Goal: Information Seeking & Learning: Find specific fact

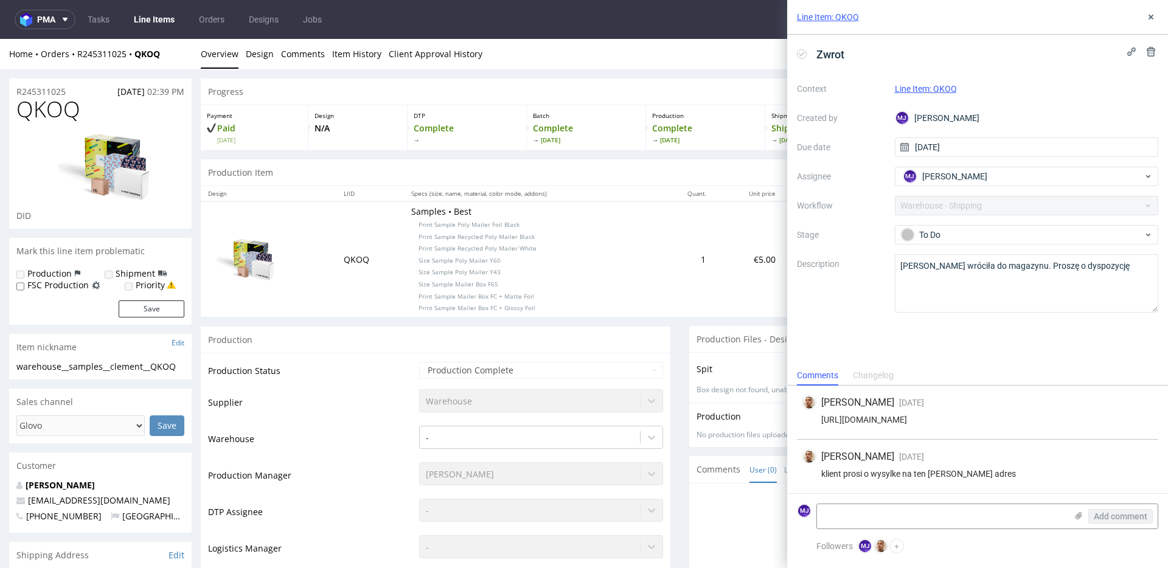
click at [833, 474] on div "klient prosi o wysylke na ten sam adres" at bounding box center [978, 474] width 352 height 10
drag, startPoint x: 833, startPoint y: 474, endPoint x: 964, endPoint y: 473, distance: 130.8
click at [964, 473] on div "klient prosi o wysylke na ten sam adres" at bounding box center [978, 474] width 352 height 10
click at [1152, 16] on use at bounding box center [1151, 17] width 5 height 5
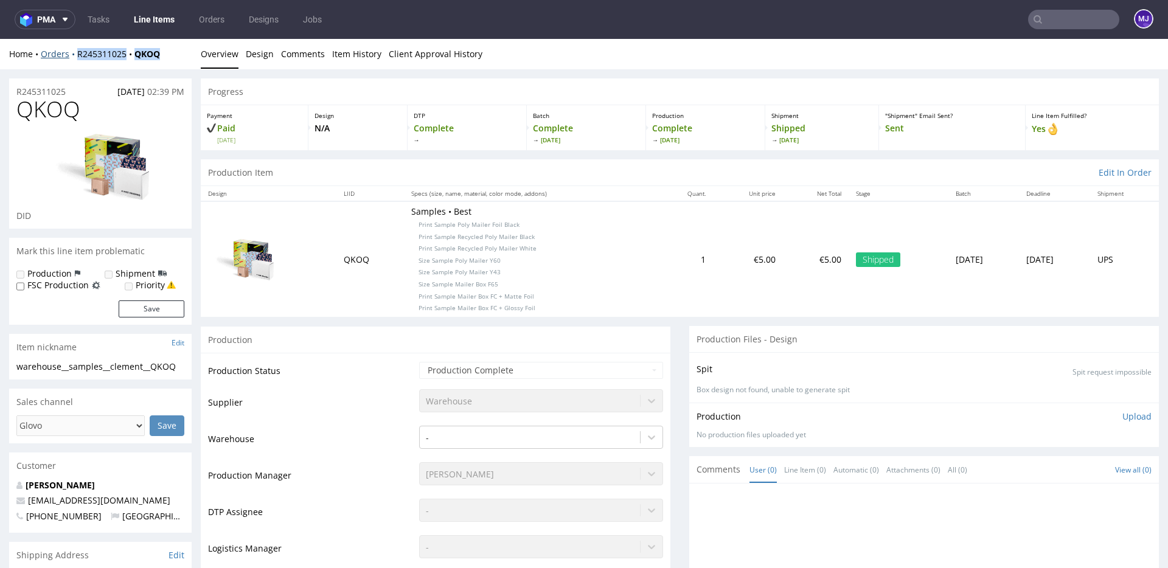
drag, startPoint x: 169, startPoint y: 50, endPoint x: 72, endPoint y: 52, distance: 96.7
click at [72, 52] on div "Home Orders R245311025 QKOQ" at bounding box center [100, 54] width 183 height 12
click at [116, 66] on div "Home Orders R245311025 QKOQ Overview Design Comments Item History Client Approv…" at bounding box center [584, 54] width 1168 height 30
drag, startPoint x: 168, startPoint y: 51, endPoint x: 72, endPoint y: 54, distance: 96.2
click at [72, 54] on div "Home Orders R245311025 QKOQ" at bounding box center [100, 54] width 183 height 12
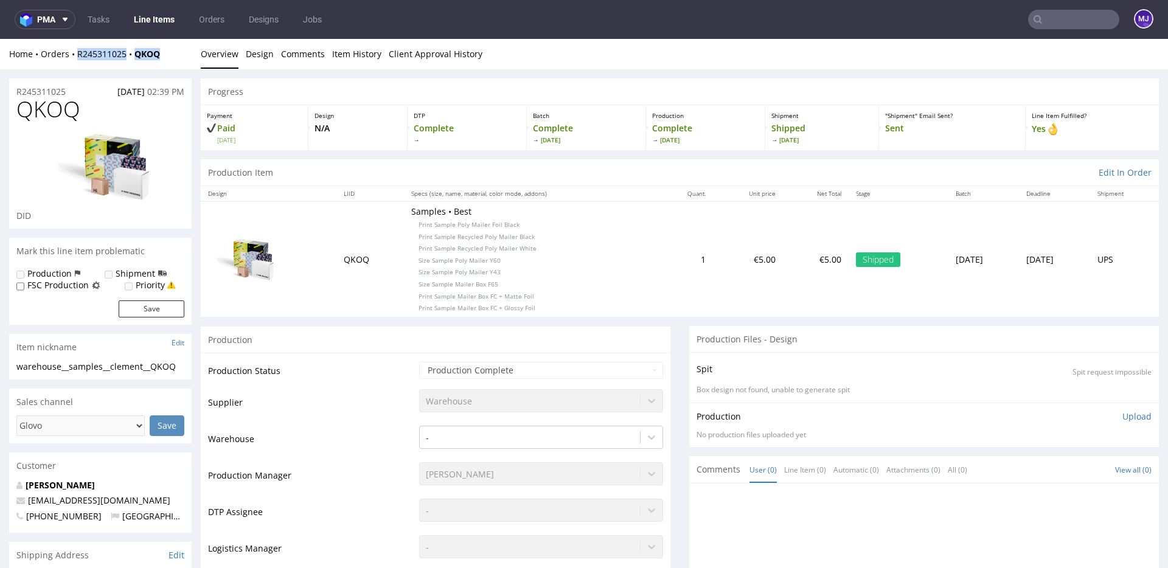
copy div "R245311025 QKOQ"
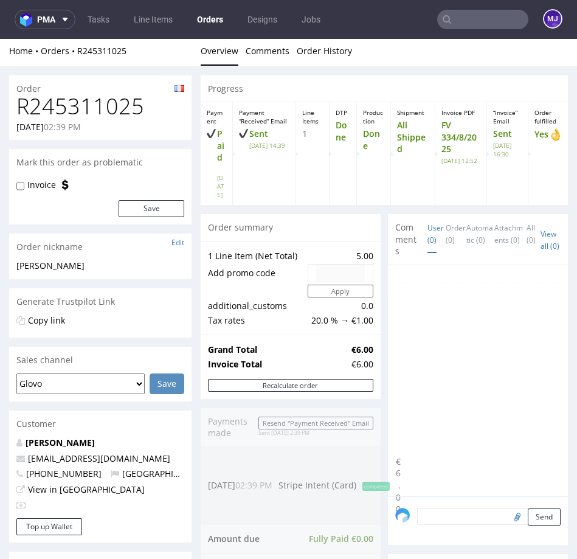
click at [196, 128] on div "Order R245311025 07.08.2025 02:39 PM Mark this order as problematic Invoice Sav…" at bounding box center [288, 531] width 577 height 931
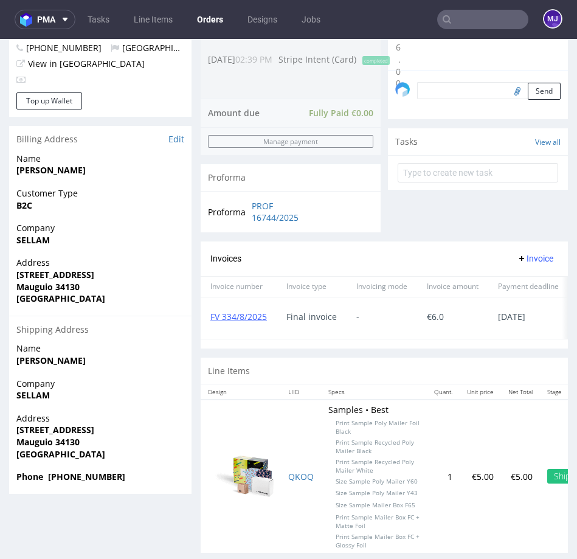
scroll to position [3, 0]
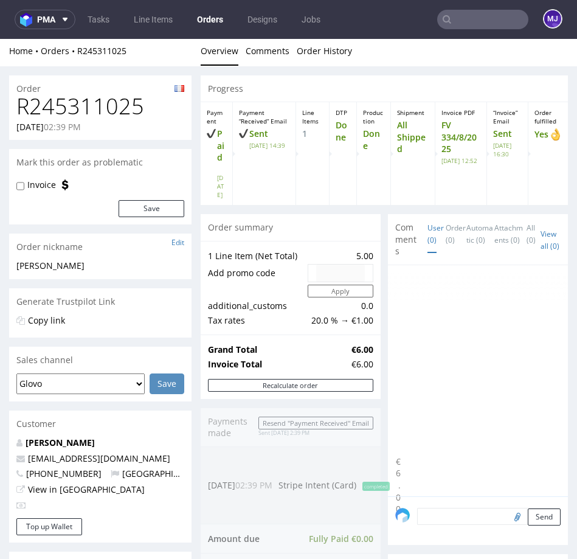
scroll to position [426, 0]
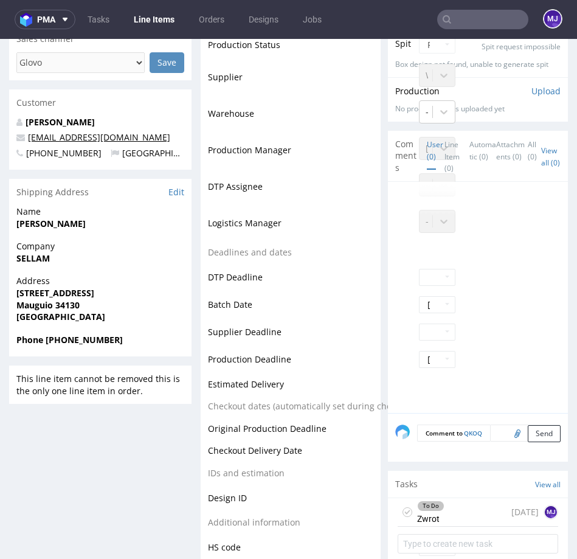
scroll to position [377, 0]
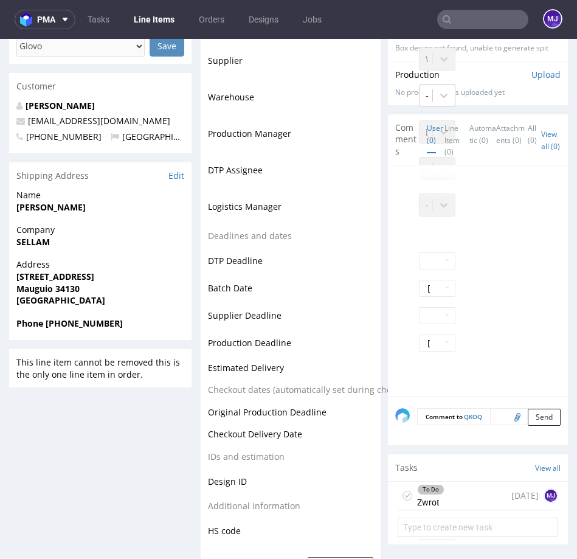
click at [32, 204] on strong "SELLAM Clément" at bounding box center [50, 207] width 69 height 12
drag, startPoint x: 32, startPoint y: 204, endPoint x: 75, endPoint y: 204, distance: 43.2
click at [75, 204] on strong "SELLAM Clément" at bounding box center [50, 207] width 69 height 12
copy strong "SELLAM Clément"
click at [38, 243] on strong "SELLAM" at bounding box center [32, 242] width 33 height 12
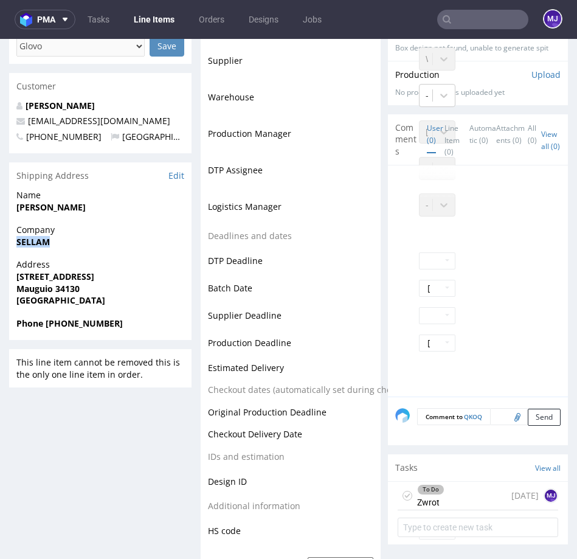
click at [38, 243] on strong "SELLAM" at bounding box center [32, 242] width 33 height 12
copy strong "SELLAM"
click at [37, 277] on strong "336 rue du cerfeuil" at bounding box center [55, 277] width 78 height 12
drag, startPoint x: 37, startPoint y: 277, endPoint x: 52, endPoint y: 277, distance: 14.6
click at [52, 277] on strong "336 rue du cerfeuil" at bounding box center [55, 277] width 78 height 12
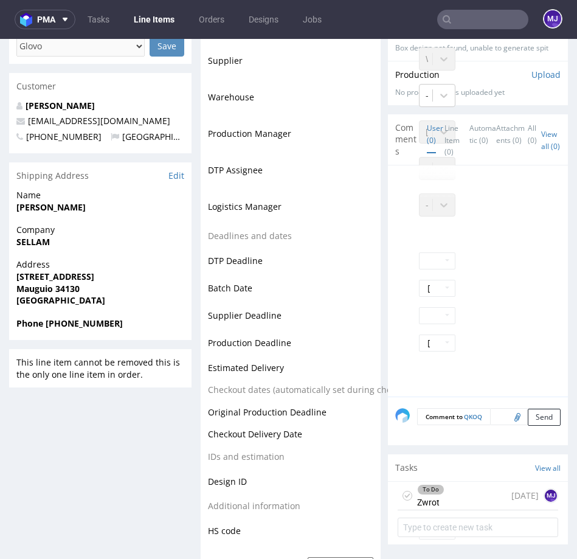
click at [77, 277] on strong "336 rue du cerfeuil" at bounding box center [55, 277] width 78 height 12
drag, startPoint x: 77, startPoint y: 277, endPoint x: 12, endPoint y: 277, distance: 64.5
click at [12, 277] on div "Address 336 rue du cerfeuil Mauguio 34130 France" at bounding box center [100, 288] width 183 height 58
copy strong "336 rue du cerfeuil"
click at [33, 284] on strong "Mauguio 34130" at bounding box center [47, 289] width 63 height 12
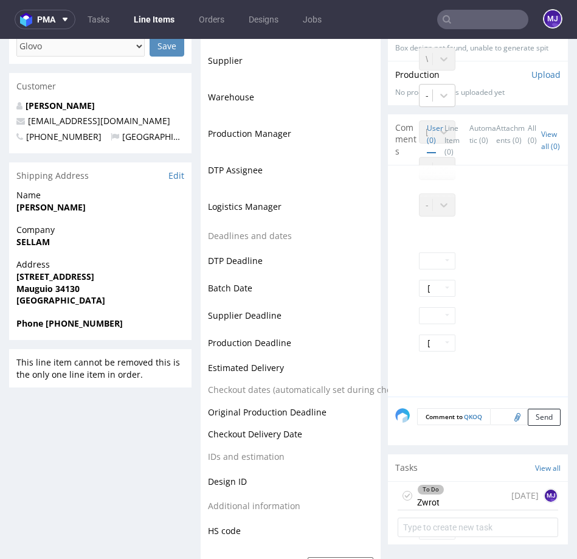
click at [33, 284] on strong "Mauguio 34130" at bounding box center [47, 289] width 63 height 12
copy strong "Mauguio"
click at [63, 291] on strong "Mauguio 34130" at bounding box center [47, 289] width 63 height 12
copy strong "34130"
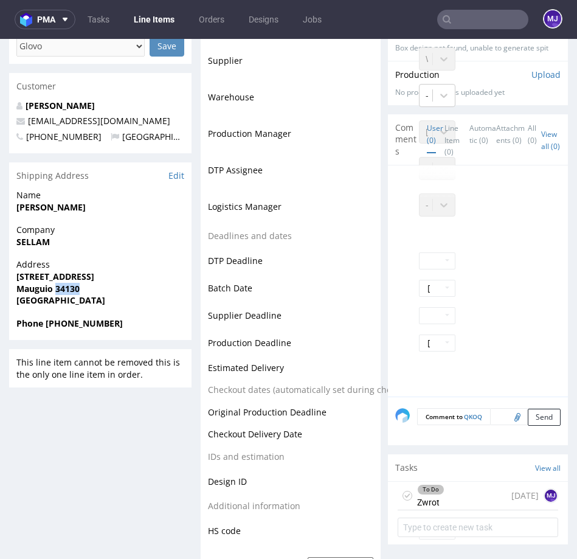
click at [64, 323] on strong "Phone +330663034172" at bounding box center [69, 324] width 106 height 12
copy strong "330663034172"
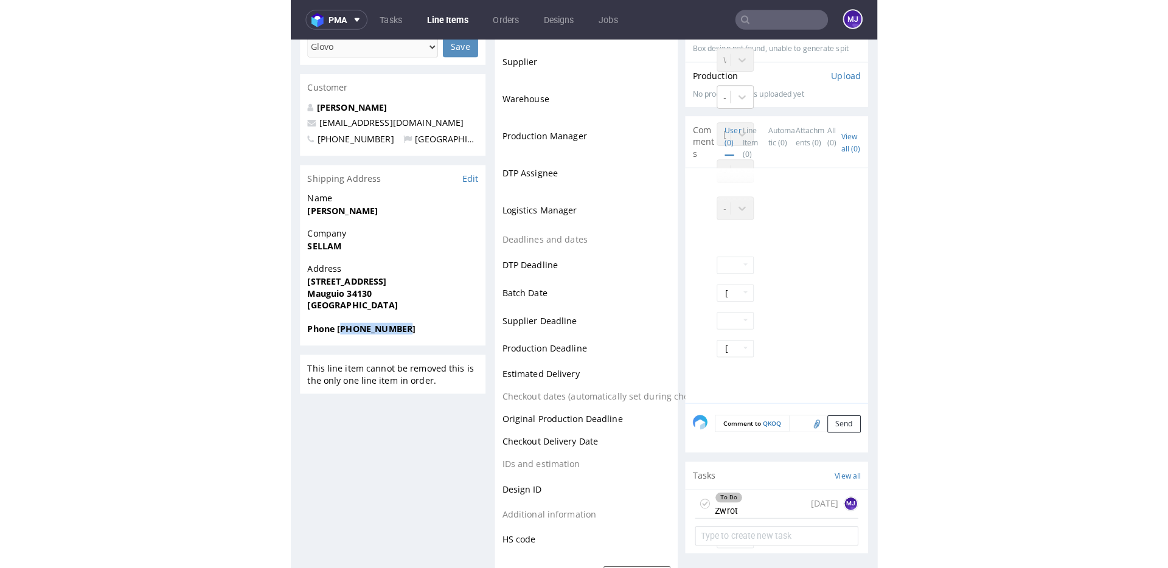
scroll to position [361, 0]
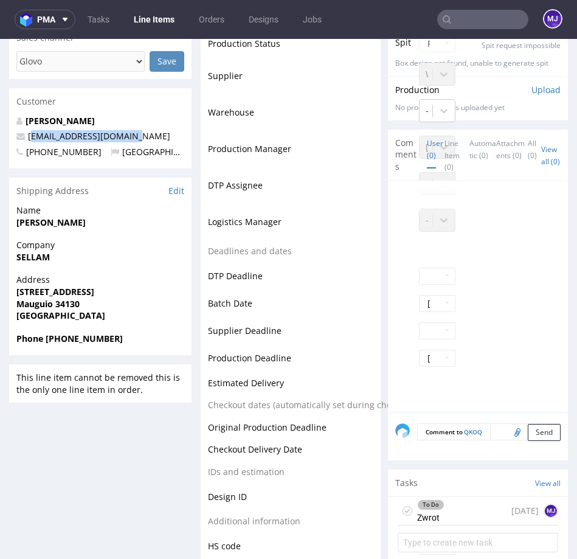
drag, startPoint x: 138, startPoint y: 138, endPoint x: 32, endPoint y: 186, distance: 116.0
click at [32, 138] on p "achats@inexpugnable.com" at bounding box center [100, 136] width 168 height 12
click at [145, 128] on div "SELLAM Clément achats@inexpugnable.com +330663034172 France" at bounding box center [100, 142] width 183 height 54
drag, startPoint x: 138, startPoint y: 136, endPoint x: 27, endPoint y: 136, distance: 111.3
click at [27, 136] on p "achats@inexpugnable.com" at bounding box center [100, 136] width 168 height 12
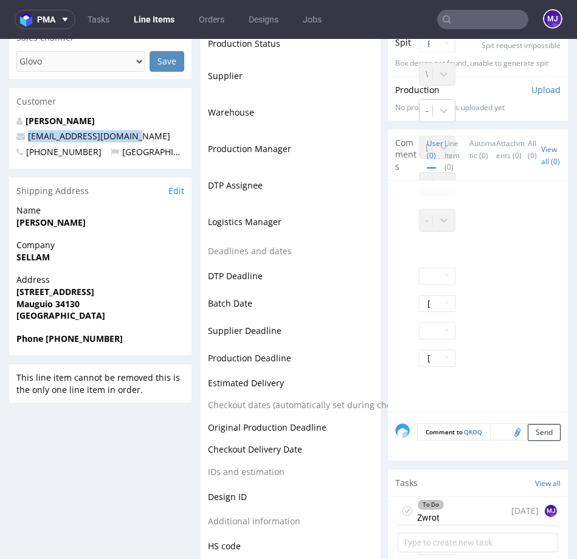
copy link "achats@inexpugnable.com"
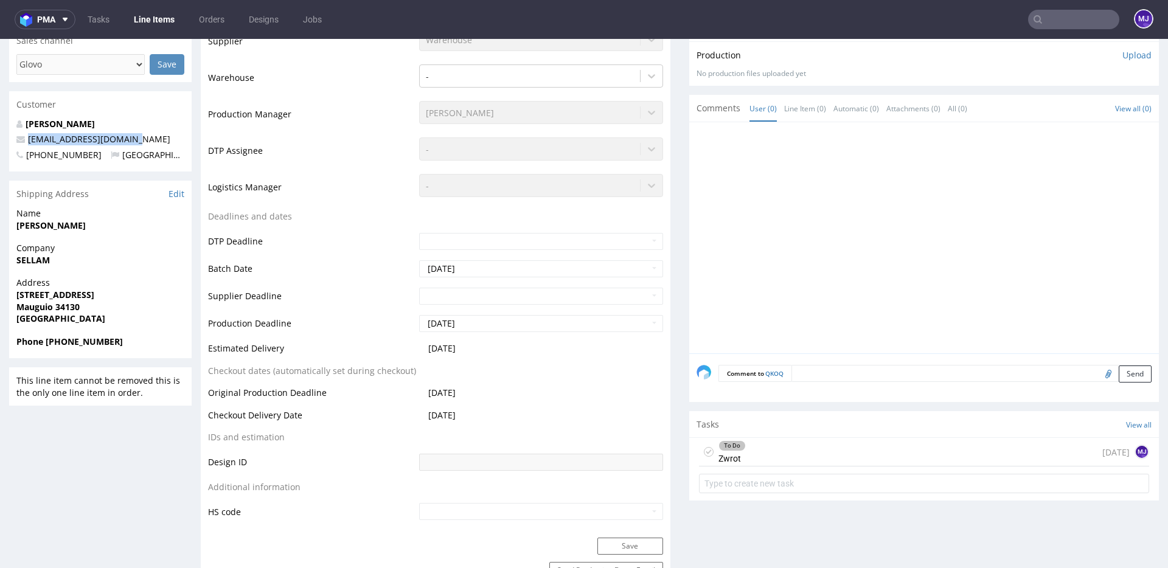
scroll to position [0, 0]
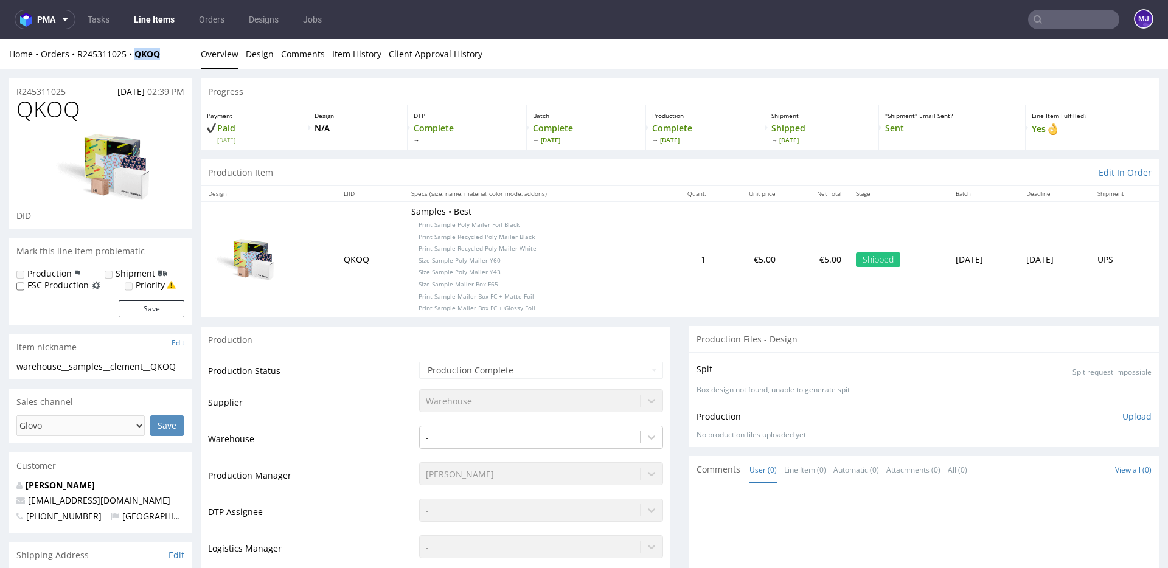
drag, startPoint x: 173, startPoint y: 52, endPoint x: 144, endPoint y: 46, distance: 30.4
click at [135, 52] on div "Home Orders R245311025 QKOQ" at bounding box center [100, 54] width 183 height 12
copy strong "QKOQ"
click at [164, 48] on div "Home Orders R245311025 QKOQ" at bounding box center [100, 54] width 183 height 12
drag, startPoint x: 164, startPoint y: 56, endPoint x: 136, endPoint y: 56, distance: 27.4
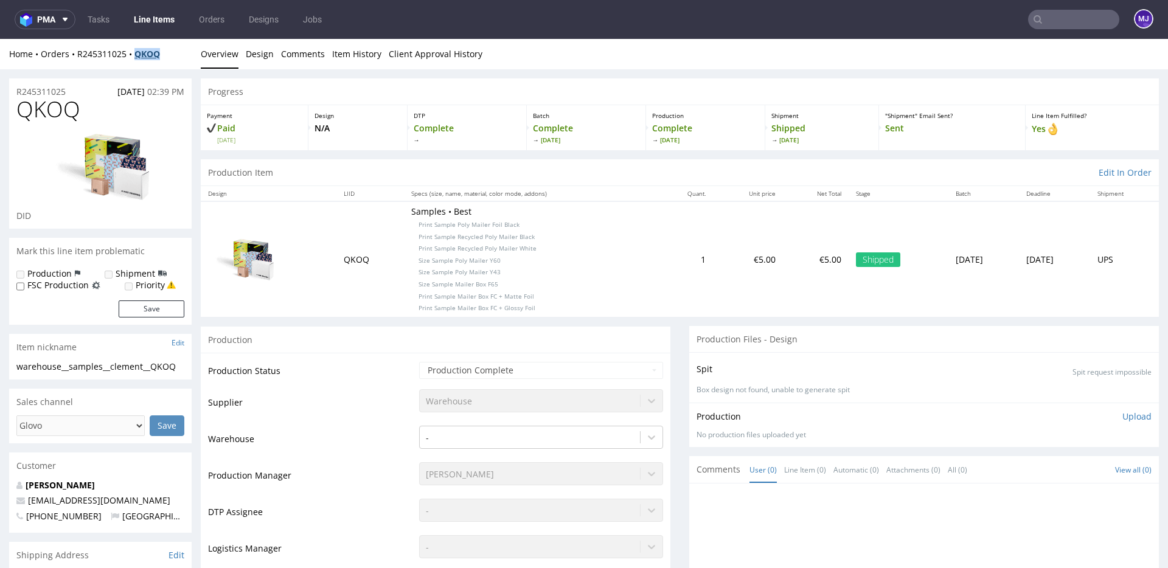
click at [136, 56] on div "Home Orders R245311025 QKOQ" at bounding box center [100, 54] width 183 height 12
copy strong "QKOQ"
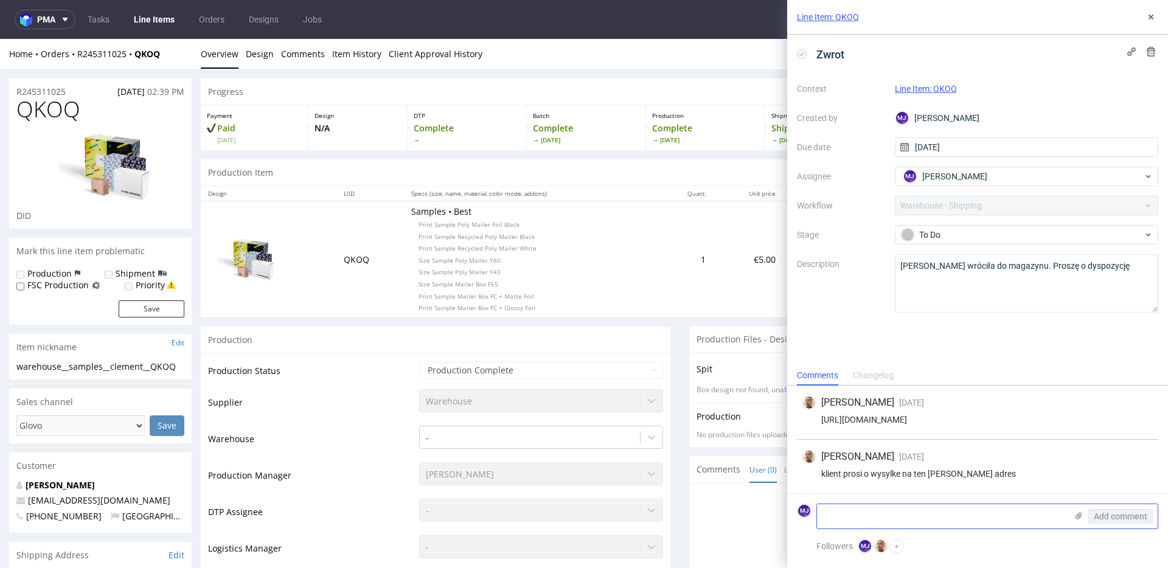
click at [843, 525] on textarea at bounding box center [941, 516] width 249 height 24
type textarea "nr trackin555"
drag, startPoint x: 890, startPoint y: 554, endPoint x: 703, endPoint y: 516, distance: 190.6
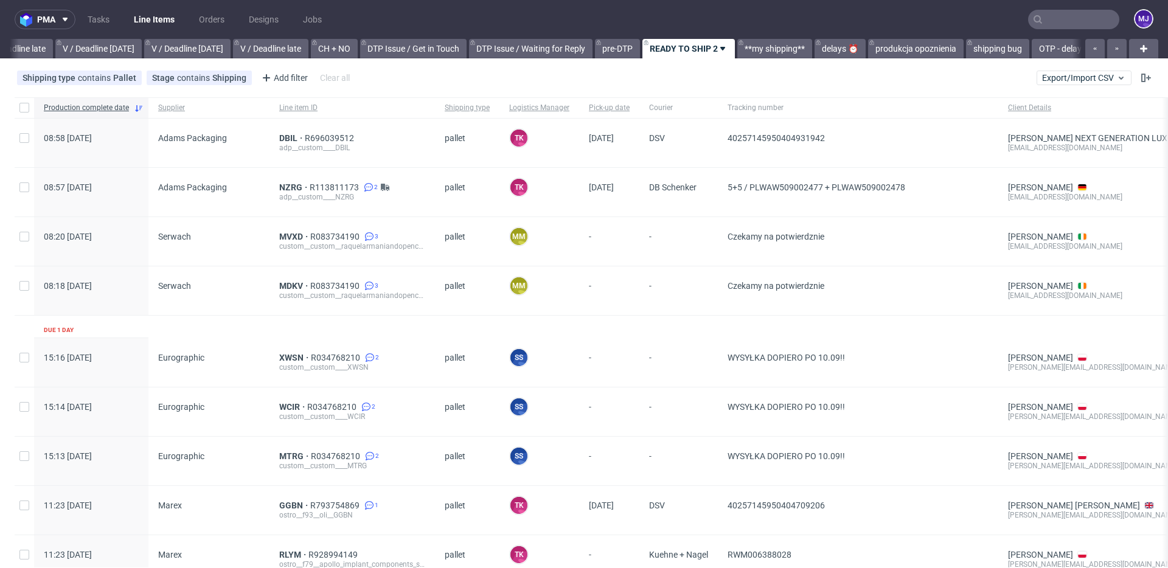
scroll to position [0, 1633]
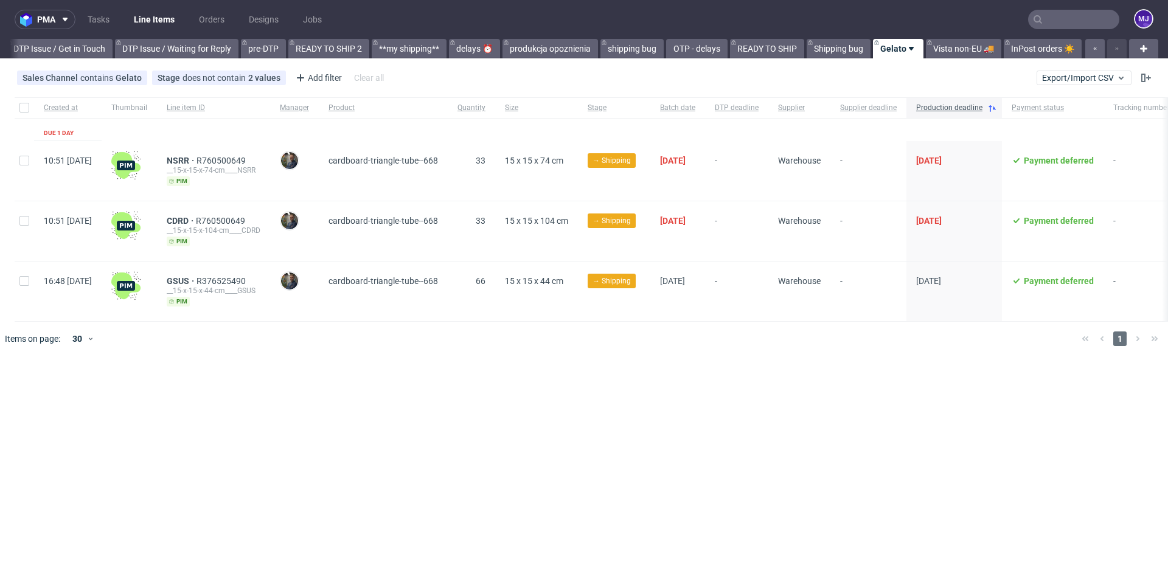
scroll to position [0, 1834]
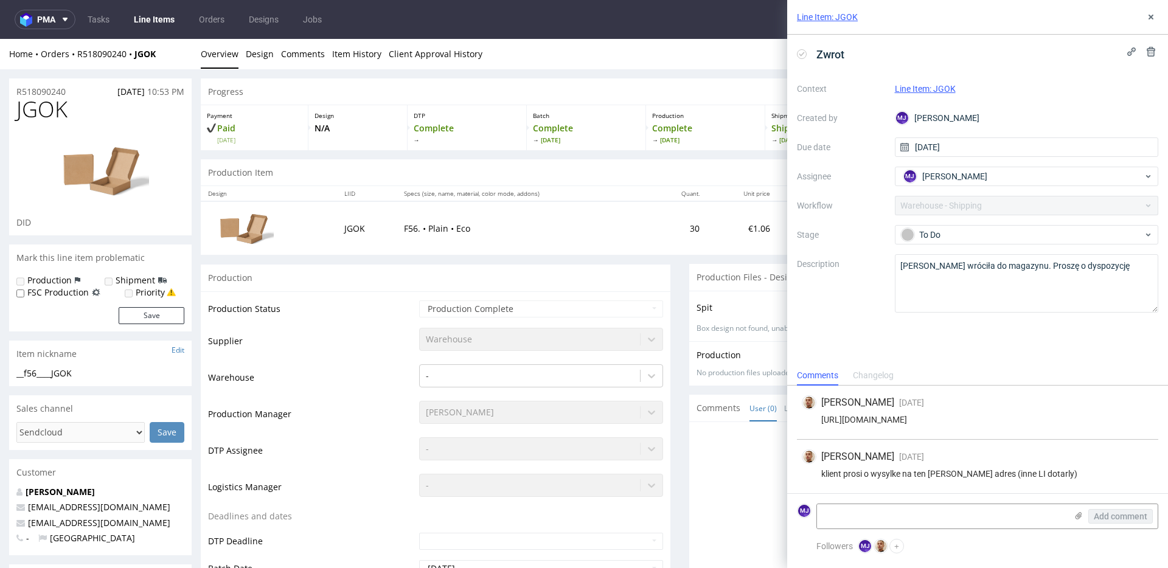
click at [961, 471] on div "klient prosi o wysylke na ten sam adres (inne LI dotarly)" at bounding box center [978, 474] width 352 height 10
click at [973, 473] on div "klient prosi o wysylke na ten sam adres (inne LI dotarly)" at bounding box center [978, 474] width 352 height 10
drag, startPoint x: 973, startPoint y: 473, endPoint x: 1032, endPoint y: 473, distance: 59.0
click at [1032, 473] on div "klient prosi o wysylke na ten sam adres (inne LI dotarly)" at bounding box center [978, 474] width 352 height 10
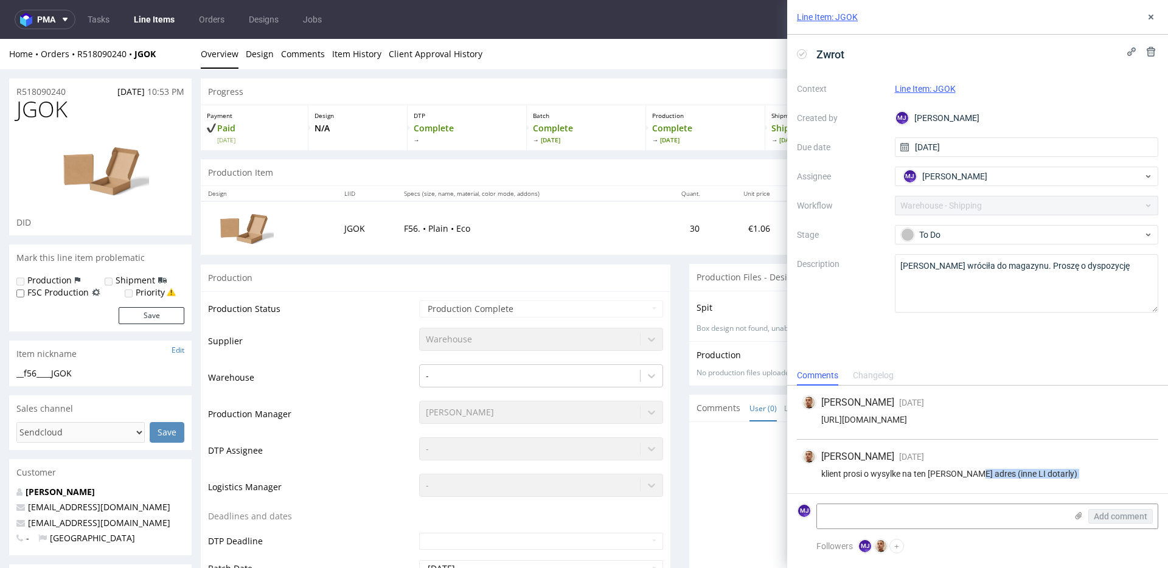
click at [1032, 473] on div "klient prosi o wysylke na ten sam adres (inne LI dotarly)" at bounding box center [978, 474] width 352 height 10
click at [1149, 21] on icon at bounding box center [1151, 17] width 10 height 10
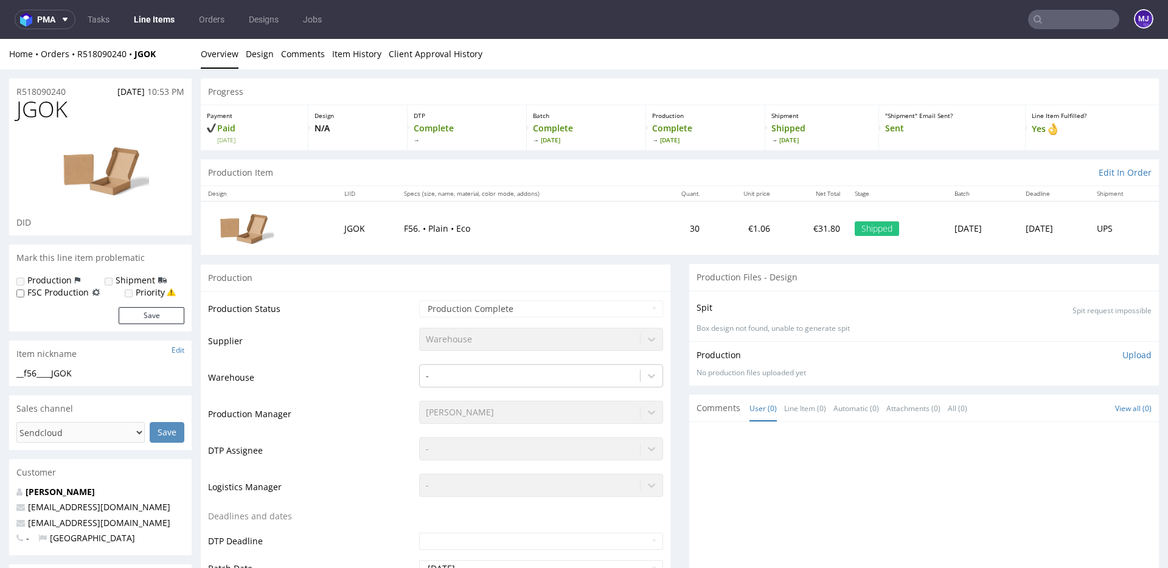
click at [43, 110] on span "JGOK" at bounding box center [41, 109] width 51 height 24
click at [158, 110] on h1 "JGOK" at bounding box center [100, 109] width 168 height 24
click at [319, 232] on td at bounding box center [269, 228] width 136 height 54
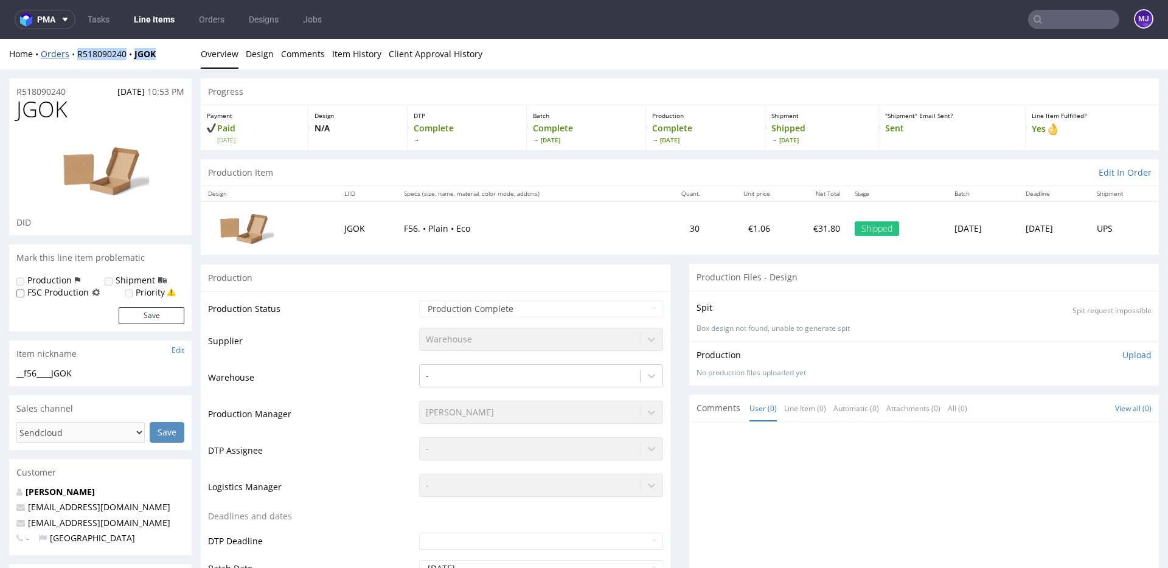
drag, startPoint x: 165, startPoint y: 50, endPoint x: 72, endPoint y: 50, distance: 93.1
click at [72, 50] on div "Home Orders R518090240 JGOK" at bounding box center [100, 54] width 183 height 12
copy div "R518090240 JGOK"
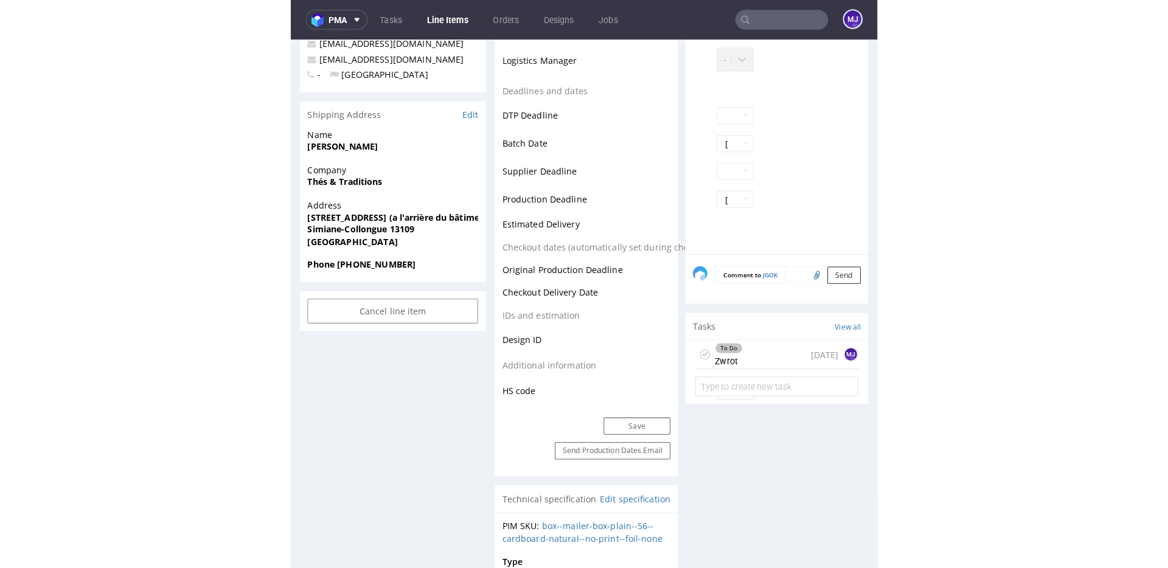
scroll to position [381, 0]
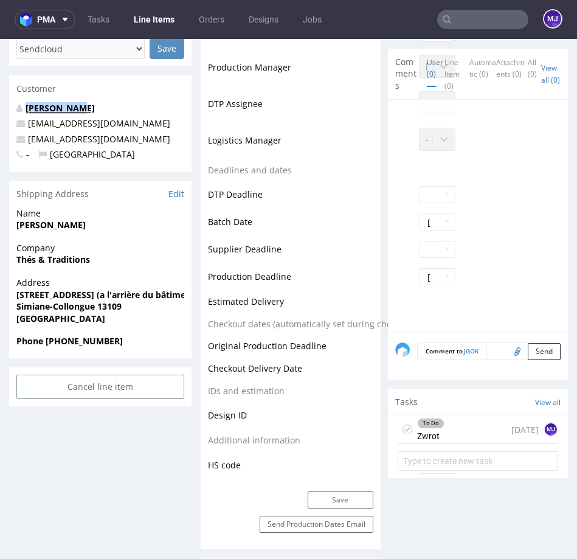
drag, startPoint x: 88, startPoint y: 108, endPoint x: 26, endPoint y: 108, distance: 62.1
click at [26, 108] on p "Julien HUOT" at bounding box center [100, 108] width 168 height 12
click at [78, 223] on span "Julien HUOT" at bounding box center [100, 225] width 168 height 12
drag, startPoint x: 84, startPoint y: 225, endPoint x: 18, endPoint y: 225, distance: 66.3
click at [18, 225] on span "Julien HUOT" at bounding box center [100, 225] width 168 height 12
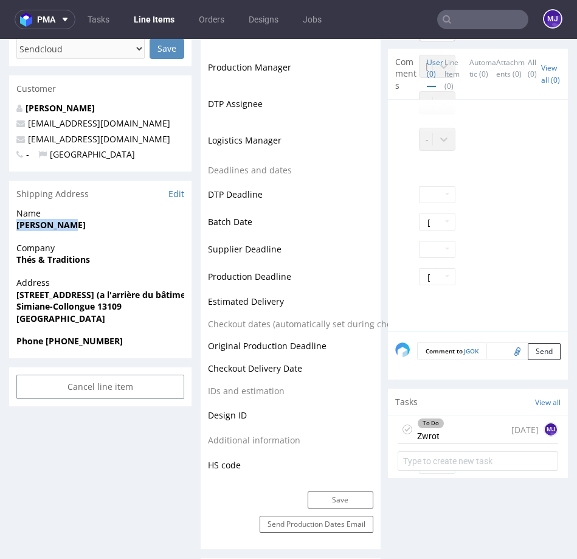
copy strong "Julien HUOT"
click at [27, 259] on strong "Thés & Traditions" at bounding box center [53, 260] width 74 height 12
drag, startPoint x: 27, startPoint y: 259, endPoint x: 67, endPoint y: 259, distance: 40.2
click at [67, 259] on strong "Thés & Traditions" at bounding box center [53, 260] width 74 height 12
copy strong "Thés & Traditions"
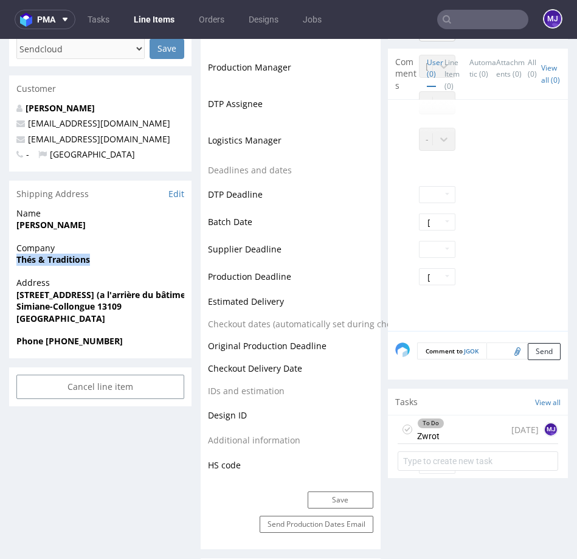
click at [24, 295] on strong "209 rue du bouleau (a l'arrière du bâtiment)" at bounding box center [106, 295] width 181 height 12
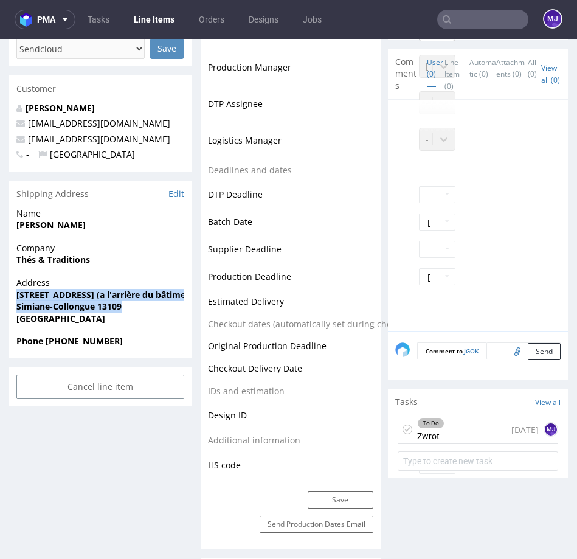
drag, startPoint x: 24, startPoint y: 295, endPoint x: 147, endPoint y: 302, distance: 123.1
click at [147, 302] on p "Address 209 rue du bouleau (a l'arrière du bâtiment) Simiane-Collongue 13109 Fr…" at bounding box center [100, 300] width 168 height 47
copy p "209 rue du bouleau (a l'arrière du bâtiment) Simiane-Collongue 13109"
click at [34, 306] on strong "Simiane-Collongue 13109" at bounding box center [68, 307] width 105 height 12
drag, startPoint x: 34, startPoint y: 306, endPoint x: 66, endPoint y: 306, distance: 31.6
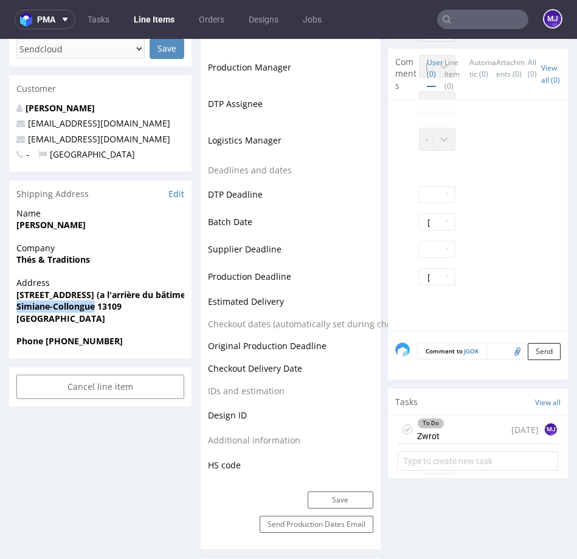
click at [66, 306] on strong "Simiane-Collongue 13109" at bounding box center [68, 307] width 105 height 12
copy strong "Simiane-Collongue"
click at [107, 310] on strong "Simiane-Collongue 13109" at bounding box center [68, 307] width 105 height 12
copy strong "13109"
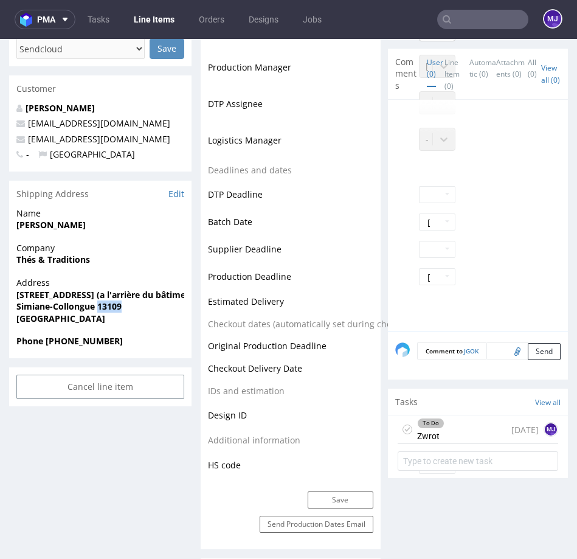
click at [83, 341] on strong "Phone +33 0422913575" at bounding box center [69, 341] width 106 height 12
drag, startPoint x: 83, startPoint y: 341, endPoint x: 57, endPoint y: 342, distance: 26.2
click at [57, 342] on strong "Phone +33 0422913575" at bounding box center [69, 341] width 106 height 12
copy strong "33 0422913575"
drag, startPoint x: 145, startPoint y: 120, endPoint x: 58, endPoint y: 124, distance: 87.1
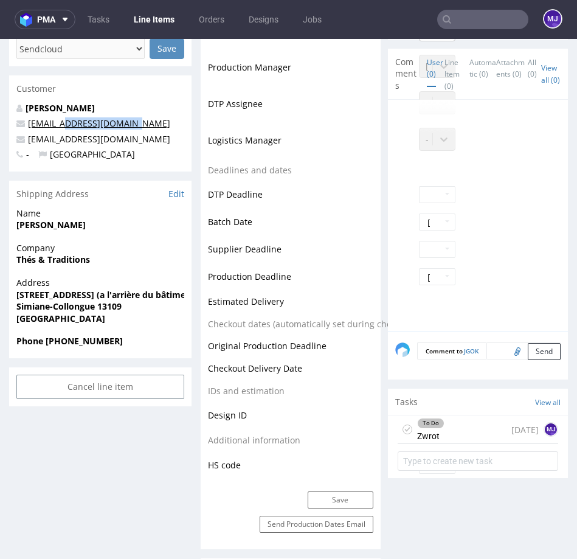
click at [58, 124] on p "whitelabel@packhelp.com" at bounding box center [100, 123] width 168 height 12
click at [110, 108] on p "Julien HUOT" at bounding box center [100, 108] width 168 height 12
drag, startPoint x: 167, startPoint y: 139, endPoint x: 29, endPoint y: 140, distance: 138.7
click at [29, 140] on p "contact@plaisirsdegascogne.com" at bounding box center [100, 139] width 168 height 12
copy link "contact@plaisirsdegascogne.com"
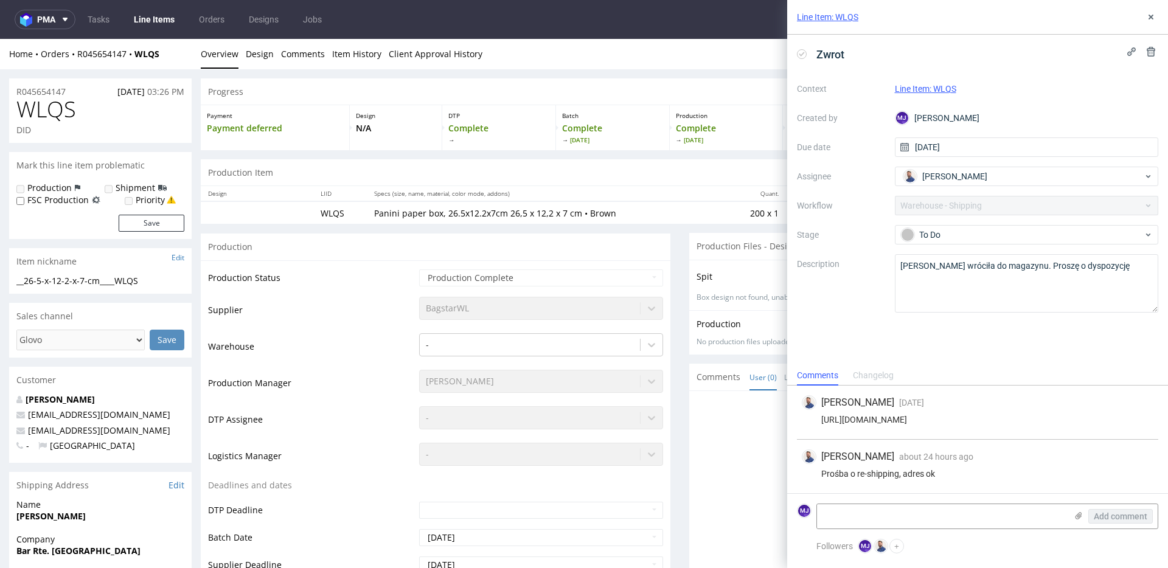
click at [830, 471] on div "Prośba o re-shipping, adres ok" at bounding box center [978, 474] width 352 height 10
drag, startPoint x: 830, startPoint y: 471, endPoint x: 941, endPoint y: 472, distance: 110.1
click at [940, 472] on div "Prośba o re-shipping, adres ok" at bounding box center [978, 474] width 352 height 10
click at [941, 472] on div "Prośba o re-shipping, adres ok" at bounding box center [978, 474] width 352 height 10
click at [1149, 14] on icon at bounding box center [1151, 17] width 10 height 10
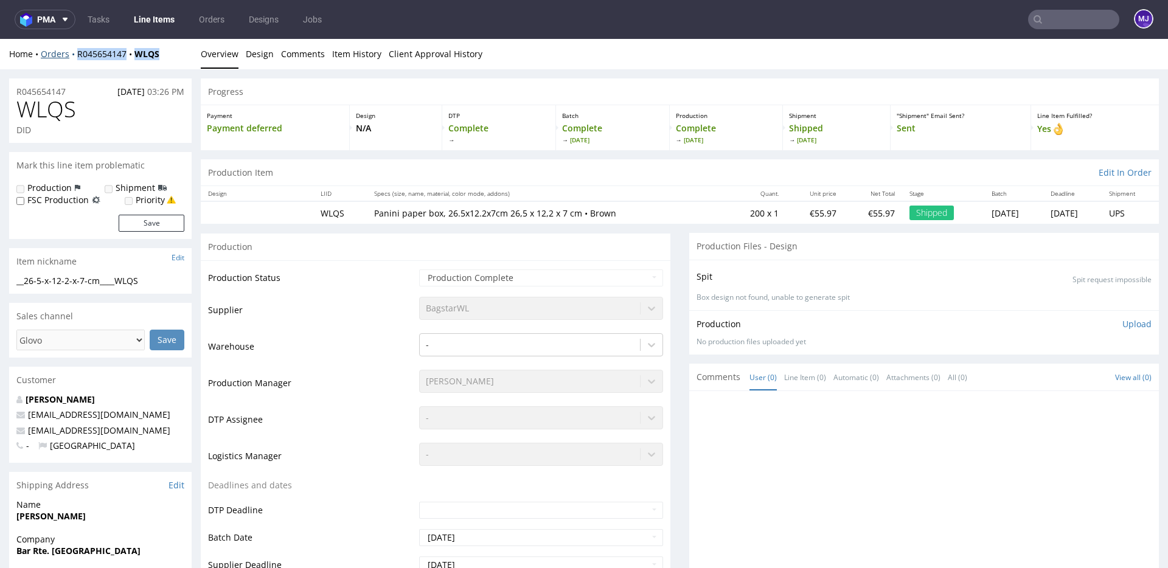
drag, startPoint x: 168, startPoint y: 55, endPoint x: 74, endPoint y: 55, distance: 93.7
click at [74, 55] on div "Home Orders R045654147 WLQS" at bounding box center [100, 54] width 183 height 12
copy div "R045654147 WLQS"
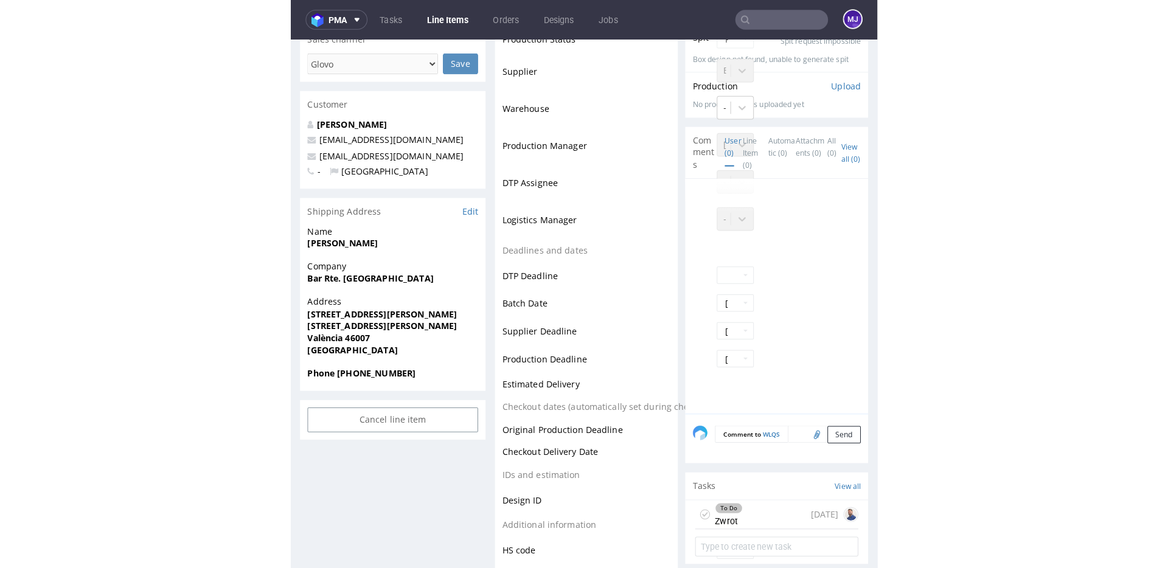
scroll to position [277, 0]
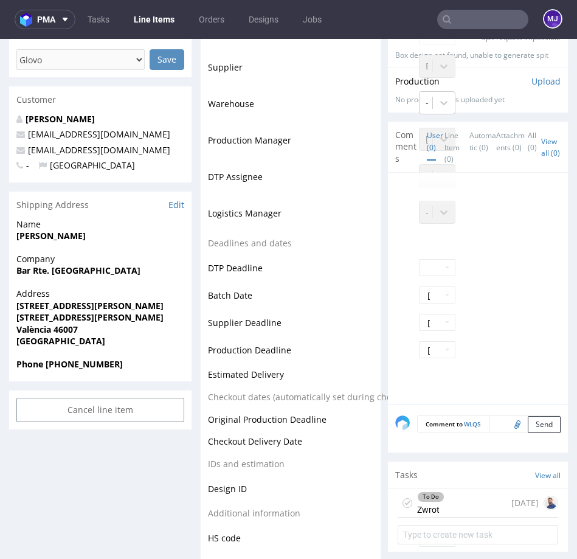
drag, startPoint x: 122, startPoint y: 238, endPoint x: 19, endPoint y: 239, distance: 102.8
click at [19, 239] on span "Antonio Serrano Albiach" at bounding box center [100, 236] width 168 height 12
copy strong "Antonio Serrano Albiach"
drag, startPoint x: 122, startPoint y: 266, endPoint x: 4, endPoint y: 266, distance: 118.6
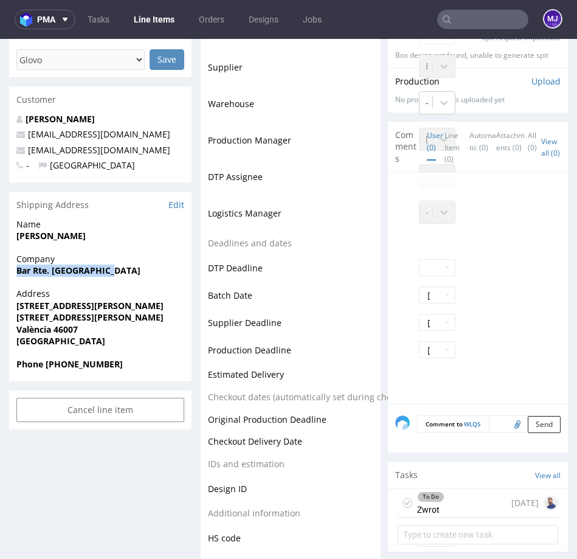
copy strong "Bar Rte. Nuevo Cuenca"
click at [25, 307] on strong "Calle Humanista Honorato Juan 18" at bounding box center [89, 306] width 147 height 12
drag, startPoint x: 25, startPoint y: 307, endPoint x: 156, endPoint y: 308, distance: 131.4
click at [156, 308] on strong "Calle Humanista Honorato Juan 18" at bounding box center [89, 306] width 147 height 12
copy strong "Calle Humanista Honorato Juan 18"
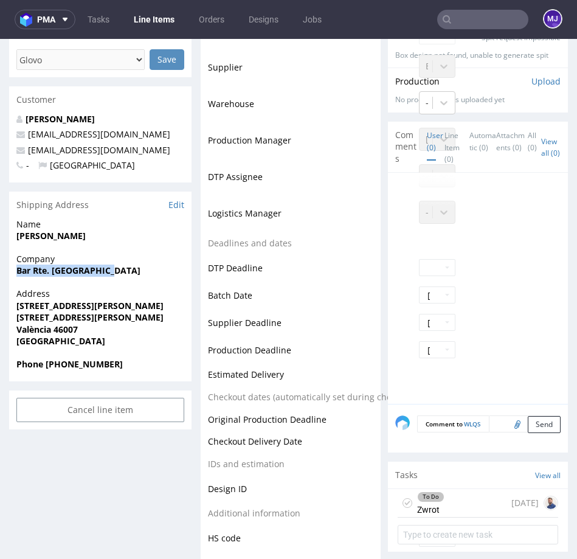
click at [30, 329] on strong "València 46007" at bounding box center [46, 330] width 61 height 12
copy strong "València"
click at [67, 329] on strong "València 46007" at bounding box center [46, 330] width 61 height 12
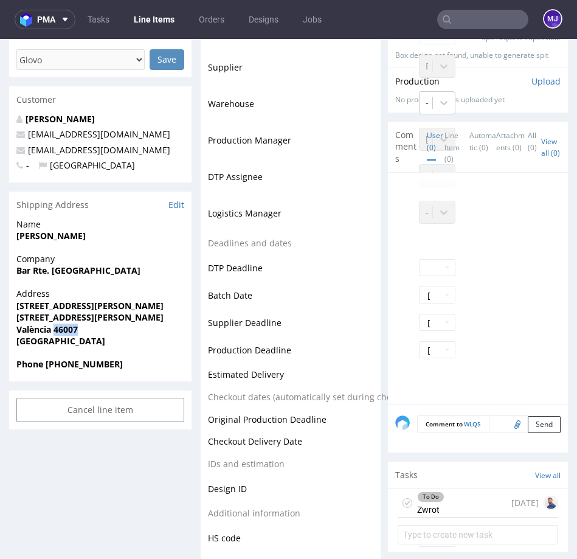
copy strong "46007"
drag, startPoint x: 118, startPoint y: 365, endPoint x: 50, endPoint y: 366, distance: 67.5
click at [50, 366] on span "Phone +34648048227" at bounding box center [100, 364] width 168 height 12
copy strong "34648048227"
drag, startPoint x: 132, startPoint y: 150, endPoint x: 29, endPoint y: 150, distance: 103.4
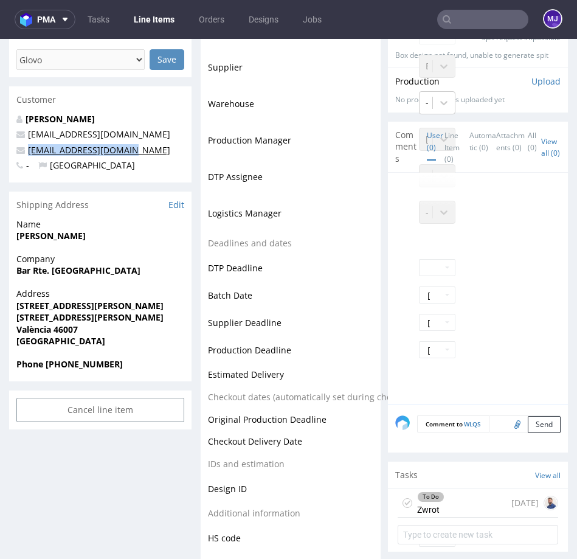
click at [29, 150] on p "barcuenca31@hotmail.es" at bounding box center [100, 150] width 168 height 12
copy link "barcuenca31@hotmail.es"
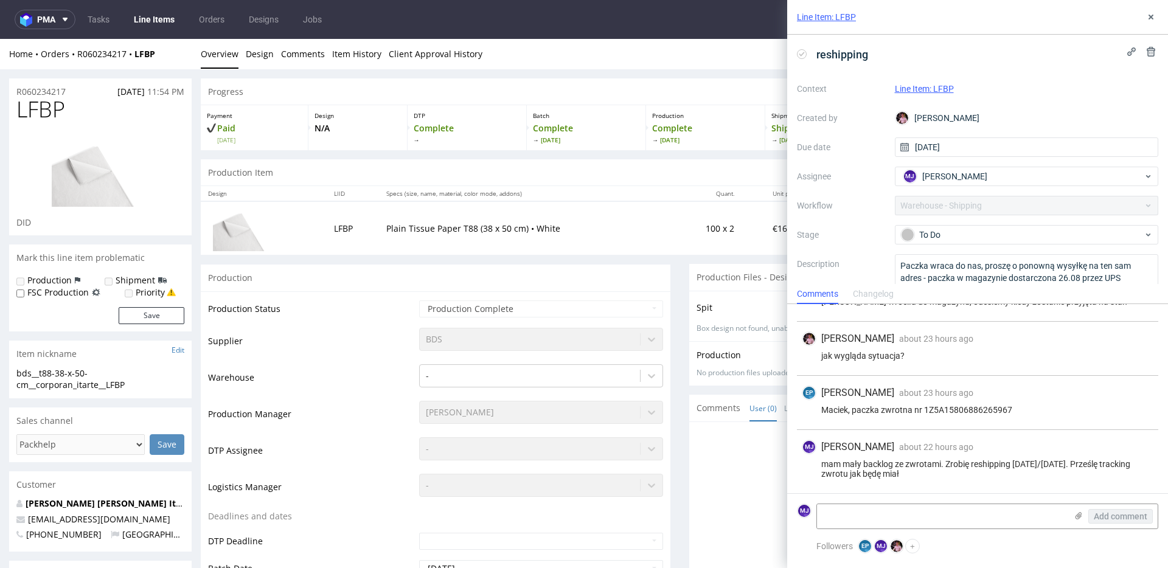
click at [893, 409] on div "Maciek, paczka zwrotna nr 1Z5A15806886265967" at bounding box center [978, 410] width 352 height 10
drag, startPoint x: 893, startPoint y: 409, endPoint x: 998, endPoint y: 409, distance: 105.3
click at [998, 409] on div "Maciek, paczka zwrotna nr 1Z5A15806886265967" at bounding box center [978, 410] width 352 height 10
click at [872, 459] on div "mam mały backlog ze zwrotami. Zrobię reshipping [DATE]/[DATE]. Prześlę tracking…" at bounding box center [978, 468] width 352 height 19
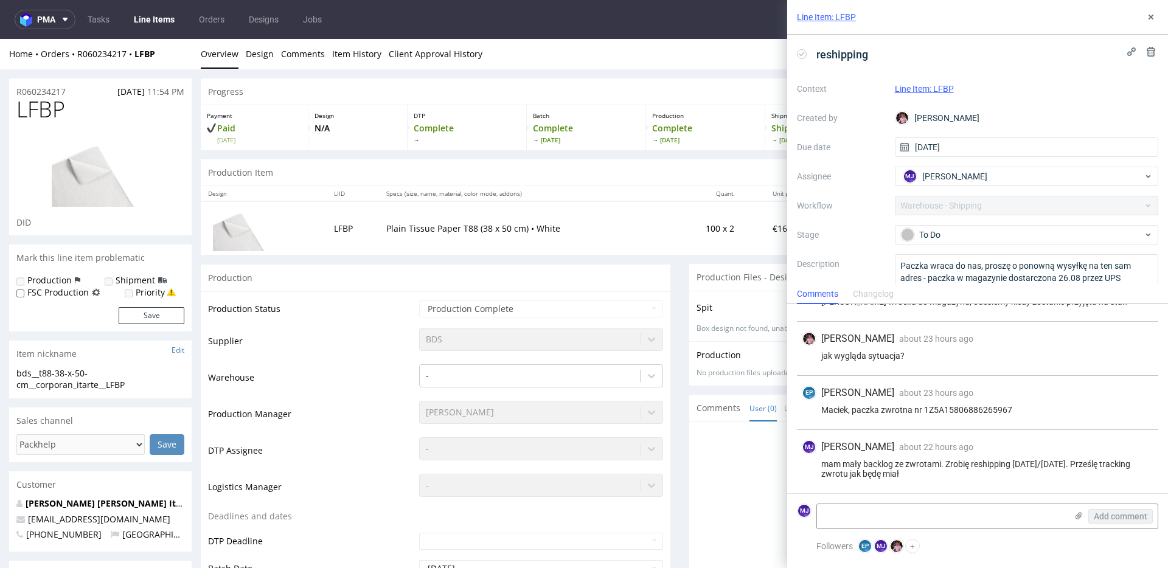
click at [946, 463] on div "mam mały backlog ze zwrotami. Zrobię reshipping [DATE]/[DATE]. Prześlę tracking…" at bounding box center [978, 468] width 352 height 19
drag, startPoint x: 946, startPoint y: 463, endPoint x: 963, endPoint y: 469, distance: 18.1
click at [963, 469] on div "mam mały backlog ze zwrotami. Zrobię reshipping [DATE]/[DATE]. Prześlę tracking…" at bounding box center [978, 468] width 352 height 19
click at [1150, 20] on icon at bounding box center [1151, 17] width 10 height 10
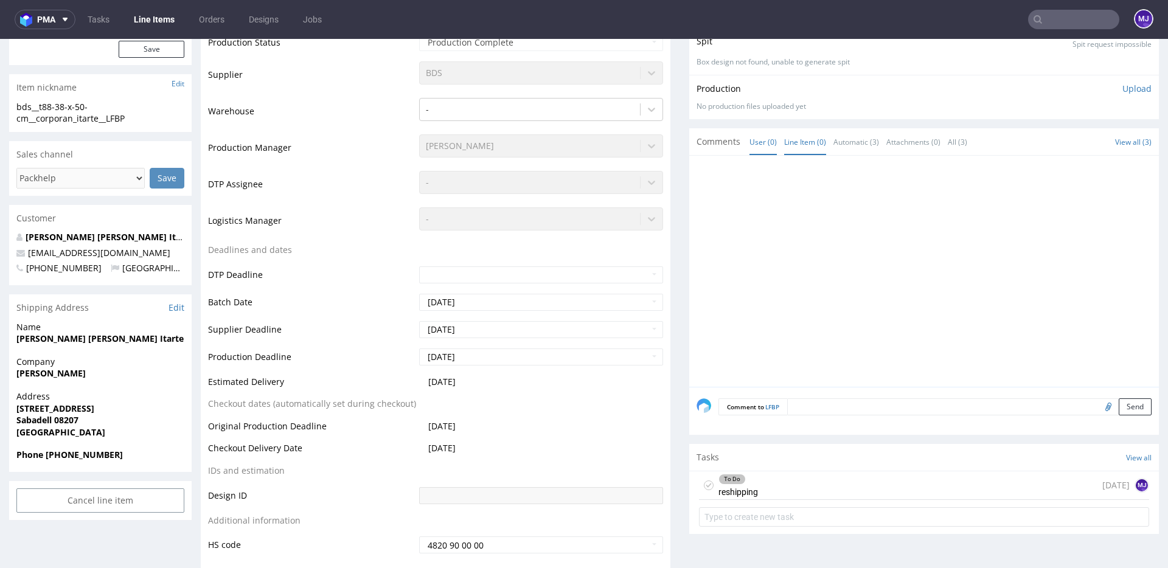
scroll to position [416, 0]
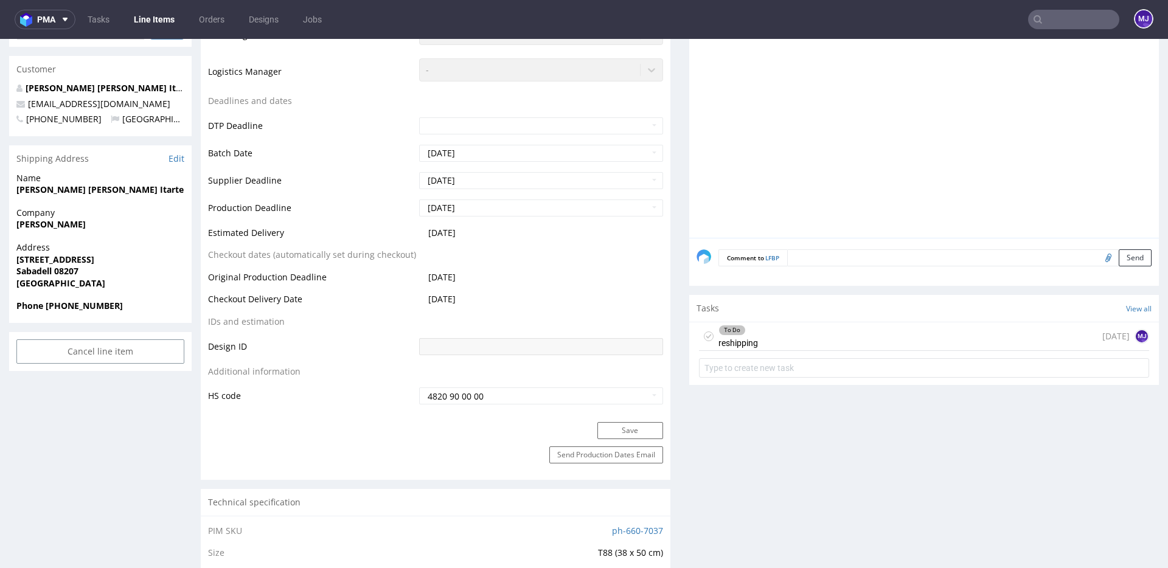
click at [731, 341] on div "To Do reshipping" at bounding box center [739, 336] width 40 height 28
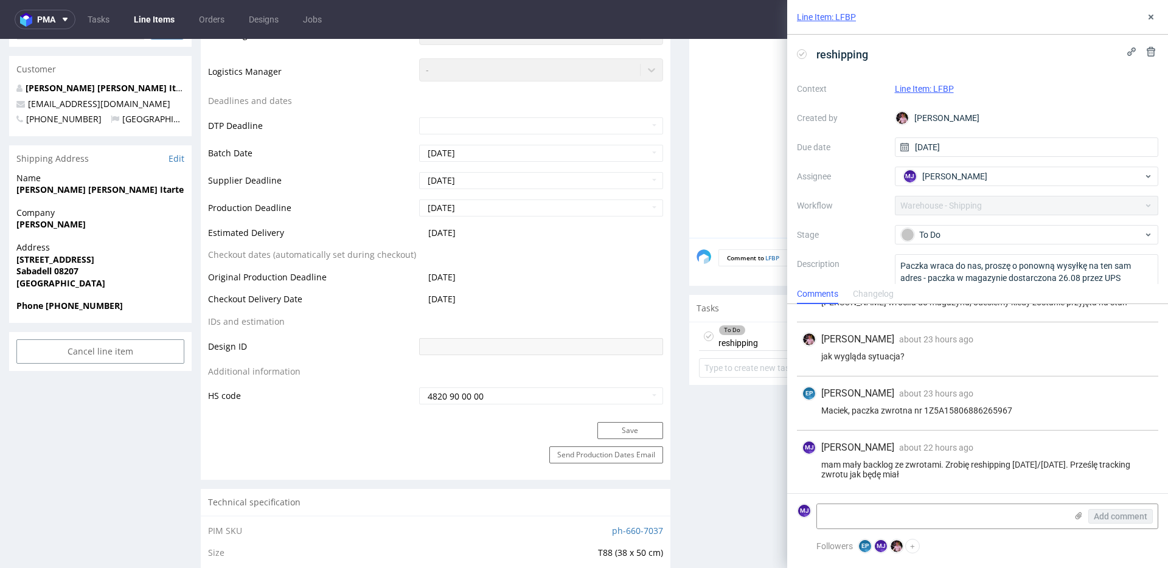
scroll to position [37, 0]
click at [851, 358] on div "jak wygląda sytuacja?" at bounding box center [978, 356] width 352 height 10
drag, startPoint x: 851, startPoint y: 358, endPoint x: 923, endPoint y: 358, distance: 72.4
click at [923, 358] on div "jak wygląda sytuacja?" at bounding box center [978, 356] width 352 height 10
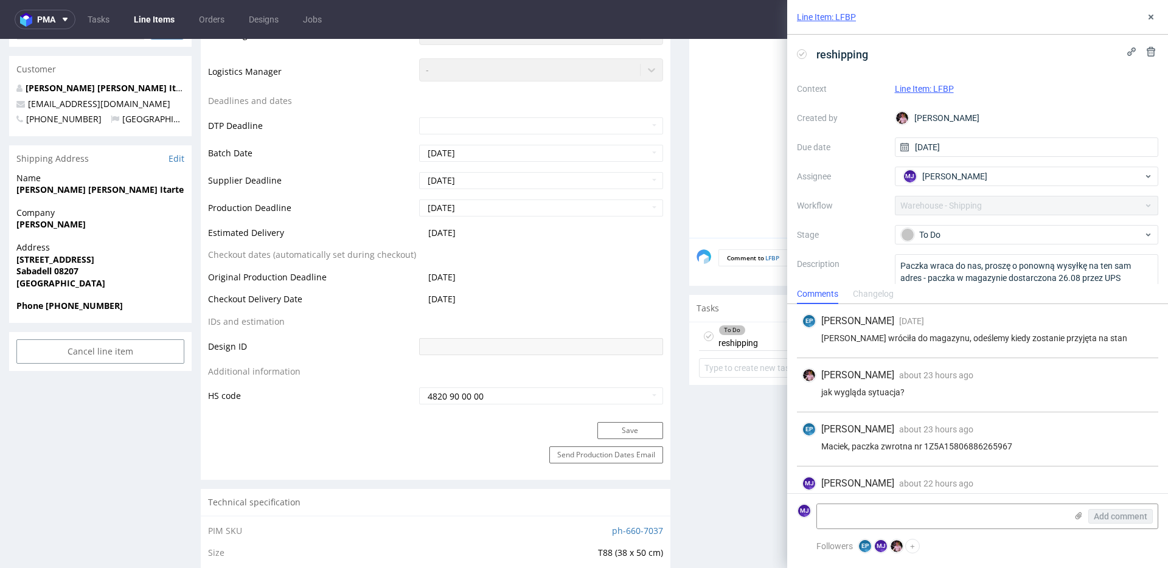
click at [951, 337] on div "paczka wróciła do magazynu, odeślemy kiedy zostanie przyjęta na stan" at bounding box center [978, 338] width 352 height 10
drag, startPoint x: 951, startPoint y: 337, endPoint x: 1084, endPoint y: 336, distance: 133.2
click at [1084, 336] on div "paczka wróciła do magazynu, odeślemy kiedy zostanie przyjęta na stan" at bounding box center [978, 338] width 352 height 10
click at [1008, 282] on textarea "Paczka wraca do nas, proszę o ponowną wysyłkę na ten sam adres - paczka w magaz…" at bounding box center [1027, 283] width 264 height 58
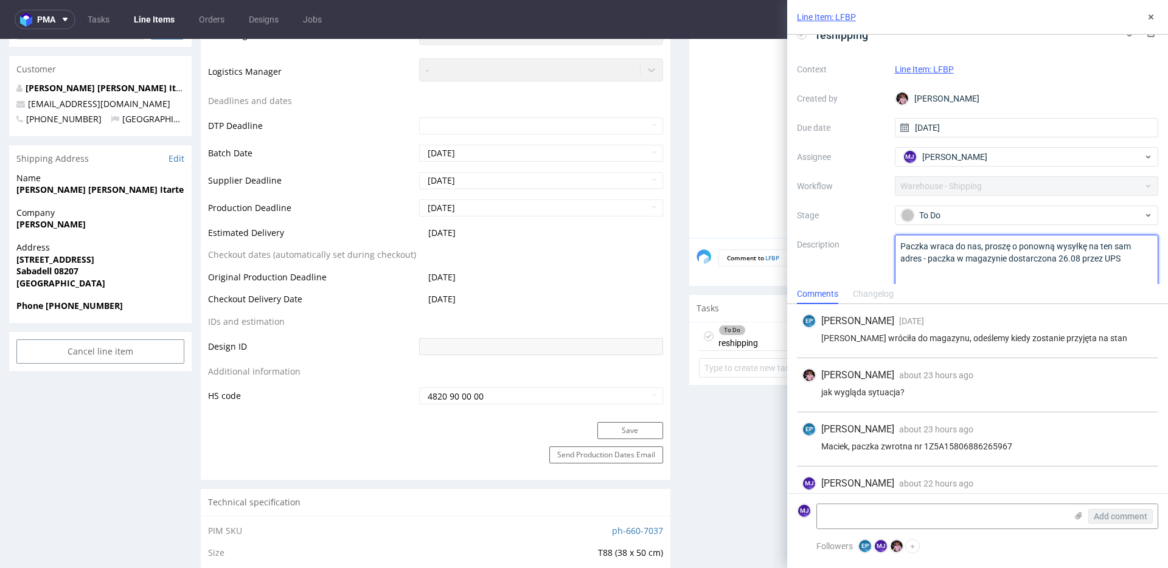
drag, startPoint x: 1008, startPoint y: 282, endPoint x: 1090, endPoint y: 282, distance: 81.5
click at [1090, 282] on textarea "Paczka wraca do nas, proszę o ponowną wysyłkę na ten sam adres - paczka w magaz…" at bounding box center [1027, 264] width 264 height 58
click at [1090, 282] on textarea "Paczka wraca do nas, proszę o ponowną wysyłkę na ten sam adres - paczka w magaz…" at bounding box center [1027, 260] width 264 height 58
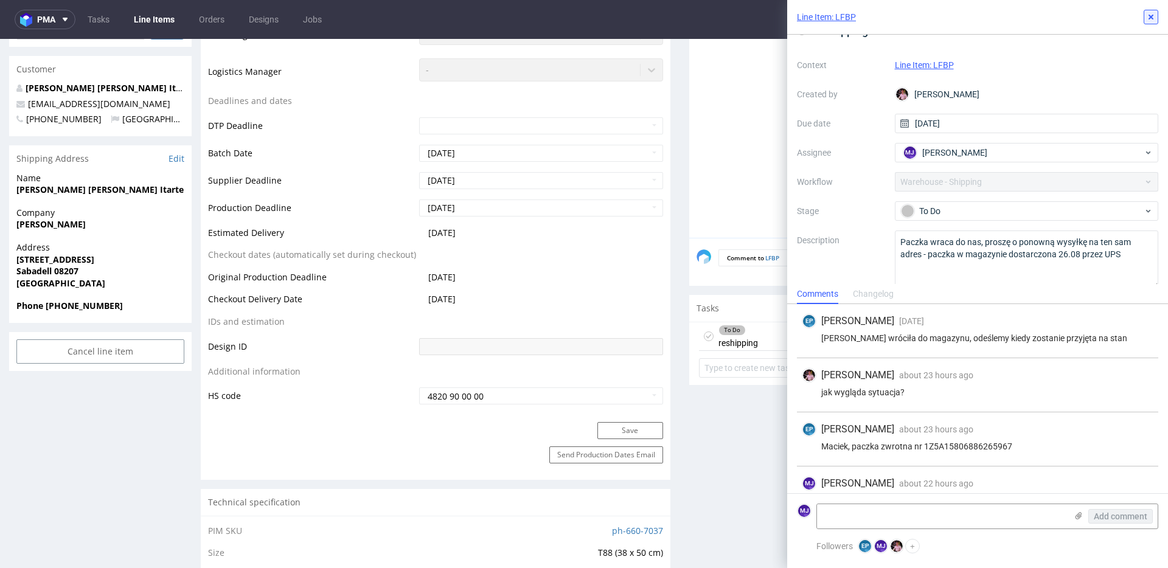
click at [1150, 16] on use at bounding box center [1151, 17] width 5 height 5
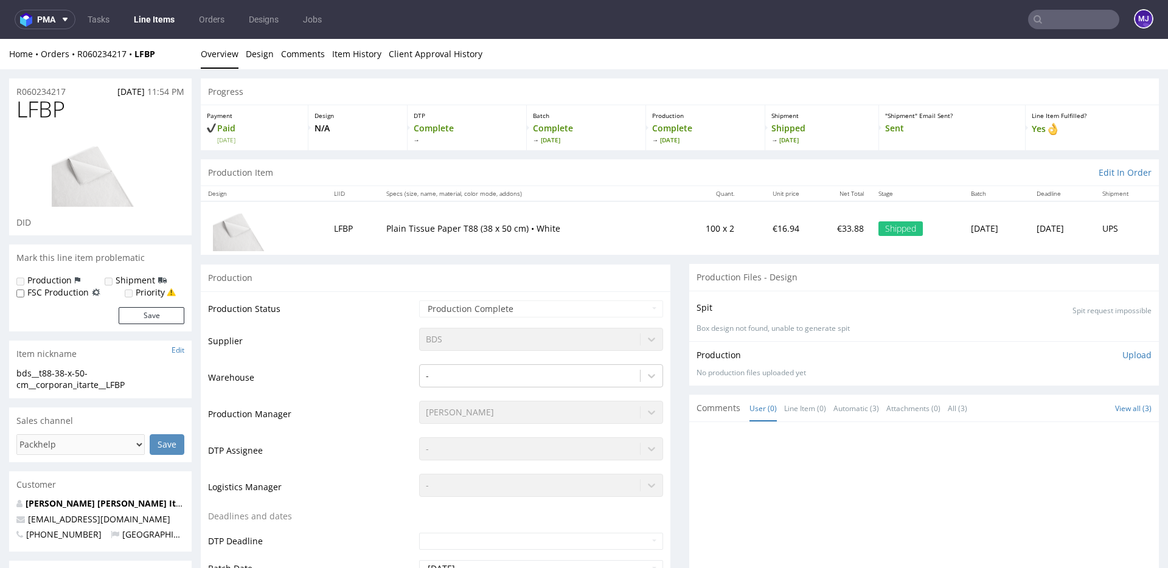
click at [166, 52] on div "Home Orders R060234217 LFBP" at bounding box center [100, 54] width 183 height 12
drag, startPoint x: 170, startPoint y: 52, endPoint x: 78, endPoint y: 52, distance: 91.9
click at [78, 52] on div "Home Orders R060234217 LFBP" at bounding box center [100, 54] width 183 height 12
copy div "R060234217 LFBP"
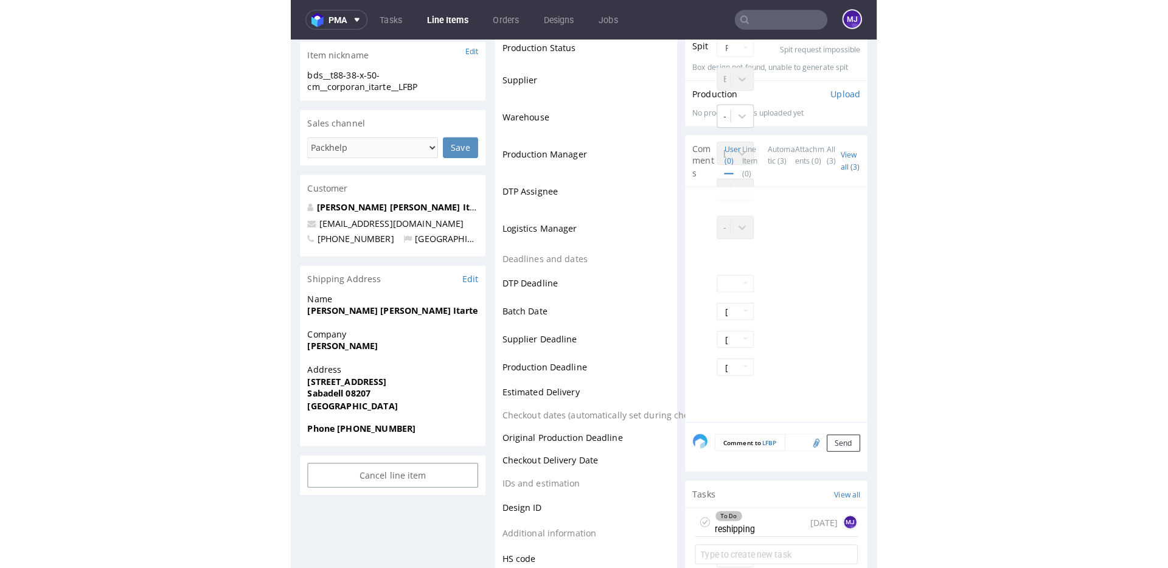
scroll to position [298, 0]
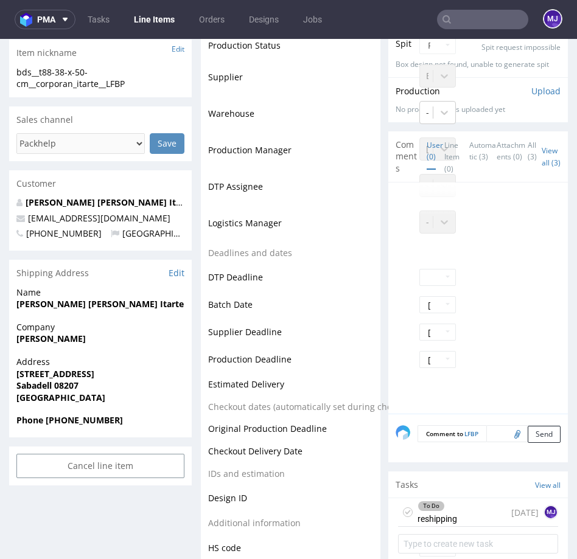
click at [34, 301] on strong "Yanelis Corporan Itarte Corporan Itarte" at bounding box center [99, 304] width 167 height 12
drag, startPoint x: 34, startPoint y: 301, endPoint x: 158, endPoint y: 301, distance: 123.5
click at [158, 301] on strong "Yanelis Corporan Itarte Corporan Itarte" at bounding box center [99, 304] width 167 height 12
copy strong "Yanelis Corporan Itarte Corporan Itarte"
drag, startPoint x: 97, startPoint y: 340, endPoint x: 19, endPoint y: 340, distance: 77.9
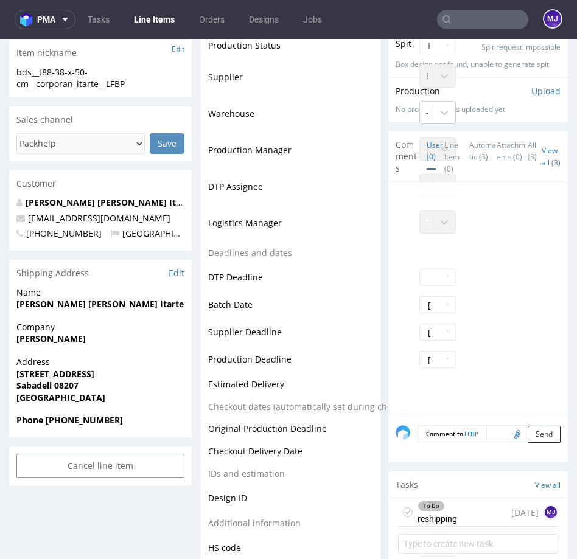
click at [19, 340] on span "Yanelis Corporan" at bounding box center [100, 339] width 168 height 12
copy strong "anelis Corporan"
click at [27, 341] on strong "Yanelis Corporan" at bounding box center [50, 339] width 69 height 12
drag, startPoint x: 27, startPoint y: 341, endPoint x: 62, endPoint y: 341, distance: 34.7
click at [62, 341] on strong "Yanelis Corporan" at bounding box center [50, 339] width 69 height 12
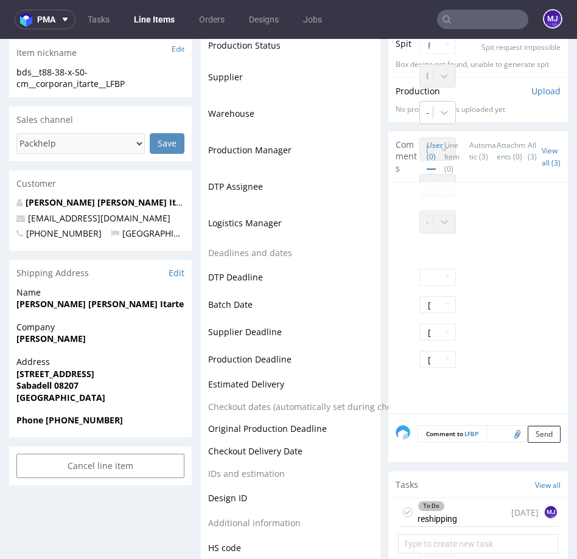
copy strong "Yanelis Corporan"
click at [29, 373] on strong "Calle Plaza de Ca N'Oriac, 14 D bajos 2ª" at bounding box center [55, 374] width 78 height 12
drag, startPoint x: 31, startPoint y: 373, endPoint x: 175, endPoint y: 386, distance: 144.8
click at [175, 386] on p "Address Calle Plaza de Ca N'Oriac, 14 D bajos 2ª Sabadell 08207 Spain" at bounding box center [100, 379] width 168 height 47
copy p "Calle Plaza de Ca N'Oriac, 14 D bajos 2ª Sabadell 08207"
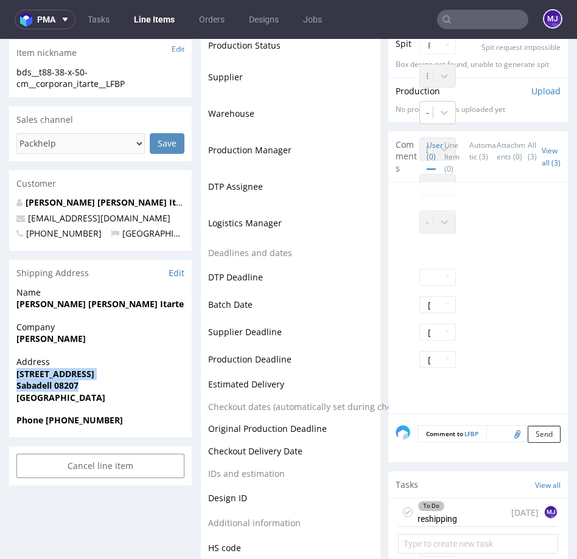
click at [35, 386] on strong "Sabadell 08207" at bounding box center [47, 386] width 62 height 12
copy strong "Sabadell"
click at [68, 385] on strong "Sabadell 08207" at bounding box center [47, 386] width 62 height 12
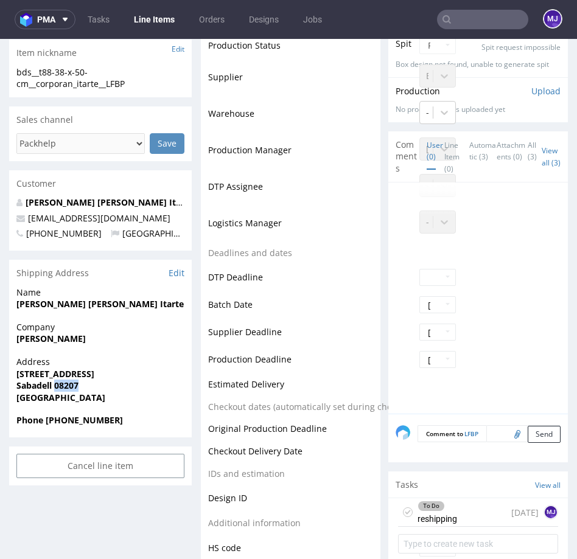
copy strong "08207"
click at [41, 390] on strong "Sabadell 08207" at bounding box center [47, 386] width 62 height 12
click at [37, 399] on strong "Spain" at bounding box center [60, 398] width 89 height 12
click at [71, 422] on strong "Phone +34634788781" at bounding box center [69, 420] width 106 height 12
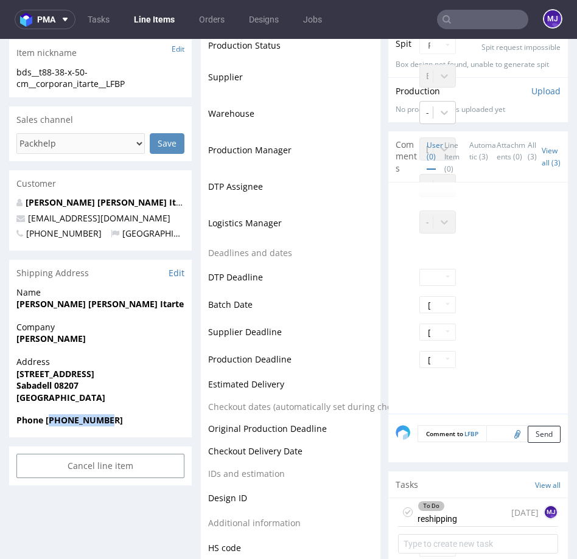
copy strong "34634788781"
drag, startPoint x: 147, startPoint y: 217, endPoint x: 30, endPoint y: 218, distance: 116.8
click at [30, 218] on p "ycorporanitarte@gmail.com" at bounding box center [100, 218] width 168 height 12
copy link "ycorporanitarte@gmail.com"
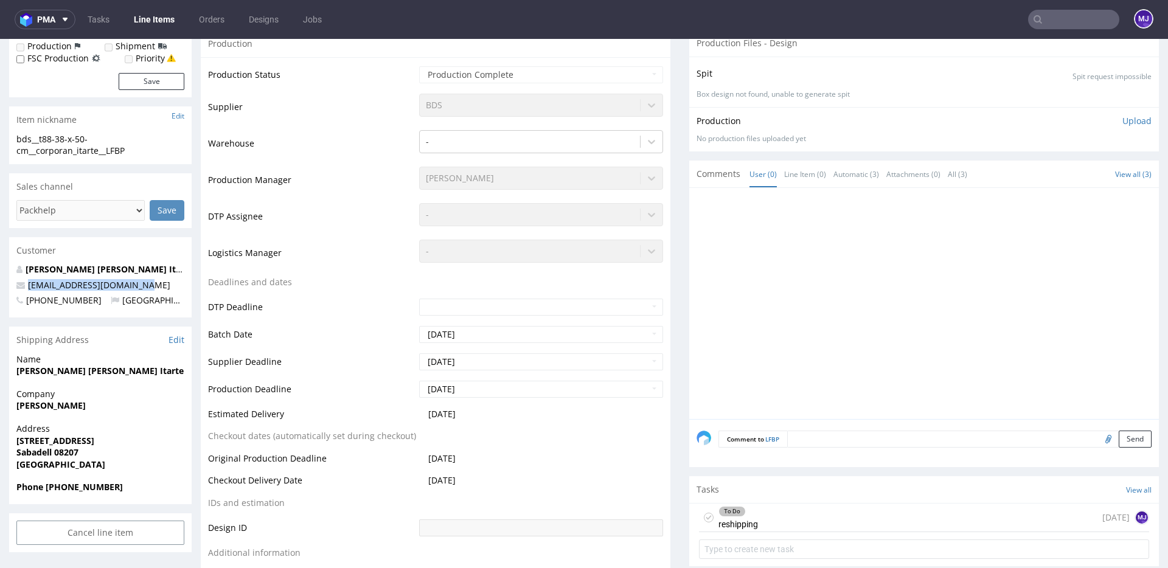
scroll to position [0, 0]
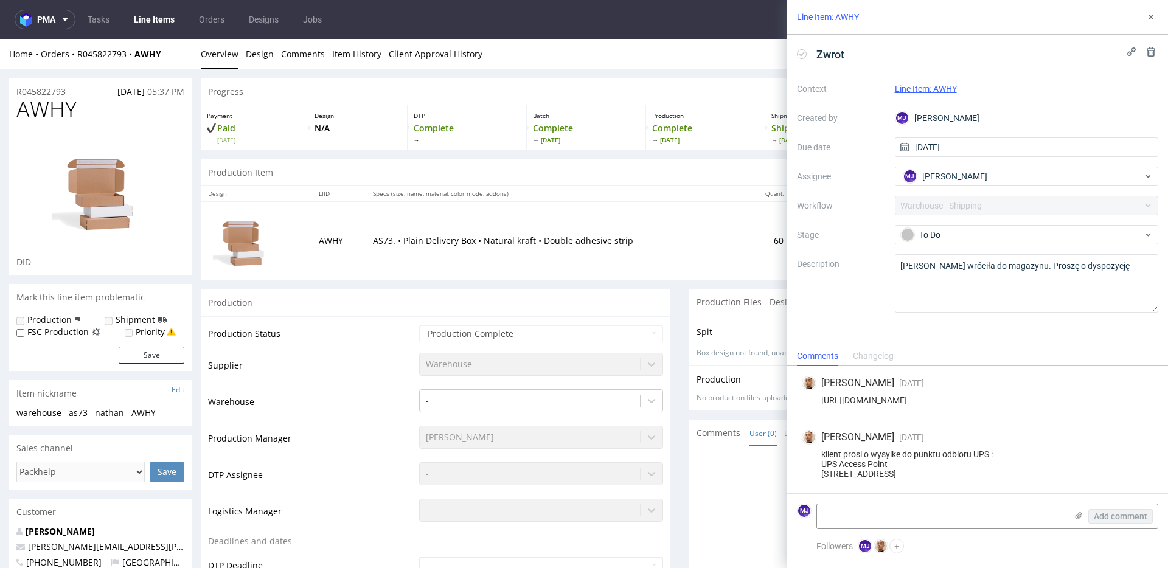
click at [860, 450] on div "klient prosi o wysylke do punktu odbioru UPS : UPS Access Point [STREET_ADDRESS]" at bounding box center [978, 464] width 352 height 29
drag, startPoint x: 860, startPoint y: 436, endPoint x: 983, endPoint y: 437, distance: 123.5
click at [983, 450] on div "klient prosi o wysylke do punktu odbioru UPS : UPS Access Point [STREET_ADDRESS]" at bounding box center [978, 464] width 352 height 29
click at [969, 450] on div "klient prosi o wysylke do punktu odbioru UPS : UPS Access Point [STREET_ADDRESS]" at bounding box center [978, 464] width 352 height 29
click at [832, 450] on div "klient prosi o wysylke do punktu odbioru UPS : UPS Access Point [STREET_ADDRESS]" at bounding box center [978, 464] width 352 height 29
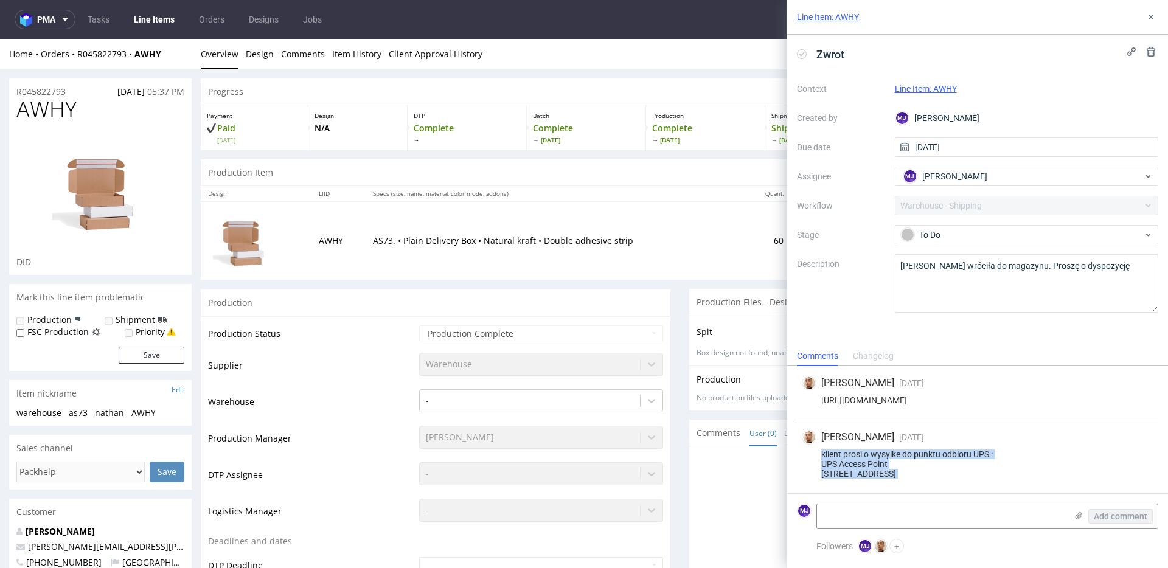
drag, startPoint x: 832, startPoint y: 436, endPoint x: 900, endPoint y: 475, distance: 78.5
click at [900, 475] on div "klient prosi o wysylke do punktu odbioru UPS : UPS Access Point [STREET_ADDRESS]" at bounding box center [978, 464] width 352 height 29
click at [177, 58] on div "Home Orders R045822793 AWHY" at bounding box center [100, 54] width 183 height 12
drag, startPoint x: 176, startPoint y: 57, endPoint x: 92, endPoint y: 71, distance: 85.1
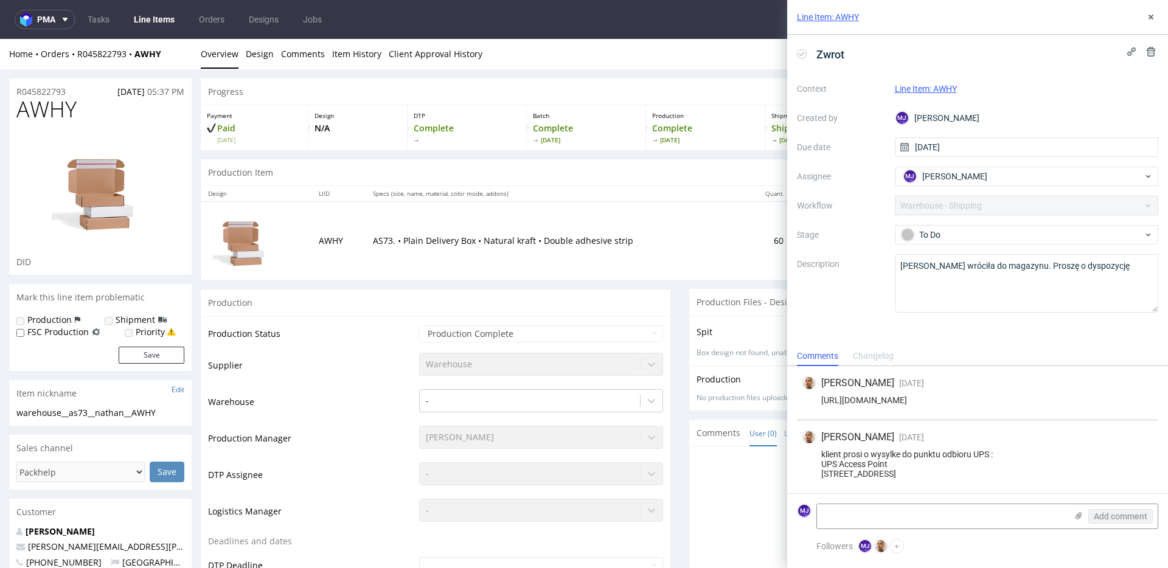
drag, startPoint x: 169, startPoint y: 58, endPoint x: 75, endPoint y: 54, distance: 93.8
click at [75, 54] on div "Home Orders R045822793 AWHY" at bounding box center [100, 54] width 183 height 12
copy div "R045822793 AWHY"
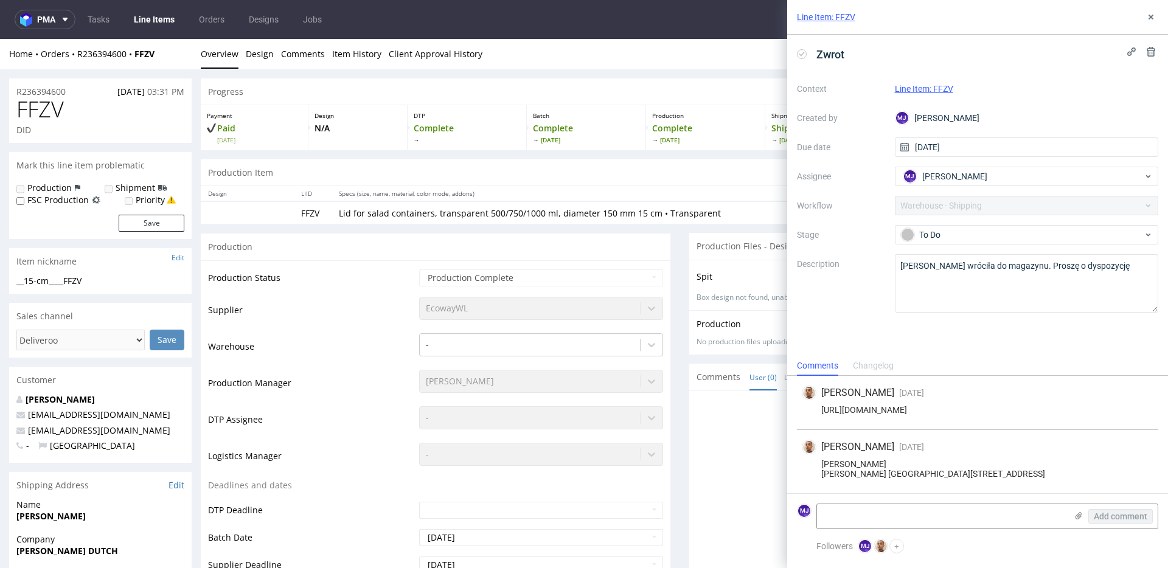
click at [870, 459] on div "[PERSON_NAME] [PERSON_NAME] [GEOGRAPHIC_DATA][STREET_ADDRESS]" at bounding box center [978, 468] width 352 height 19
drag, startPoint x: 870, startPoint y: 447, endPoint x: 875, endPoint y: 476, distance: 29.0
click at [875, 476] on div "[PERSON_NAME] [PERSON_NAME] [GEOGRAPHIC_DATA][STREET_ADDRESS]" at bounding box center [978, 468] width 352 height 19
click at [1026, 55] on div "Zwrot" at bounding box center [977, 54] width 361 height 20
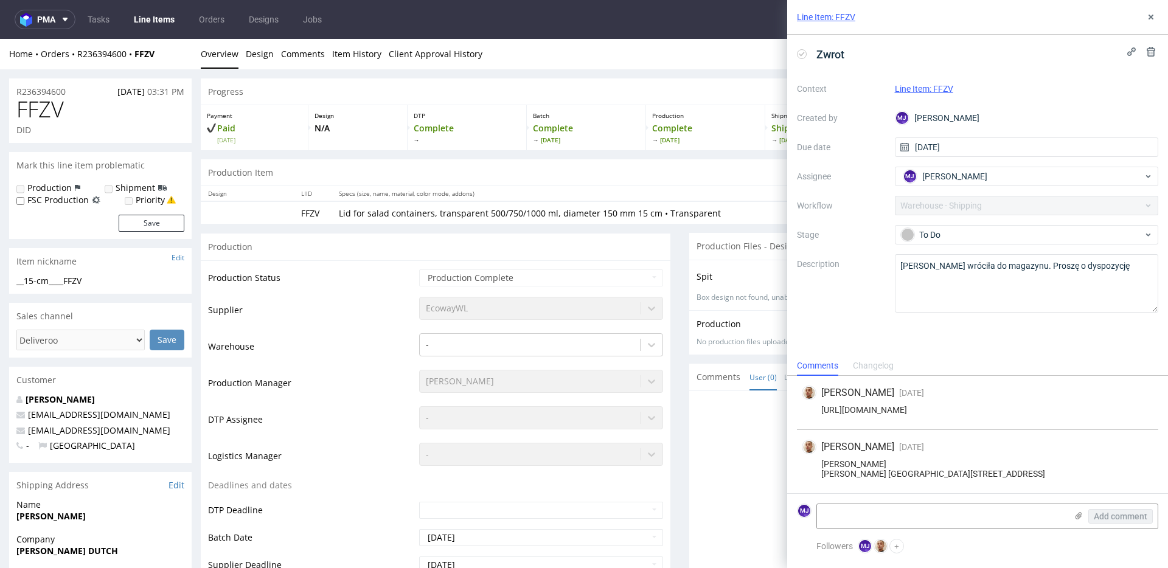
click at [161, 57] on div "Home Orders R236394600 FFZV" at bounding box center [100, 54] width 183 height 12
drag, startPoint x: 164, startPoint y: 55, endPoint x: 76, endPoint y: 55, distance: 87.6
click at [76, 55] on div "Home Orders R236394600 FFZV" at bounding box center [100, 54] width 183 height 12
copy div "R236394600 FFZV"
click at [855, 162] on div "Context Line Item: FFZV Created by MJ Maciej Jankowski Due date 29/08/2025 Assi…" at bounding box center [977, 196] width 361 height 234
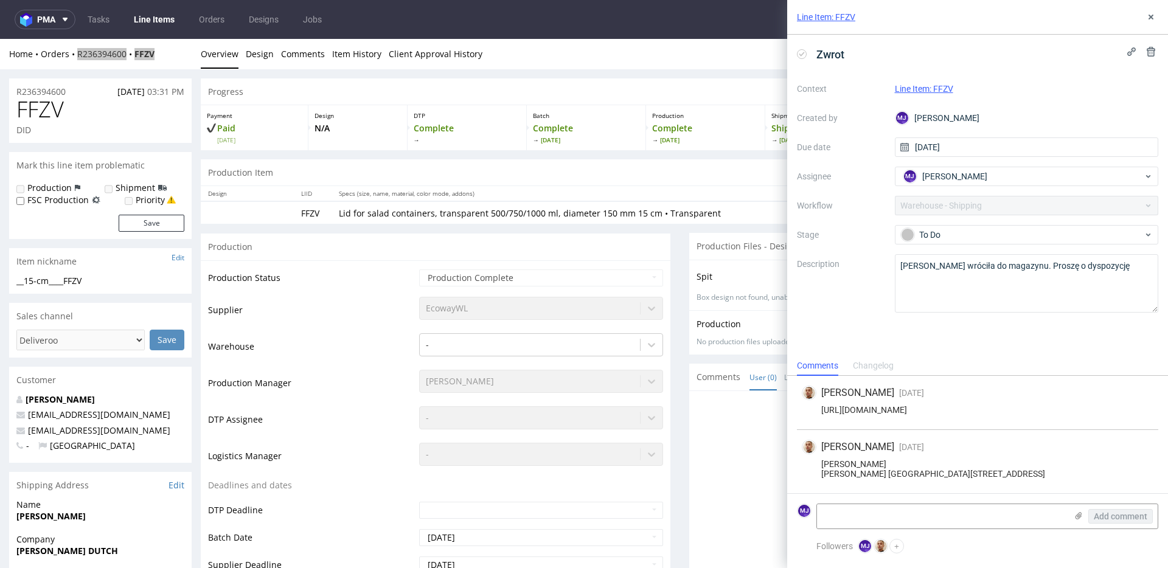
click at [857, 161] on div "Context Line Item: FFZV Created by MJ Maciej Jankowski Due date 29/08/2025 Assi…" at bounding box center [977, 196] width 361 height 234
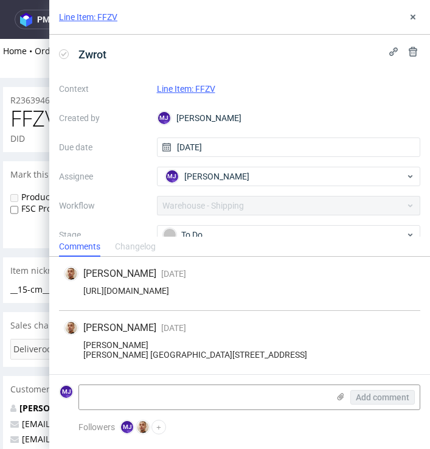
click at [194, 35] on div "Zwrot Context Line Item: FFZV Created by MJ Maciej Jankowski Due date 29/08/202…" at bounding box center [239, 136] width 381 height 202
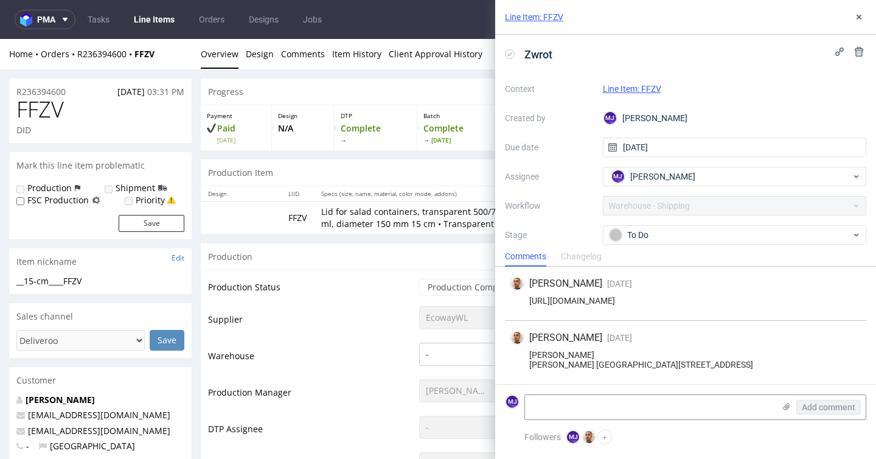
click at [184, 53] on div "Home Orders R236394600 FFZV" at bounding box center [100, 54] width 183 height 12
drag, startPoint x: 164, startPoint y: 53, endPoint x: 74, endPoint y: 58, distance: 90.2
click at [74, 58] on div "Home Orders R236394600 FFZV" at bounding box center [100, 54] width 183 height 12
copy div "R236394600 FFZV"
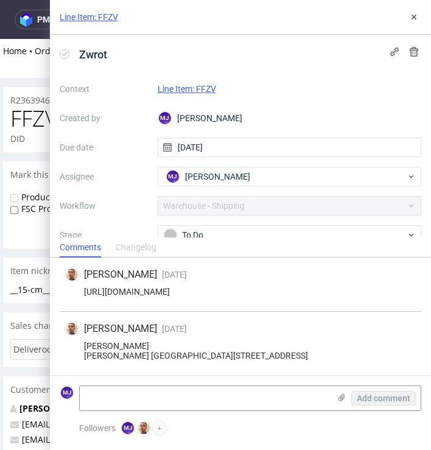
click at [96, 341] on div "[PERSON_NAME] [PERSON_NAME] [GEOGRAPHIC_DATA][STREET_ADDRESS]" at bounding box center [240, 350] width 352 height 19
drag, startPoint x: 96, startPoint y: 332, endPoint x: 138, endPoint y: 332, distance: 42.0
click at [138, 341] on div "[PERSON_NAME] [PERSON_NAME] [GEOGRAPHIC_DATA][STREET_ADDRESS]" at bounding box center [240, 350] width 352 height 19
copy div "[PERSON_NAME]"
click at [87, 341] on div "[PERSON_NAME] [PERSON_NAME] [GEOGRAPHIC_DATA][STREET_ADDRESS]" at bounding box center [240, 350] width 352 height 19
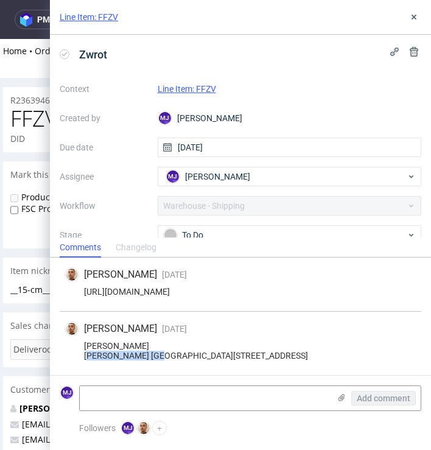
drag, startPoint x: 87, startPoint y: 341, endPoint x: 158, endPoint y: 341, distance: 71.2
click at [158, 341] on div "[PERSON_NAME] [PERSON_NAME] [GEOGRAPHIC_DATA][STREET_ADDRESS]" at bounding box center [240, 350] width 352 height 19
copy div "[PERSON_NAME] DUTCH"
click at [92, 349] on div "[PERSON_NAME] [PERSON_NAME] [GEOGRAPHIC_DATA][STREET_ADDRESS]" at bounding box center [240, 350] width 352 height 19
drag, startPoint x: 92, startPoint y: 349, endPoint x: 181, endPoint y: 349, distance: 88.8
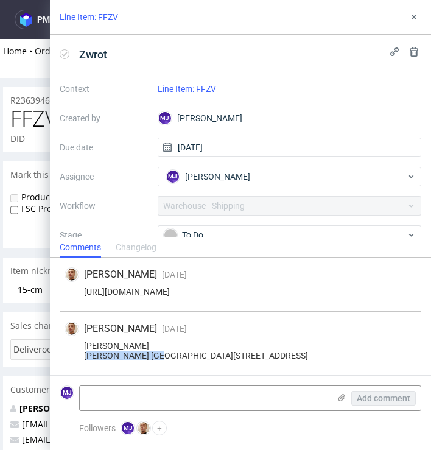
click at [181, 349] on div "[PERSON_NAME] [PERSON_NAME] [GEOGRAPHIC_DATA][STREET_ADDRESS]" at bounding box center [240, 350] width 352 height 19
copy div "[STREET_ADDRESS]"
click at [124, 360] on div "[PERSON_NAME] [PERSON_NAME] [GEOGRAPHIC_DATA][STREET_ADDRESS]" at bounding box center [240, 350] width 352 height 19
copy div "Cannes"
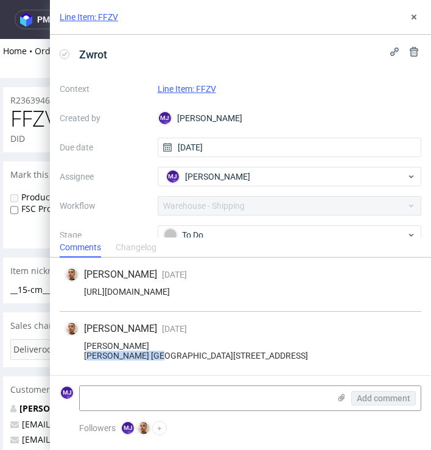
click at [101, 360] on div "[PERSON_NAME] [PERSON_NAME] [GEOGRAPHIC_DATA][STREET_ADDRESS]" at bounding box center [240, 350] width 352 height 19
copy div "06400"
click at [413, 15] on use at bounding box center [413, 17] width 5 height 5
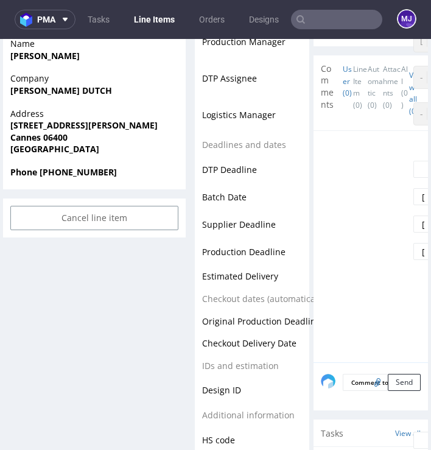
scroll to position [433, 0]
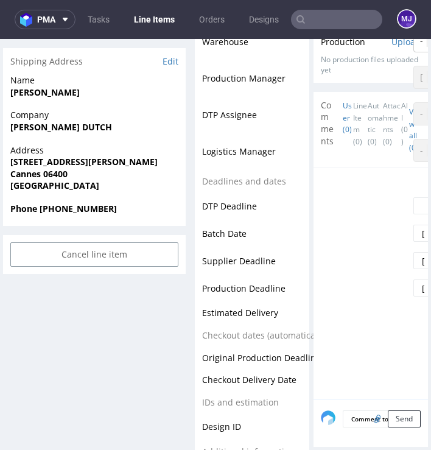
click at [24, 86] on span "KHALID BOUGOUR" at bounding box center [94, 92] width 168 height 12
drag, startPoint x: 24, startPoint y: 86, endPoint x: 64, endPoint y: 86, distance: 39.5
click at [64, 86] on span "KHALID BOUGOUR" at bounding box center [94, 92] width 168 height 12
click at [78, 211] on strong "Phone 0627862495" at bounding box center [63, 209] width 106 height 12
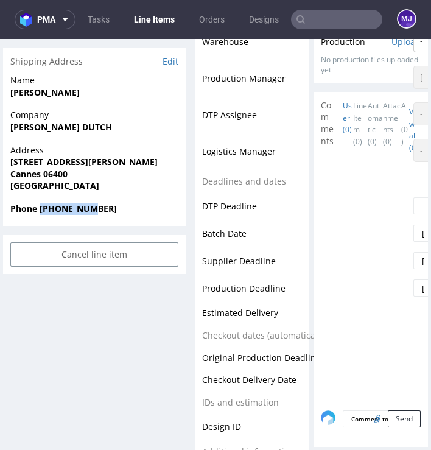
copy strong "0627862495"
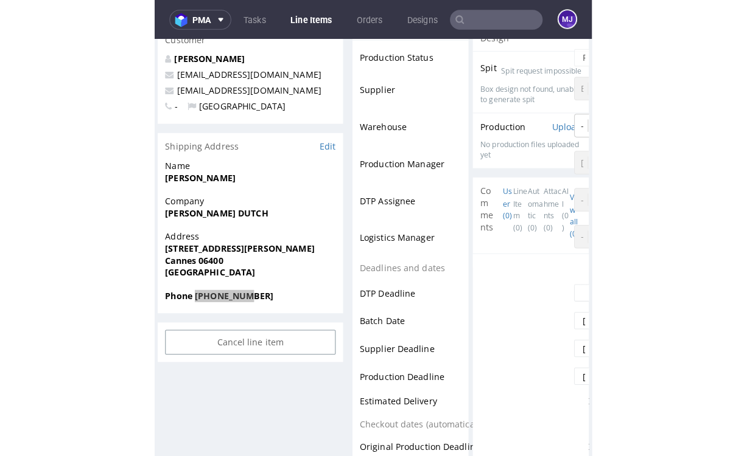
scroll to position [302, 0]
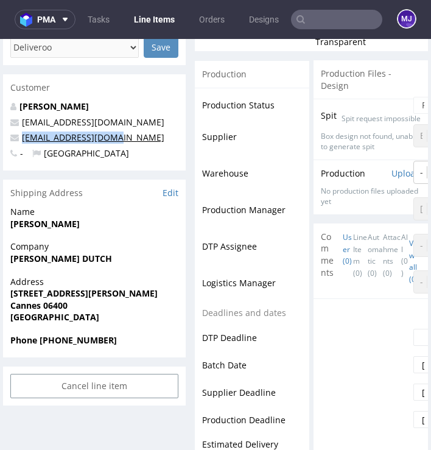
drag, startPoint x: 126, startPoint y: 136, endPoint x: 23, endPoint y: 138, distance: 102.8
click at [23, 138] on p "dutch06400@gmail.com" at bounding box center [94, 137] width 168 height 12
copy link "dutch06400@gmail.com"
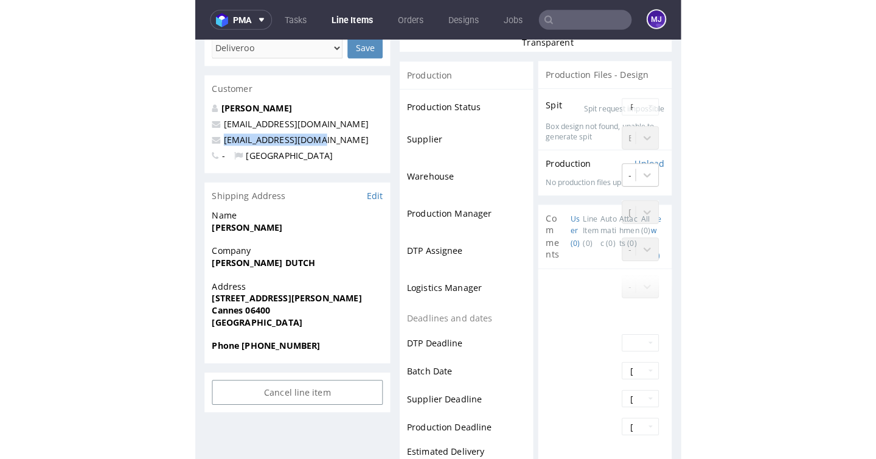
scroll to position [290, 0]
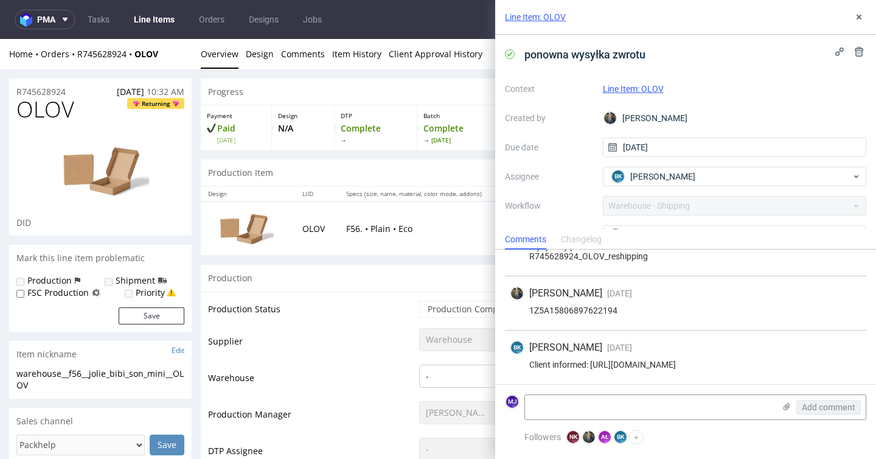
click at [540, 360] on div "Client informed: https://app-eu1.hubspot.com/contacts/25600958/record/0-5/20628…" at bounding box center [686, 365] width 352 height 10
drag, startPoint x: 540, startPoint y: 355, endPoint x: 605, endPoint y: 355, distance: 65.1
click at [605, 360] on div "Client informed: https://app-eu1.hubspot.com/contacts/25600958/record/0-5/20628…" at bounding box center [686, 365] width 352 height 10
click at [613, 364] on div "Client informed: https://app-eu1.hubspot.com/contacts/25600958/record/0-5/20628…" at bounding box center [686, 365] width 352 height 10
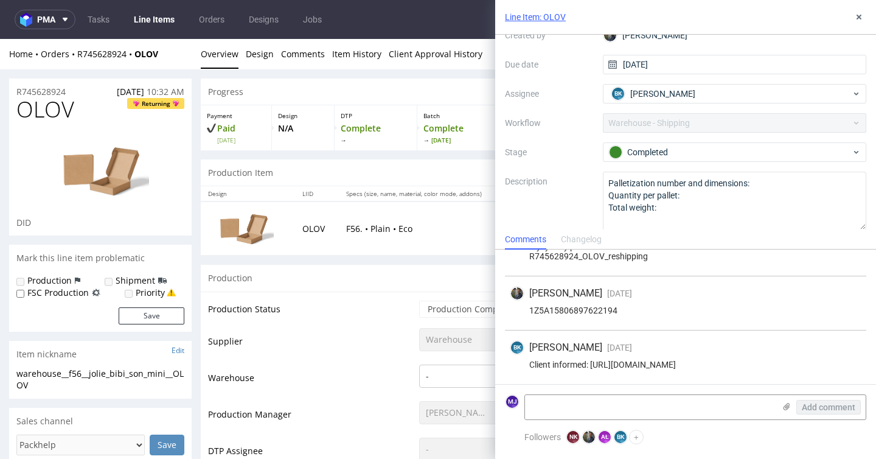
scroll to position [93, 0]
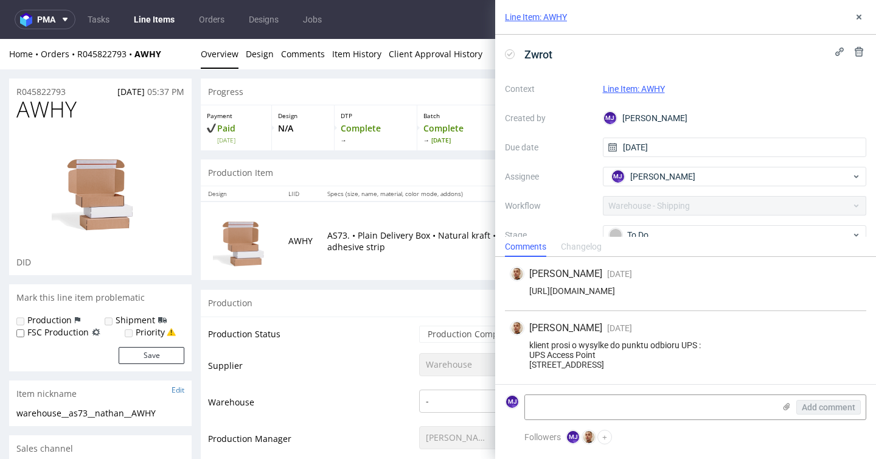
click at [535, 340] on div "klient prosi o wysylke do punktu odbioru UPS : UPS Access Point 13 Avenue du Pr…" at bounding box center [686, 354] width 352 height 29
drag, startPoint x: 535, startPoint y: 332, endPoint x: 571, endPoint y: 361, distance: 46.3
click at [571, 361] on div "klient prosi o wysylke do punktu odbioru UPS : UPS Access Point 13 Avenue du Pr…" at bounding box center [686, 354] width 352 height 29
copy div "UPS Access Point 13 Avenue du Pré de Challes, 74940 Annecy, France"
click at [858, 18] on use at bounding box center [859, 17] width 5 height 5
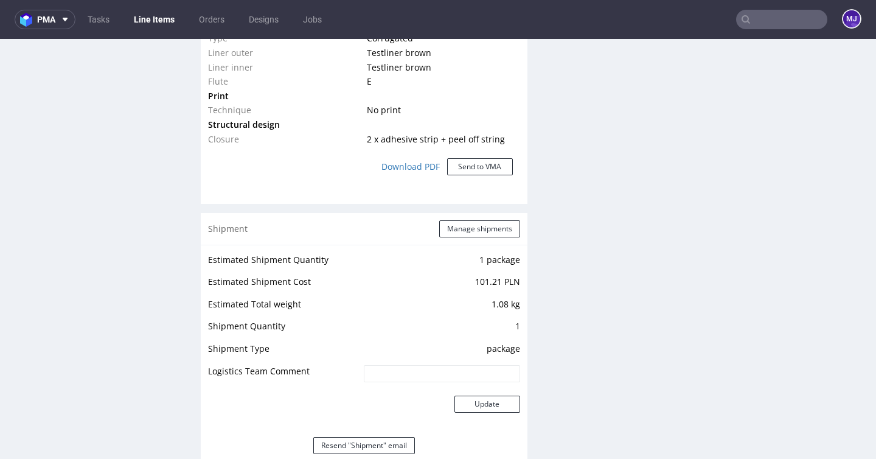
scroll to position [1226, 0]
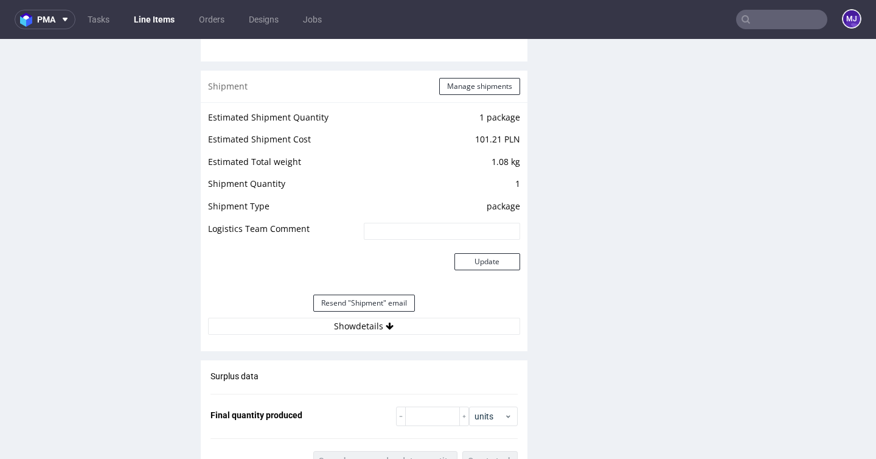
click at [511, 182] on td "1" at bounding box center [440, 187] width 159 height 23
click at [495, 161] on td "1.08 kg" at bounding box center [440, 166] width 159 height 23
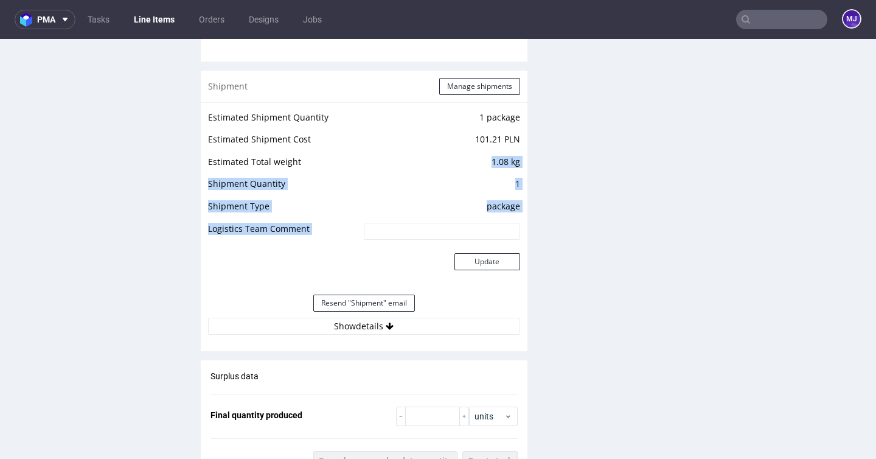
drag, startPoint x: 495, startPoint y: 161, endPoint x: 518, endPoint y: 161, distance: 23.1
click at [518, 161] on div "Estimated Shipment Quantity 1 package Estimated Shipment Cost 101.21 PLN Estima…" at bounding box center [364, 222] width 327 height 240
click at [503, 157] on td "1.08 kg" at bounding box center [440, 166] width 159 height 23
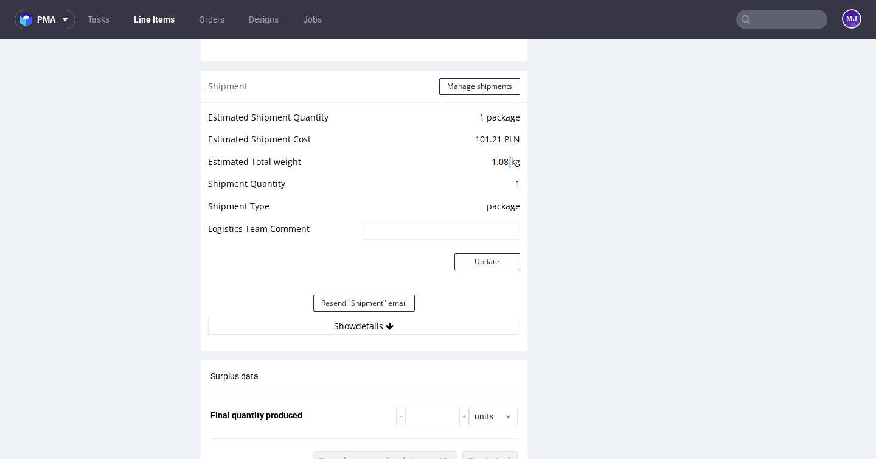
click at [503, 157] on td "1.08 kg" at bounding box center [440, 166] width 159 height 23
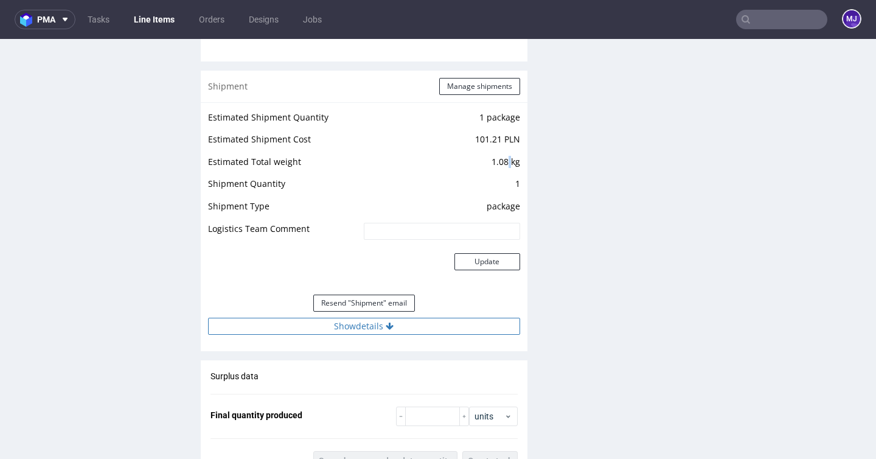
click at [382, 318] on button "Show details" at bounding box center [364, 326] width 312 height 17
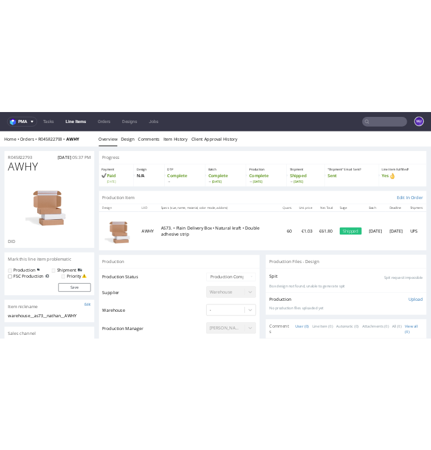
scroll to position [6, 0]
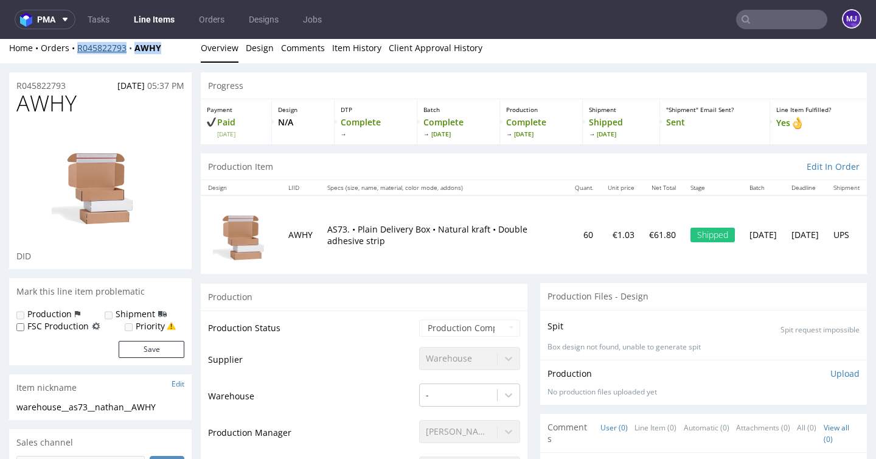
drag, startPoint x: 168, startPoint y: 45, endPoint x: 77, endPoint y: 45, distance: 91.3
click at [77, 45] on div "Home Orders R045822793 AWHY" at bounding box center [100, 48] width 183 height 12
copy div "R045822793 AWHY"
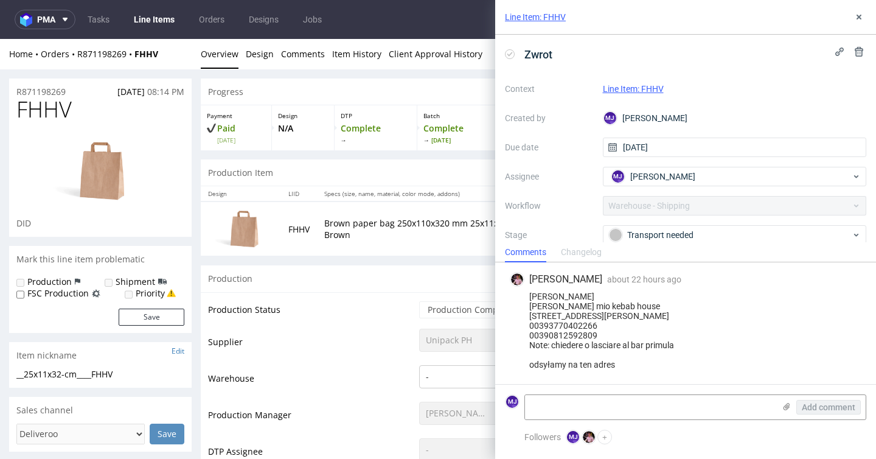
click at [655, 299] on div "[PERSON_NAME] [PERSON_NAME] mio kebab house [STREET_ADDRESS][PERSON_NAME] 00393…" at bounding box center [686, 330] width 352 height 78
click at [544, 291] on div "[PERSON_NAME] [PERSON_NAME] mio kebab house [STREET_ADDRESS][PERSON_NAME] 00393…" at bounding box center [686, 330] width 352 height 78
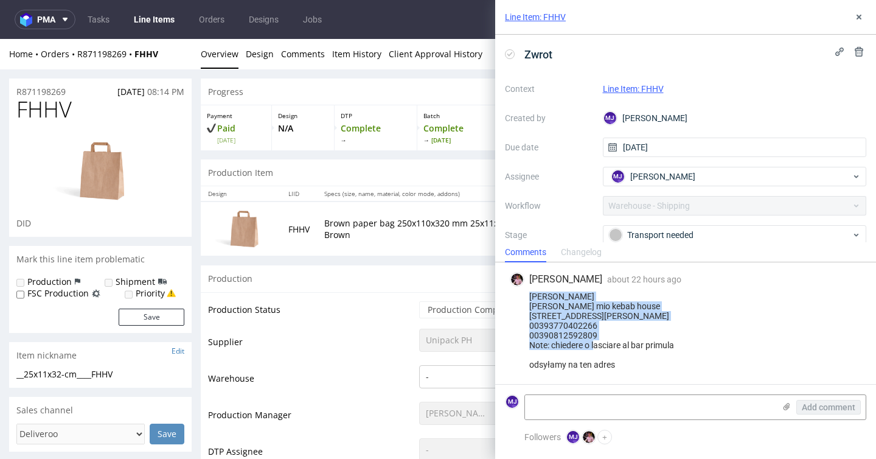
drag, startPoint x: 544, startPoint y: 285, endPoint x: 612, endPoint y: 355, distance: 97.7
click at [612, 355] on div "Giuseppe calabrese Amico mio kebab house Via porta di mare 18 Salerno (SA) 8412…" at bounding box center [686, 330] width 352 height 78
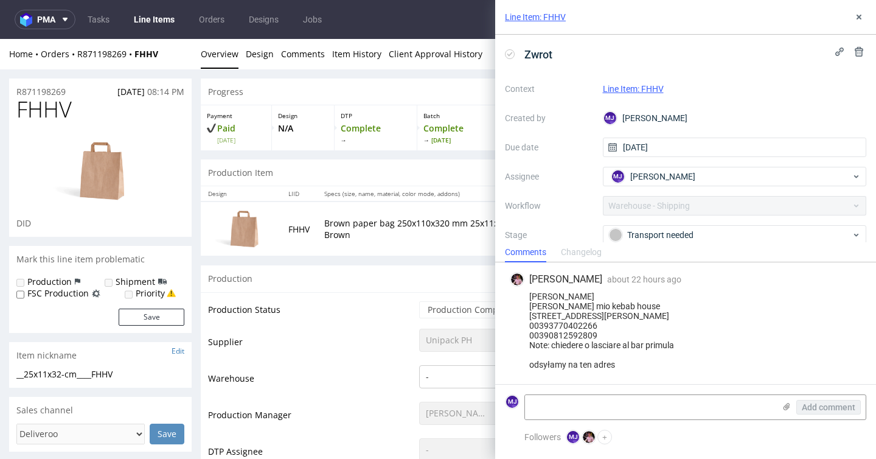
click at [557, 363] on div "Giuseppe calabrese Amico mio kebab house Via porta di mare 18 Salerno (SA) 8412…" at bounding box center [686, 330] width 352 height 78
drag, startPoint x: 557, startPoint y: 363, endPoint x: 608, endPoint y: 363, distance: 51.7
click at [608, 363] on div "Giuseppe calabrese Amico mio kebab house Via porta di mare 18 Salerno (SA) 8412…" at bounding box center [686, 330] width 352 height 78
click at [568, 343] on div "Giuseppe calabrese Amico mio kebab house Via porta di mare 18 Salerno (SA) 8412…" at bounding box center [686, 330] width 352 height 78
drag, startPoint x: 568, startPoint y: 343, endPoint x: 678, endPoint y: 343, distance: 110.1
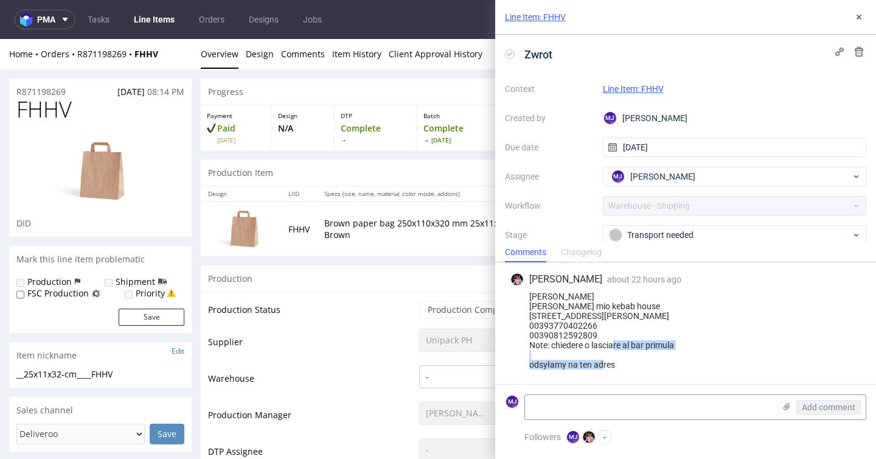
click at [678, 343] on div "Giuseppe calabrese Amico mio kebab house Via porta di mare 18 Salerno (SA) 8412…" at bounding box center [686, 330] width 352 height 78
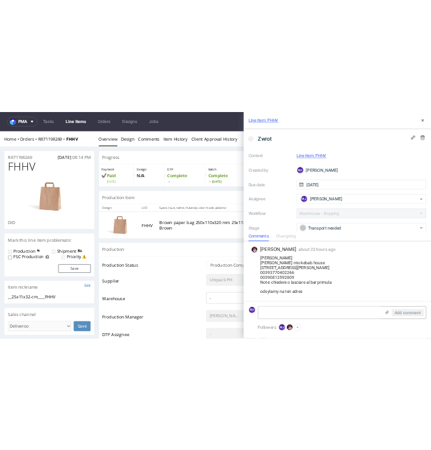
scroll to position [4, 0]
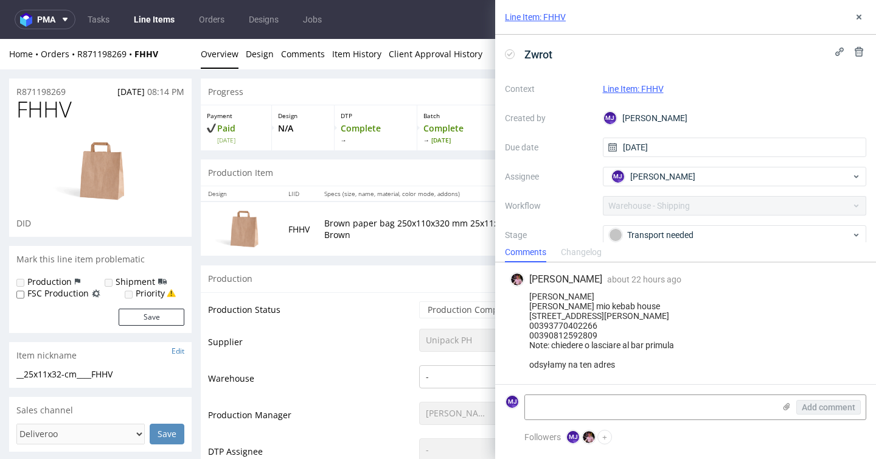
click at [387, 78] on div "Progress" at bounding box center [534, 91] width 666 height 27
drag, startPoint x: 165, startPoint y: 54, endPoint x: 80, endPoint y: 55, distance: 85.2
click at [80, 55] on div "Home Orders R871198269 FHHV" at bounding box center [100, 54] width 183 height 12
click at [171, 48] on div "Home Orders R871198269 FHHV" at bounding box center [100, 54] width 183 height 12
drag, startPoint x: 168, startPoint y: 50, endPoint x: 77, endPoint y: 51, distance: 90.7
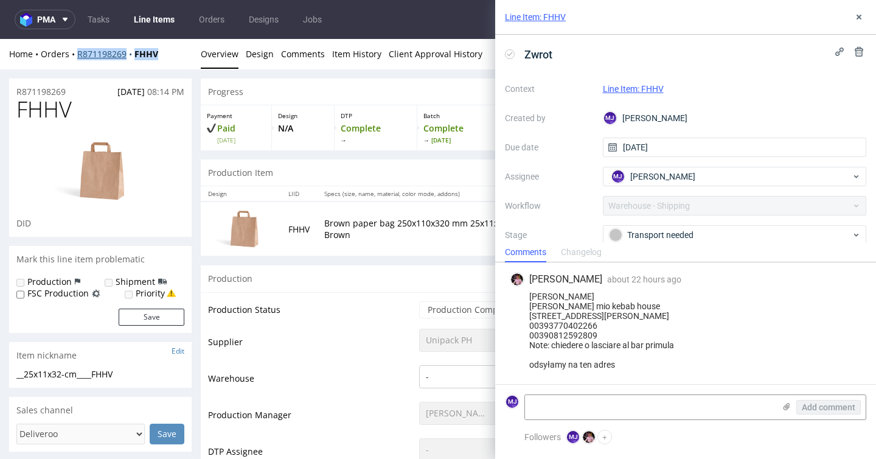
click at [77, 51] on div "Home Orders R871198269 FHHV" at bounding box center [100, 54] width 183 height 12
copy div "R871198269 FHHV"
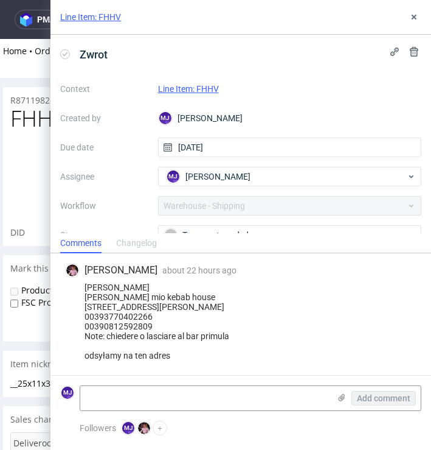
click at [99, 284] on div "Giuseppe calabrese Amico mio kebab house Via porta di mare 18 Salerno (SA) 8412…" at bounding box center [241, 321] width 352 height 78
drag, startPoint x: 99, startPoint y: 284, endPoint x: 158, endPoint y: 284, distance: 59.0
click at [158, 284] on div "Giuseppe calabrese Amico mio kebab house Via porta di mare 18 Salerno (SA) 8412…" at bounding box center [241, 321] width 352 height 78
copy div "Amico mio kebab house"
click at [108, 282] on div "Giuseppe calabrese Amico mio kebab house Via porta di mare 18 Salerno (SA) 8412…" at bounding box center [241, 321] width 352 height 78
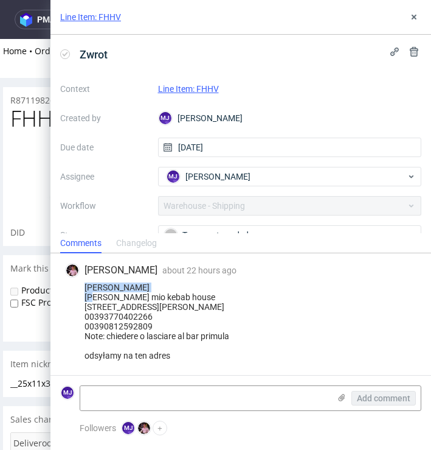
drag, startPoint x: 108, startPoint y: 277, endPoint x: 139, endPoint y: 277, distance: 31.0
click at [139, 282] on div "Giuseppe calabrese Amico mio kebab house Via porta di mare 18 Salerno (SA) 8412…" at bounding box center [241, 321] width 352 height 78
copy div "Giuseppe calabrese"
click at [97, 282] on div "Giuseppe calabrese Amico mio kebab house Via porta di mare 18 Salerno (SA) 8412…" at bounding box center [241, 321] width 352 height 78
drag, startPoint x: 97, startPoint y: 282, endPoint x: 158, endPoint y: 282, distance: 61.5
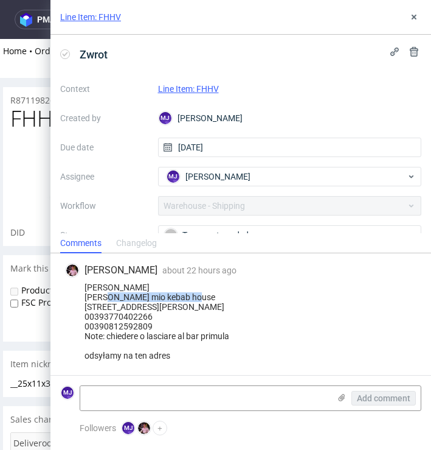
click at [158, 282] on div "Giuseppe calabrese Amico mio kebab house Via porta di mare 18 Salerno (SA) 8412…" at bounding box center [241, 321] width 352 height 78
copy div "Amico mio kebab house"
click at [91, 295] on div "Giuseppe calabrese Amico mio kebab house Via porta di mare 18 Salerno (SA) 8412…" at bounding box center [241, 321] width 352 height 78
drag, startPoint x: 91, startPoint y: 295, endPoint x: 156, endPoint y: 295, distance: 65.1
click at [156, 295] on div "Giuseppe calabrese Amico mio kebab house Via porta di mare 18 Salerno (SA) 8412…" at bounding box center [241, 321] width 352 height 78
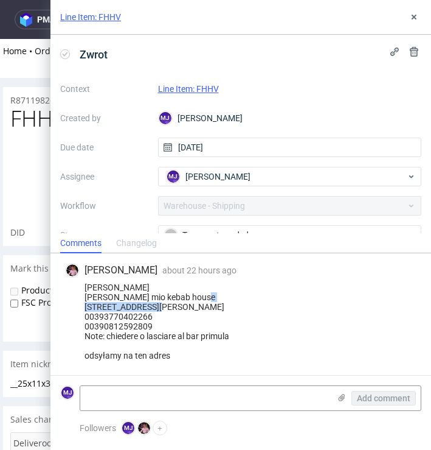
copy div "Via porta di mare 18"
click at [102, 304] on div "Giuseppe calabrese Amico mio kebab house Via porta di mare 18 Salerno (SA) 8412…" at bounding box center [241, 321] width 352 height 78
copy div "Salerno"
click at [95, 311] on div "Giuseppe calabrese Amico mio kebab house Via porta di mare 18 Salerno (SA) 8412…" at bounding box center [241, 321] width 352 height 78
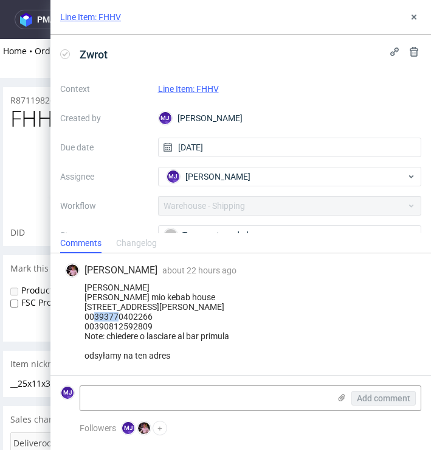
click at [95, 311] on div "Giuseppe calabrese Amico mio kebab house Via porta di mare 18 Salerno (SA) 8412…" at bounding box center [241, 321] width 352 height 78
copy div "84121"
click at [123, 333] on div "Giuseppe calabrese Amico mio kebab house Via porta di mare 18 Salerno (SA) 8412…" at bounding box center [241, 321] width 352 height 78
copy div "00393770402266"
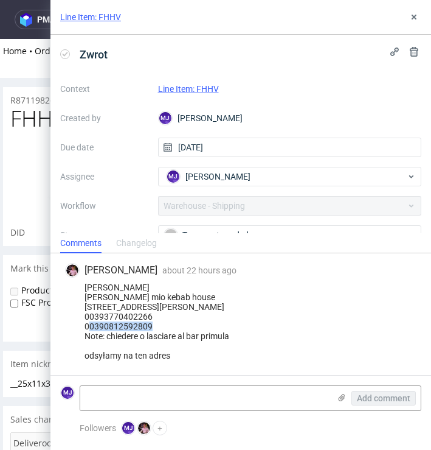
click at [124, 352] on div "Giuseppe calabrese Amico mio kebab house Via porta di mare 18 Salerno (SA) 8412…" at bounding box center [241, 321] width 352 height 78
drag, startPoint x: 124, startPoint y: 352, endPoint x: 211, endPoint y: 352, distance: 87.0
click at [211, 352] on div "Giuseppe calabrese Amico mio kebab house Via porta di mare 18 Salerno (SA) 8412…" at bounding box center [241, 321] width 352 height 78
copy div "chiedere o lasciare al bar primula"
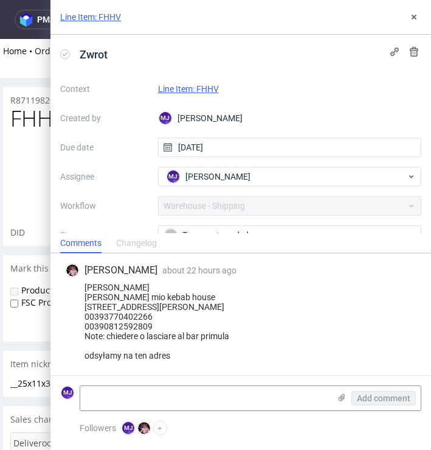
click at [99, 336] on div "Giuseppe calabrese Amico mio kebab house Via porta di mare 18 Salerno (SA) 8412…" at bounding box center [241, 321] width 352 height 78
drag, startPoint x: 99, startPoint y: 336, endPoint x: 212, endPoint y: 335, distance: 112.6
click at [212, 336] on div "Giuseppe calabrese Amico mio kebab house Via porta di mare 18 Salerno (SA) 8412…" at bounding box center [241, 321] width 352 height 78
copy div "Note: chiedere o lasciare al bar primula"
click at [415, 15] on use at bounding box center [414, 17] width 5 height 5
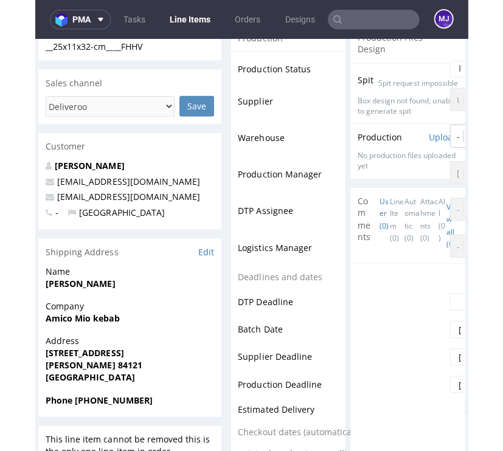
scroll to position [341, 0]
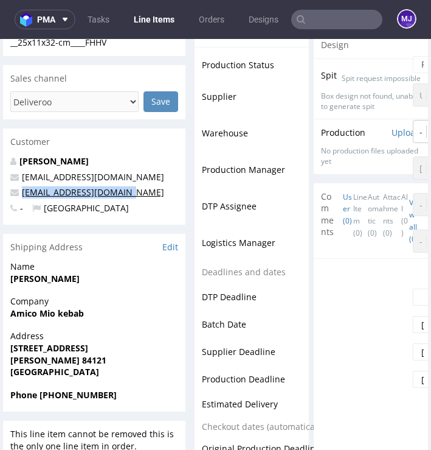
drag, startPoint x: 131, startPoint y: 192, endPoint x: 22, endPoint y: 196, distance: 109.6
click at [22, 196] on p "giuseppe89.gc@gmail.com" at bounding box center [94, 192] width 168 height 12
click at [23, 313] on strong "Amico Mio kebab" at bounding box center [47, 313] width 74 height 12
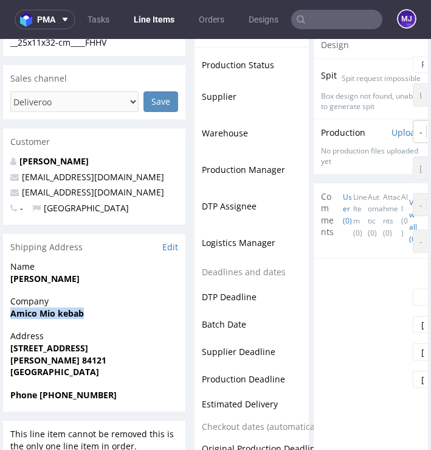
drag, startPoint x: 26, startPoint y: 313, endPoint x: 62, endPoint y: 313, distance: 36.5
click at [62, 313] on strong "Amico Mio kebab" at bounding box center [47, 313] width 74 height 12
click at [75, 347] on strong "Via Porta di Mare 18" at bounding box center [49, 348] width 78 height 12
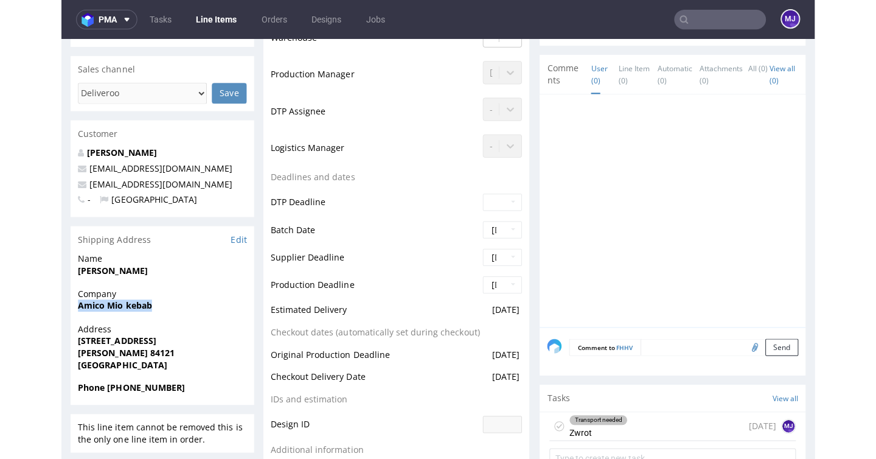
scroll to position [16, 0]
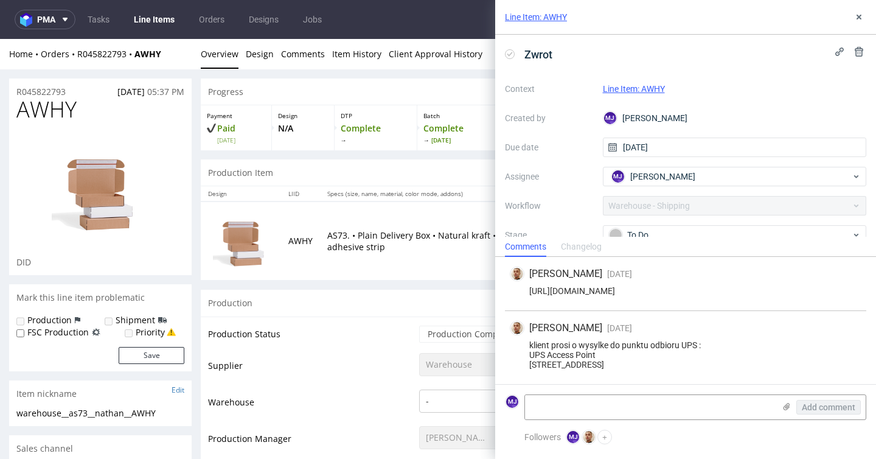
click at [561, 340] on div "klient prosi o wysylke do punktu odbioru UPS : UPS Access Point 13 Avenue du Pr…" at bounding box center [686, 354] width 352 height 29
drag, startPoint x: 561, startPoint y: 325, endPoint x: 601, endPoint y: 363, distance: 55.5
click at [601, 363] on div "klient prosi o wysylke do punktu odbioru UPS : UPS Access Point 13 Avenue du Pr…" at bounding box center [686, 354] width 352 height 29
drag, startPoint x: 601, startPoint y: 363, endPoint x: 576, endPoint y: 274, distance: 92.4
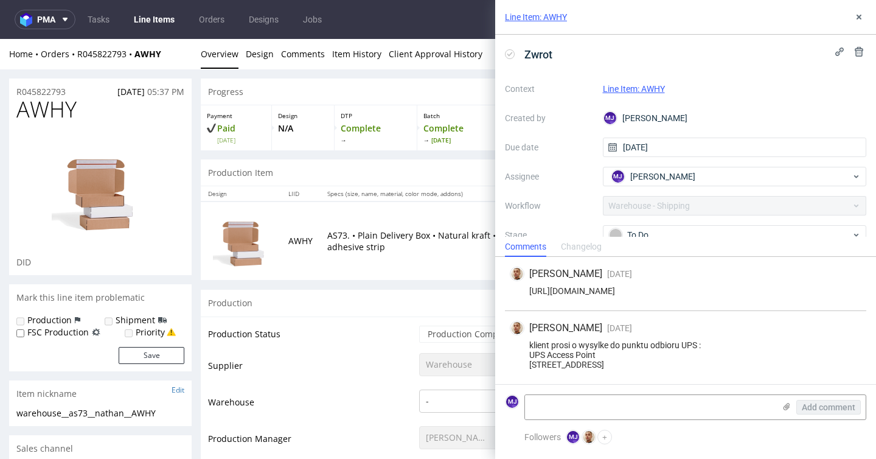
click at [576, 274] on div "Bartłomiej Leśniczuk 4 days ago 29th Aug 2025, 15:28 https://app-eu1.hubspot.co…" at bounding box center [685, 320] width 381 height 127
click at [563, 286] on div "https://app-eu1.hubspot.com/contacts/25600958/record/0-5/216580979910/" at bounding box center [686, 291] width 352 height 10
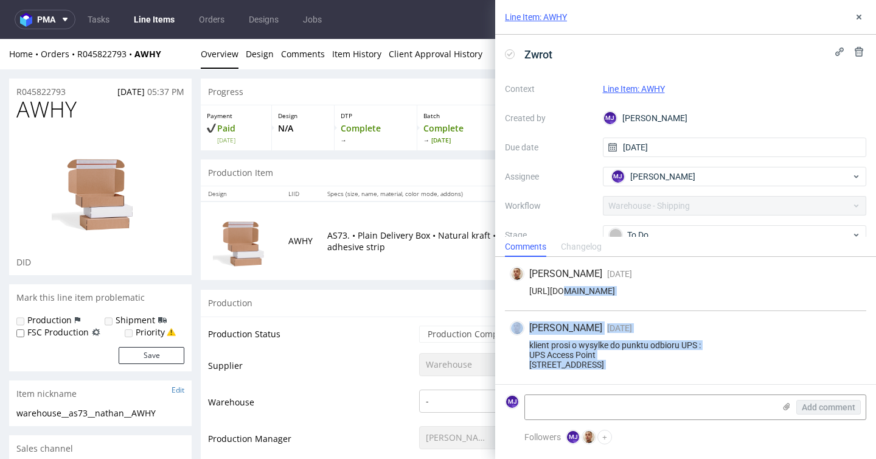
drag, startPoint x: 563, startPoint y: 274, endPoint x: 597, endPoint y: 366, distance: 98.0
click at [597, 366] on div "Bartłomiej Leśniczuk 4 days ago 29th Aug 2025, 15:28 https://app-eu1.hubspot.co…" at bounding box center [685, 320] width 381 height 127
click at [597, 366] on div "klient prosi o wysylke do punktu odbioru UPS : UPS Access Point 13 Avenue du Pr…" at bounding box center [686, 354] width 352 height 29
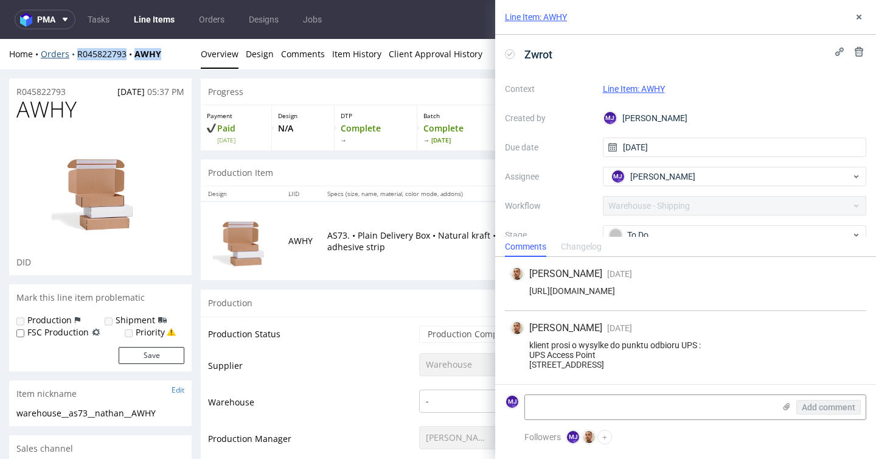
drag, startPoint x: 172, startPoint y: 58, endPoint x: 76, endPoint y: 55, distance: 95.6
click at [76, 55] on div "Home Orders R045822793 AWHY" at bounding box center [100, 54] width 183 height 12
copy div "R045822793 AWHY"
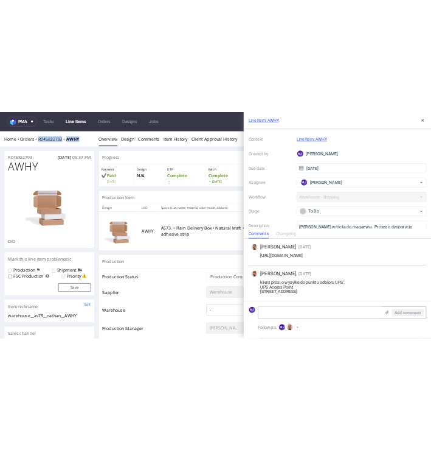
scroll to position [93, 0]
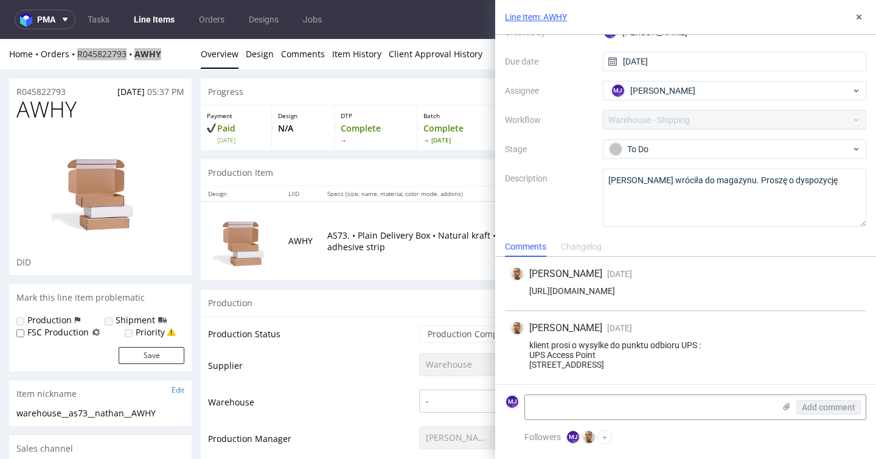
click at [540, 340] on div "klient prosi o wysylke do punktu odbioru UPS : UPS Access Point 13 Avenue du Pr…" at bounding box center [686, 354] width 352 height 29
drag, startPoint x: 540, startPoint y: 325, endPoint x: 700, endPoint y: 325, distance: 160.0
click at [700, 340] on div "klient prosi o wysylke do punktu odbioru UPS : UPS Access Point 13 Avenue du Pr…" at bounding box center [686, 354] width 352 height 29
click at [552, 340] on div "klient prosi o wysylke do punktu odbioru UPS : UPS Access Point 13 Avenue du Pr…" at bounding box center [686, 354] width 352 height 29
drag, startPoint x: 552, startPoint y: 334, endPoint x: 589, endPoint y: 334, distance: 36.5
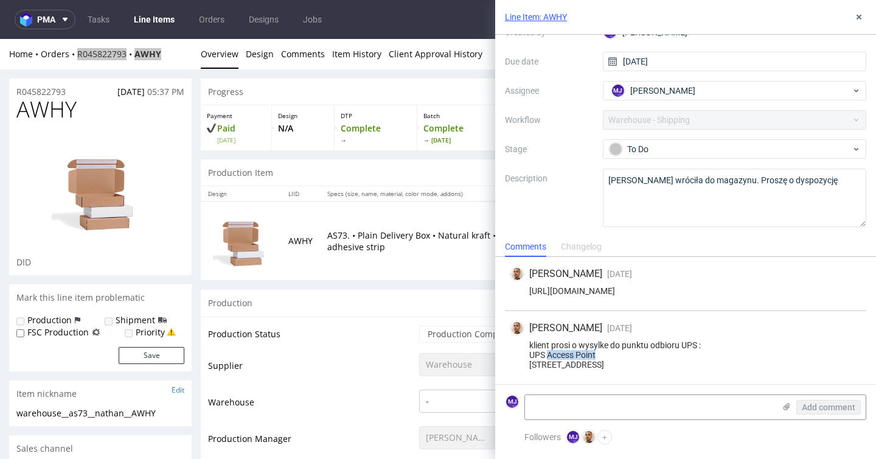
click at [589, 340] on div "klient prosi o wysylke do punktu odbioru UPS : UPS Access Point 13 Avenue du Pr…" at bounding box center [686, 354] width 352 height 29
click at [405, 180] on div "Production Item Edit In Order" at bounding box center [534, 172] width 666 height 27
drag, startPoint x: 170, startPoint y: 55, endPoint x: 77, endPoint y: 55, distance: 92.5
click at [77, 55] on div "Home Orders R045822793 AWHY" at bounding box center [100, 54] width 183 height 12
copy div "R045822793 AWHY"
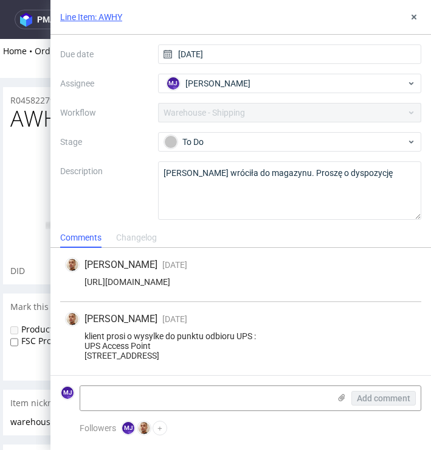
click at [92, 332] on div "klient prosi o wysylke do punktu odbioru UPS : UPS Access Point 13 Avenue du Pr…" at bounding box center [241, 345] width 352 height 29
drag, startPoint x: 92, startPoint y: 332, endPoint x: 141, endPoint y: 331, distance: 48.7
click at [141, 331] on div "klient prosi o wysylke do punktu odbioru UPS : UPS Access Point 13 Avenue du Pr…" at bounding box center [241, 345] width 352 height 29
copy div "UPS Access Point"
click at [90, 338] on div "klient prosi o wysylke do punktu odbioru UPS : UPS Access Point 13 Avenue du Pr…" at bounding box center [241, 345] width 352 height 29
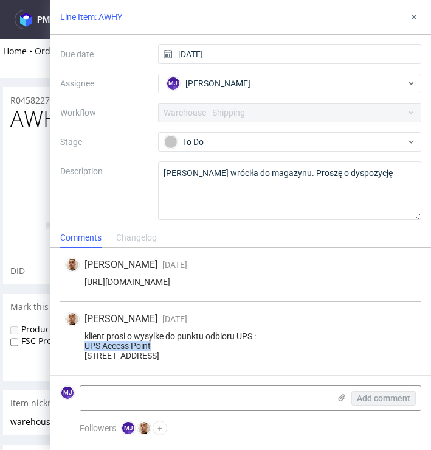
drag, startPoint x: 90, startPoint y: 338, endPoint x: 174, endPoint y: 339, distance: 84.0
click at [174, 339] on div "klient prosi o wysylke do punktu odbioru UPS : UPS Access Point 13 Avenue du Pr…" at bounding box center [241, 345] width 352 height 29
copy div "13 Avenue du Pré de Challes"
click at [120, 350] on div "klient prosi o wysylke do punktu odbioru UPS : UPS Access Point 13 Avenue du Pr…" at bounding box center [241, 345] width 352 height 29
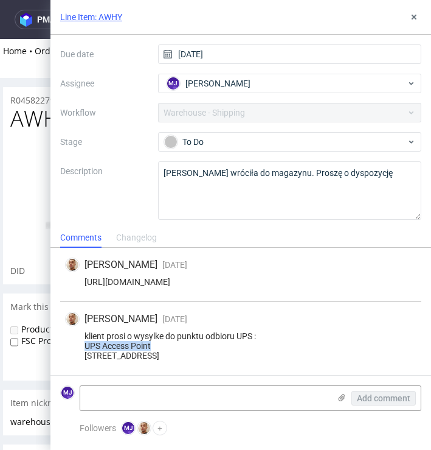
copy div "Annecy"
click at [99, 349] on div "klient prosi o wysylke do punktu odbioru UPS : UPS Access Point 13 Avenue du Pr…" at bounding box center [241, 345] width 352 height 29
copy div "74940"
click at [97, 18] on link "Line Item: AWHY" at bounding box center [91, 17] width 62 height 12
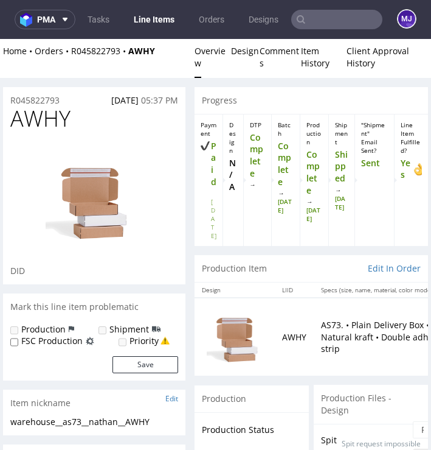
scroll to position [479, 0]
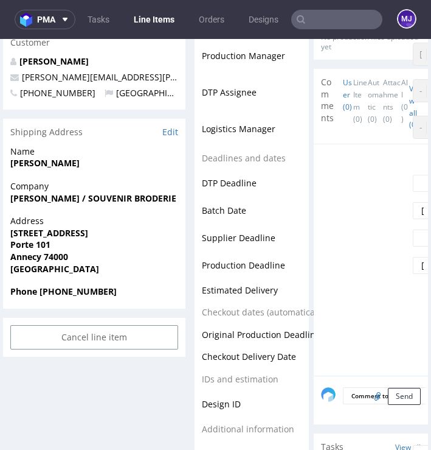
click at [30, 166] on strong "[PERSON_NAME]" at bounding box center [44, 163] width 69 height 12
drag, startPoint x: 30, startPoint y: 166, endPoint x: 68, endPoint y: 165, distance: 37.1
click at [68, 165] on strong "[PERSON_NAME]" at bounding box center [44, 163] width 69 height 12
copy strong "[PERSON_NAME]"
click at [61, 292] on strong "Phone [PHONE_NUMBER]" at bounding box center [63, 291] width 106 height 12
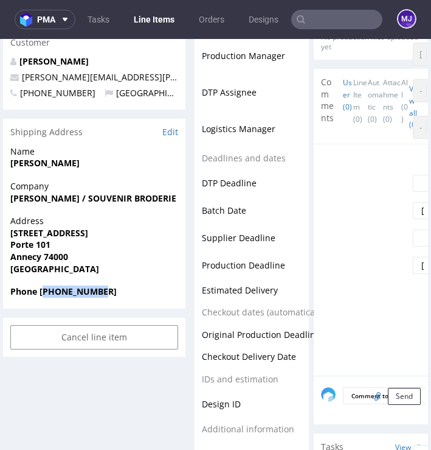
click at [61, 292] on strong "Phone [PHONE_NUMBER]" at bounding box center [63, 291] width 106 height 12
copy strong "33647236382"
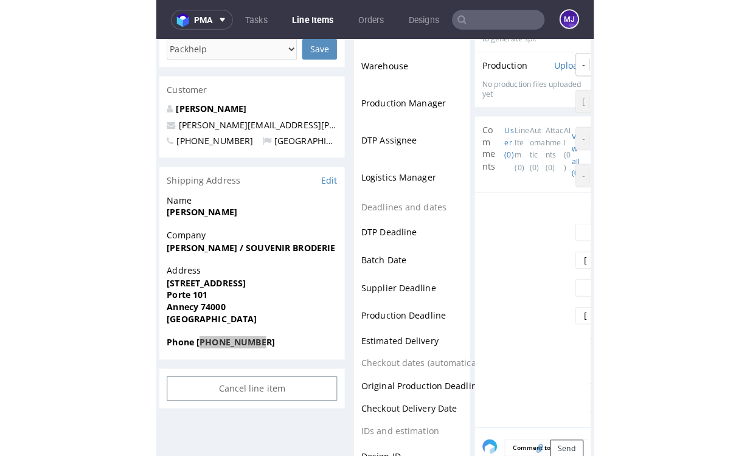
scroll to position [416, 0]
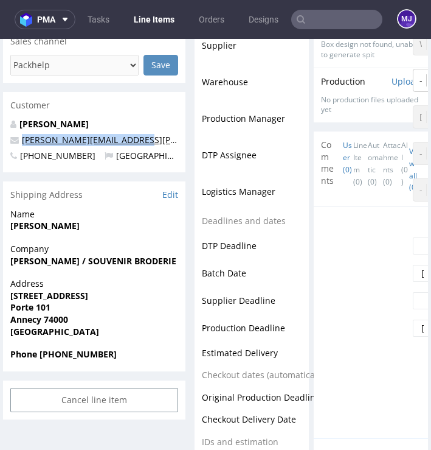
drag, startPoint x: 145, startPoint y: 138, endPoint x: 23, endPoint y: 141, distance: 122.3
click at [23, 141] on p "[PERSON_NAME][EMAIL_ADDRESS][PERSON_NAME][DOMAIN_NAME]" at bounding box center [94, 140] width 168 height 12
copy link "[PERSON_NAME][EMAIL_ADDRESS][PERSON_NAME][DOMAIN_NAME]"
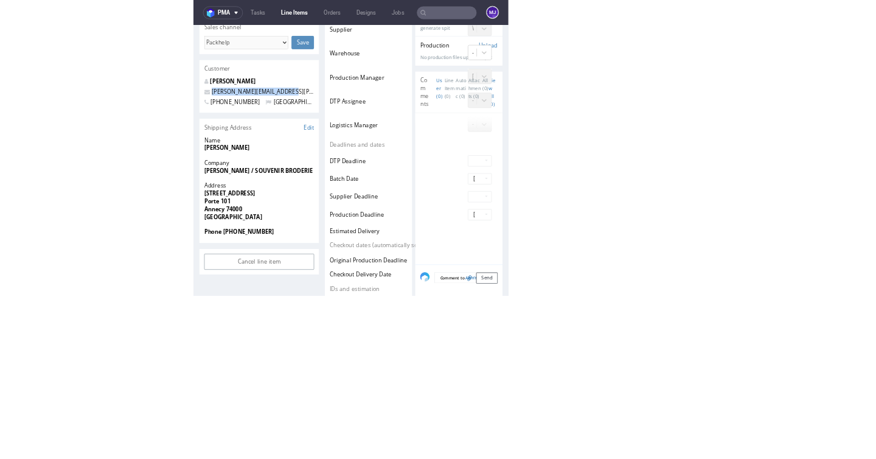
scroll to position [404, 0]
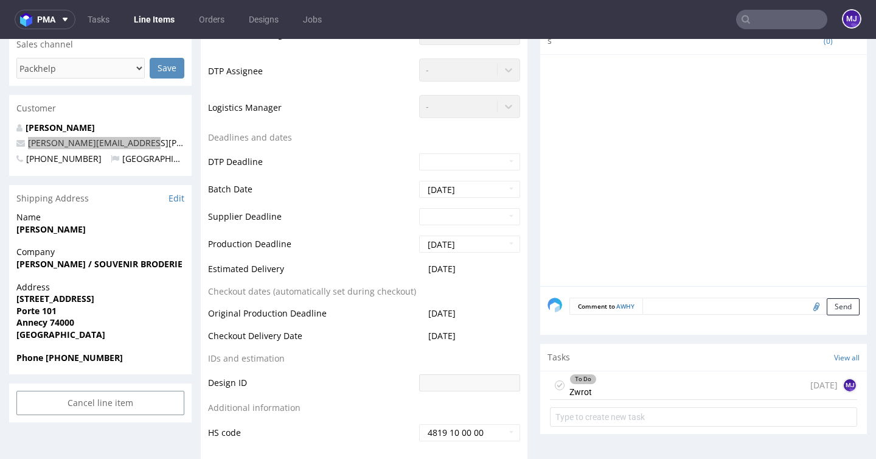
click at [431, 14] on input "text" at bounding box center [781, 19] width 91 height 19
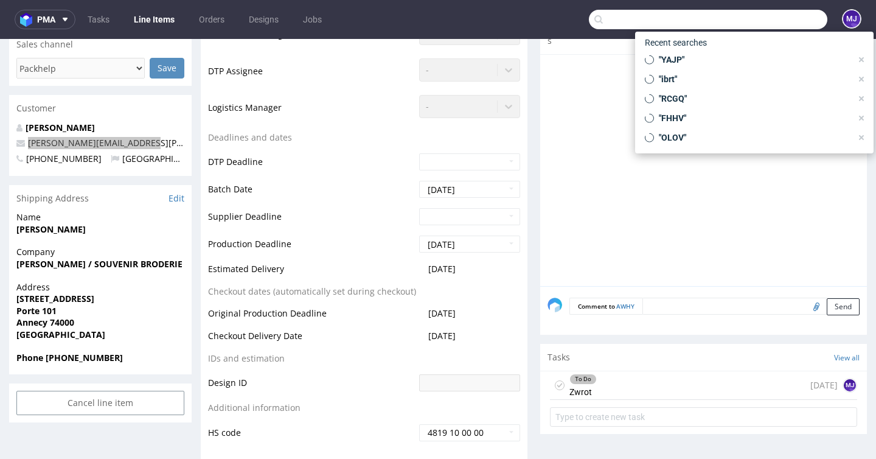
paste input "RCGQ"
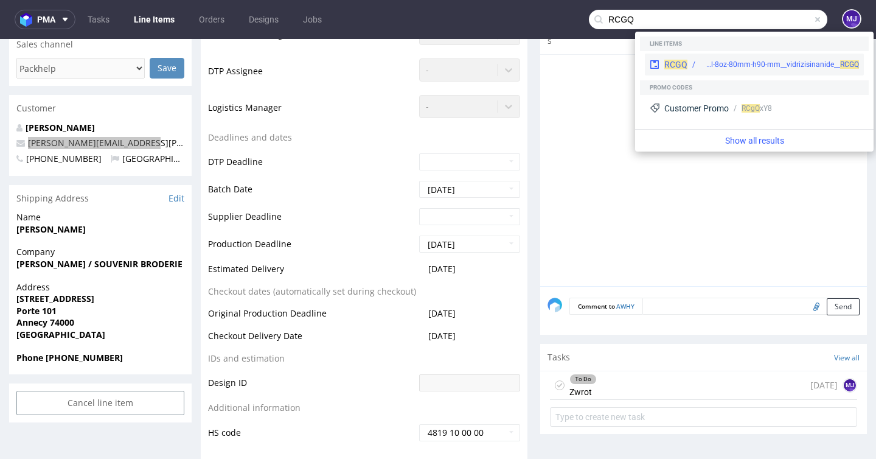
type input "RCGQ"
click at [431, 64] on div "krl__250-ml-8oz-80mm-h90-mm__vidrizisinanide__ RCGQ" at bounding box center [779, 64] width 159 height 11
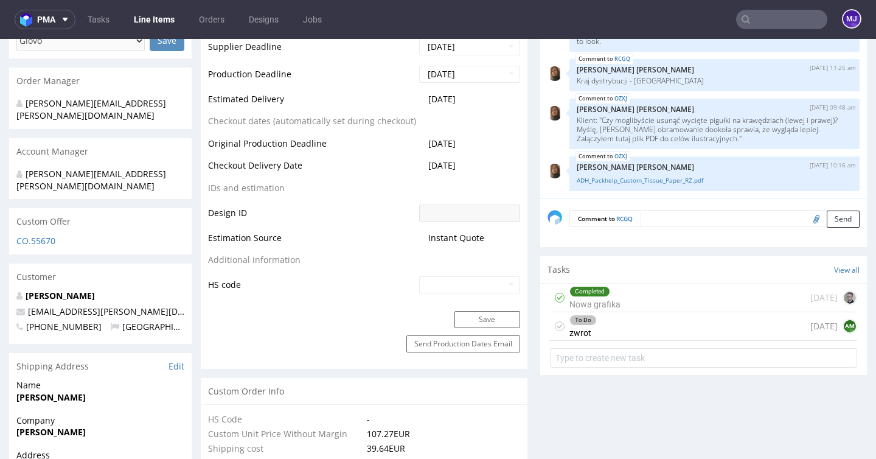
scroll to position [565, 0]
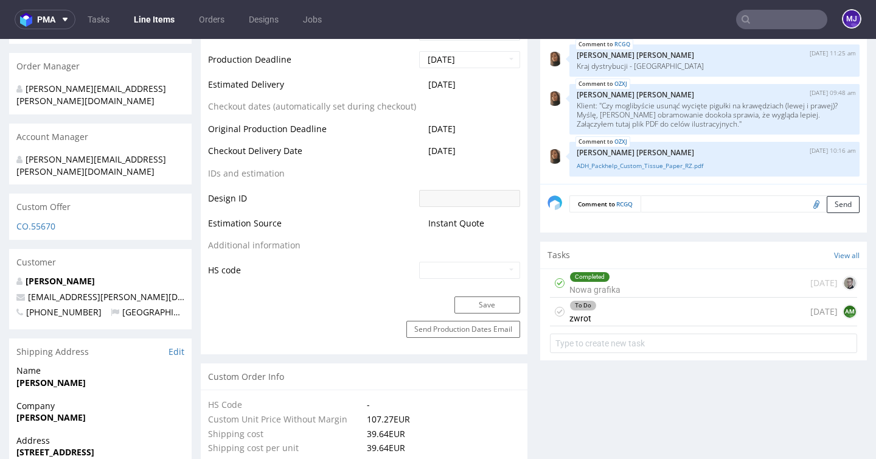
click at [431, 313] on div "To Do zwrot 13 days ago AM" at bounding box center [703, 312] width 307 height 29
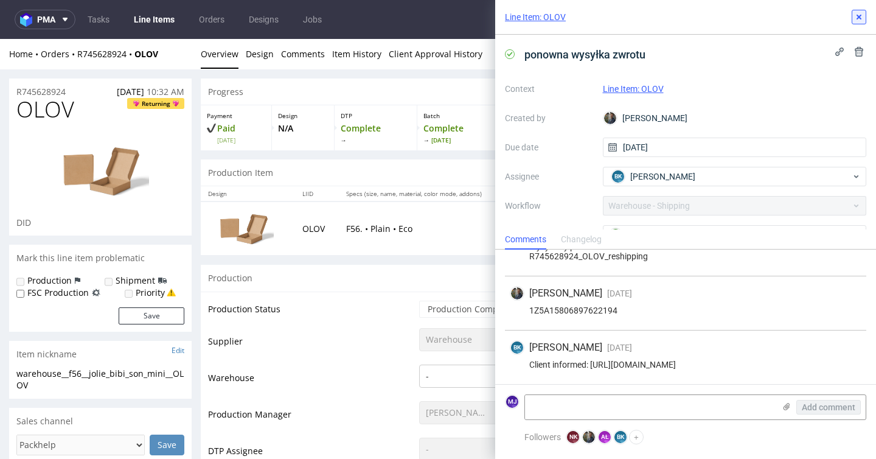
click at [861, 18] on use at bounding box center [859, 17] width 5 height 5
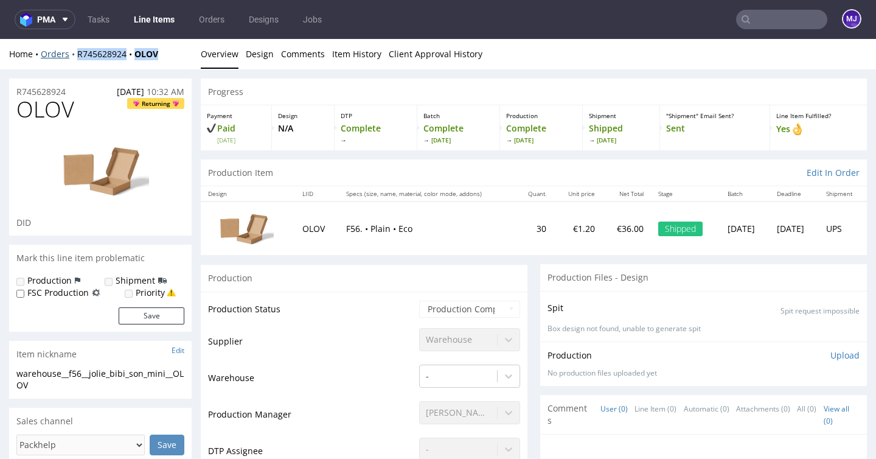
drag, startPoint x: 168, startPoint y: 52, endPoint x: 71, endPoint y: 52, distance: 97.3
click at [71, 52] on div "Home Orders R745628924 OLOV" at bounding box center [100, 54] width 183 height 12
copy div "R745628924 OLOV"
click at [169, 50] on div "Home Orders R745628924 OLOV" at bounding box center [100, 54] width 183 height 12
drag, startPoint x: 163, startPoint y: 52, endPoint x: 78, endPoint y: 52, distance: 84.6
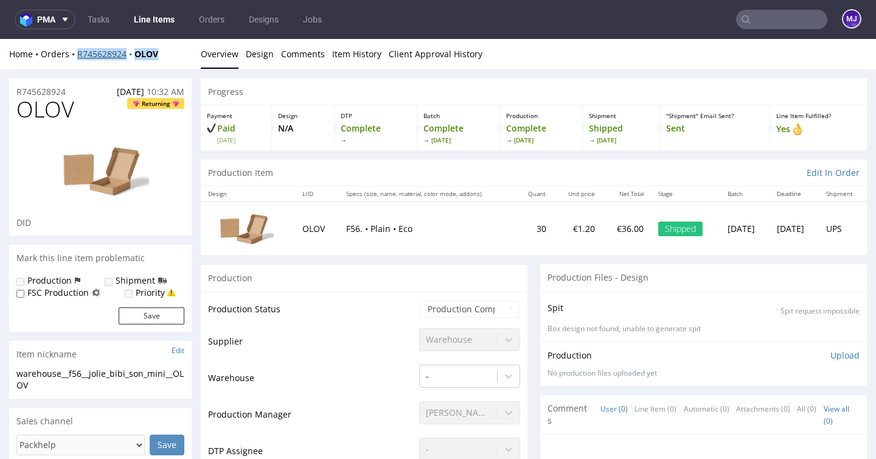
click at [78, 52] on div "Home Orders R745628924 OLOV" at bounding box center [100, 54] width 183 height 12
copy div "R745628924 OLOV"
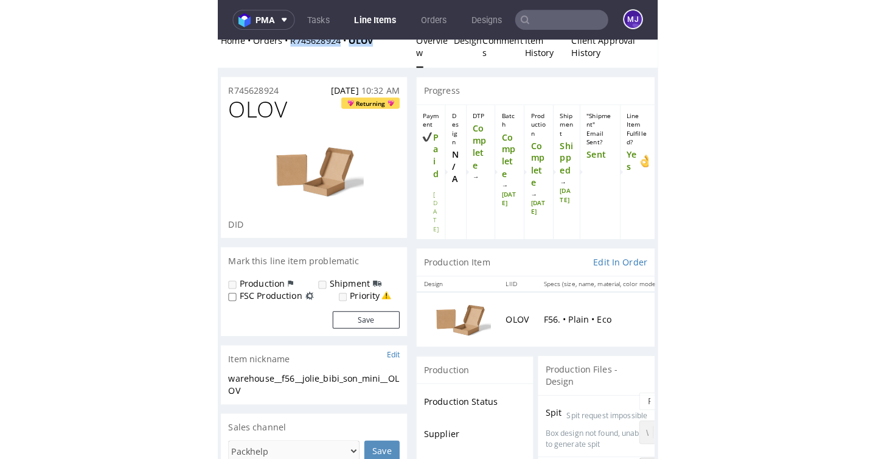
scroll to position [13, 0]
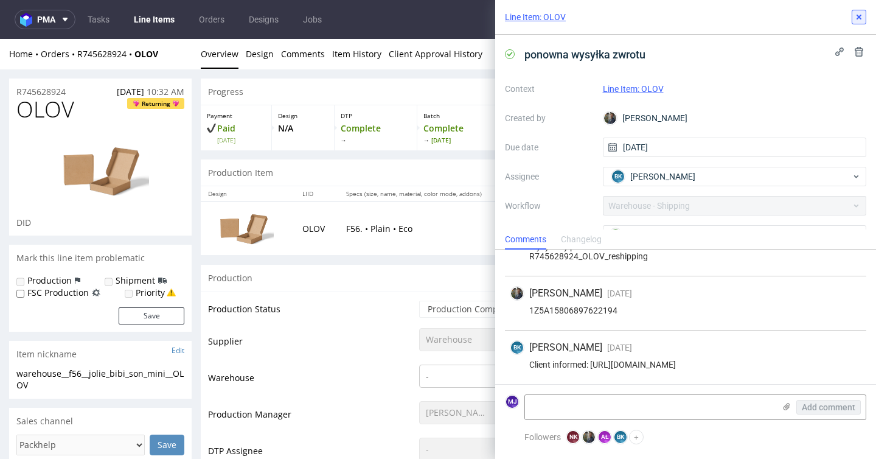
click at [861, 18] on icon at bounding box center [859, 17] width 10 height 10
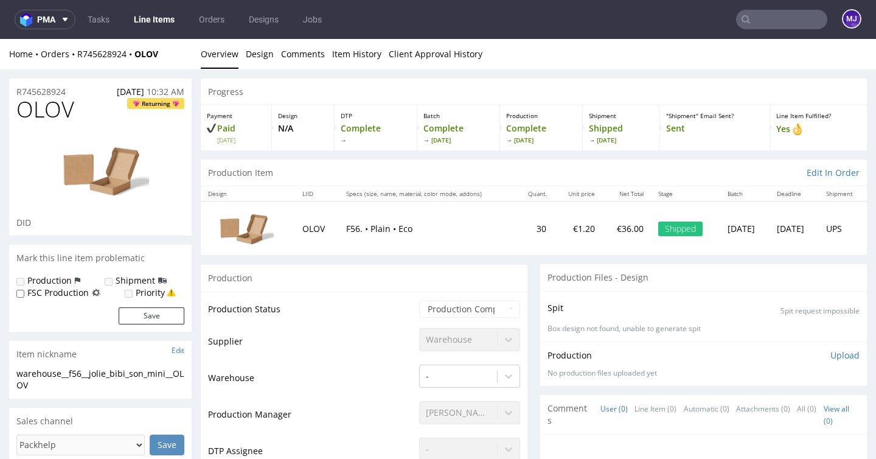
click at [346, 230] on p "F56. • Plain • Eco" at bounding box center [427, 229] width 162 height 12
drag, startPoint x: 341, startPoint y: 230, endPoint x: 416, endPoint y: 230, distance: 74.8
click at [416, 230] on p "F56. • Plain • Eco" at bounding box center [427, 229] width 162 height 12
click at [346, 229] on p "F56. • Plain • Eco" at bounding box center [427, 229] width 162 height 12
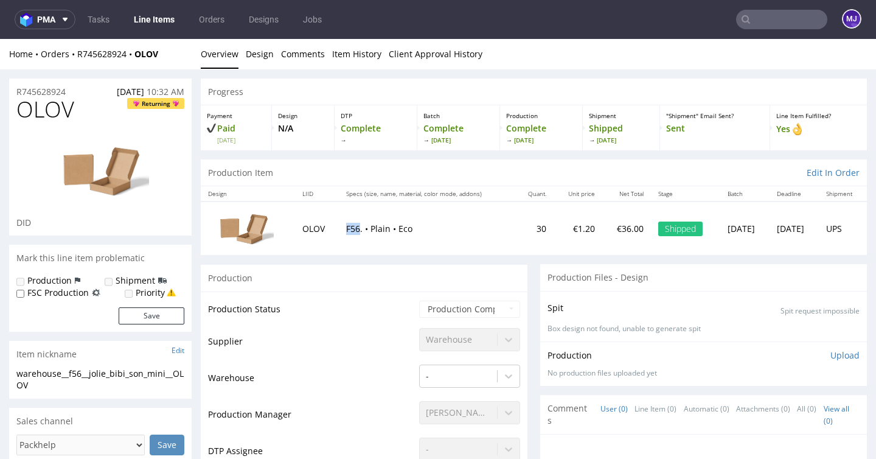
copy p "F56"
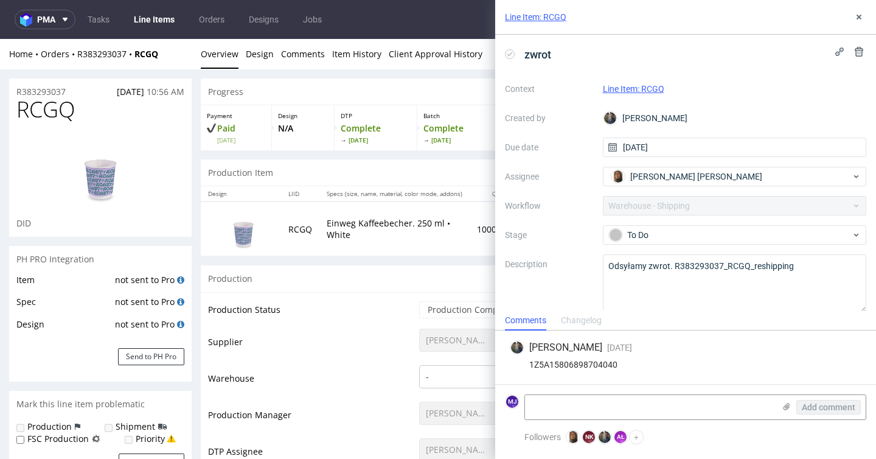
scroll to position [585, 0]
click at [642, 88] on link "Line Item: RCGQ" at bounding box center [633, 89] width 61 height 10
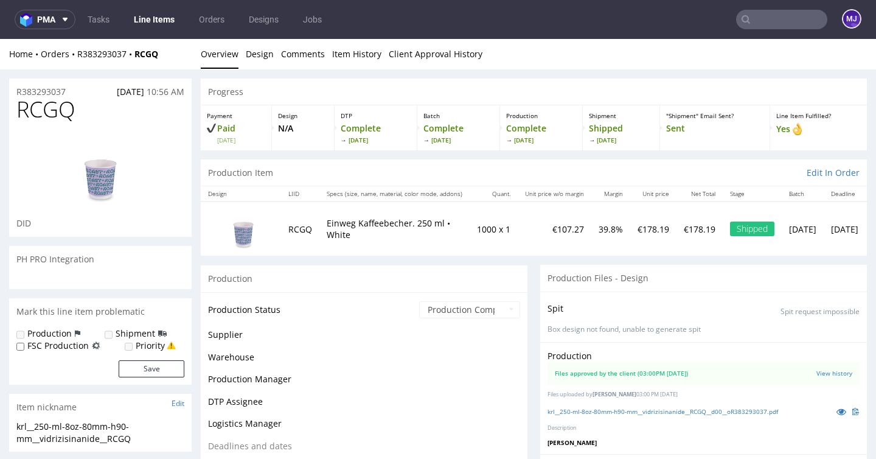
scroll to position [585, 0]
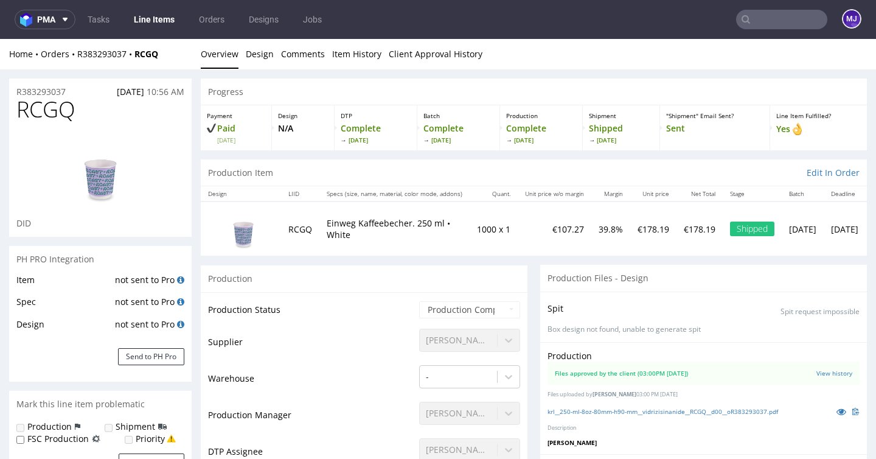
click at [344, 225] on p "Einweg Kaffeebecher. 250 ml • White" at bounding box center [395, 229] width 136 height 24
drag, startPoint x: 344, startPoint y: 225, endPoint x: 373, endPoint y: 225, distance: 28.6
click at [373, 225] on p "Einweg Kaffeebecher. 250 ml • White" at bounding box center [395, 229] width 136 height 24
click at [383, 223] on p "Einweg Kaffeebecher. 250 ml • White" at bounding box center [395, 229] width 136 height 24
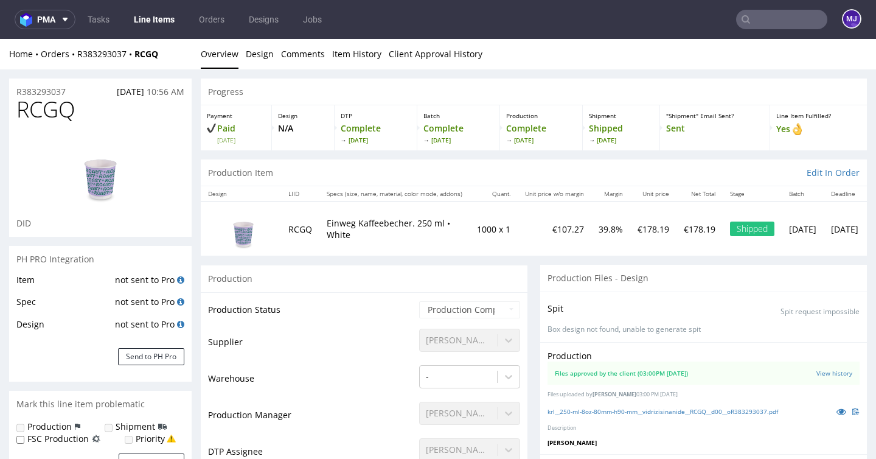
click at [345, 226] on p "Einweg Kaffeebecher. 250 ml • White" at bounding box center [395, 229] width 136 height 24
copy p "Einweg"
click at [384, 225] on p "Einweg Kaffeebecher. 250 ml • White" at bounding box center [395, 229] width 136 height 24
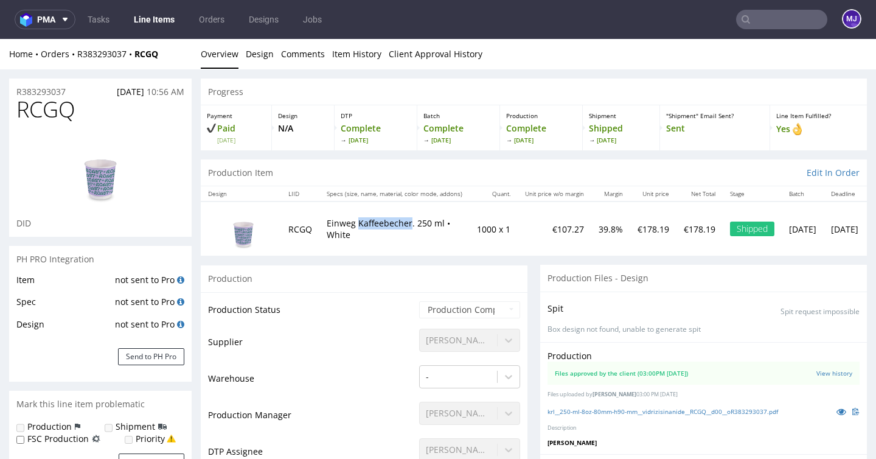
copy p "Kaffeebecher"
click at [422, 220] on p "Einweg Kaffeebecher. 250 ml • White" at bounding box center [395, 229] width 136 height 24
drag, startPoint x: 422, startPoint y: 220, endPoint x: 434, endPoint y: 220, distance: 12.8
click at [434, 220] on p "Einweg Kaffeebecher. 250 ml • White" at bounding box center [395, 229] width 136 height 24
copy p "250 ml"
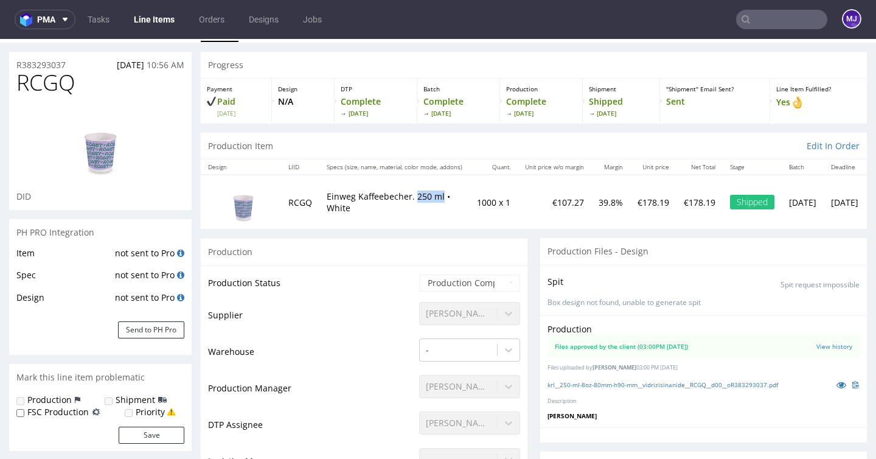
scroll to position [0, 0]
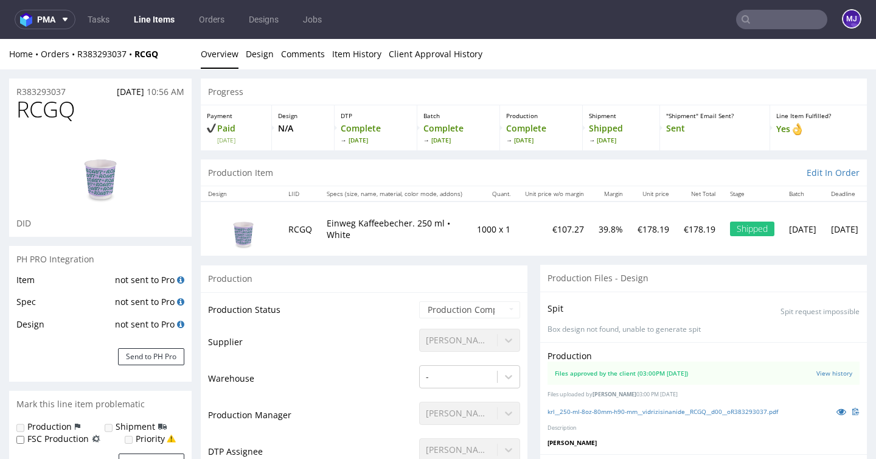
click at [437, 286] on div "Production" at bounding box center [364, 278] width 327 height 27
click at [447, 286] on div "Production" at bounding box center [364, 278] width 327 height 27
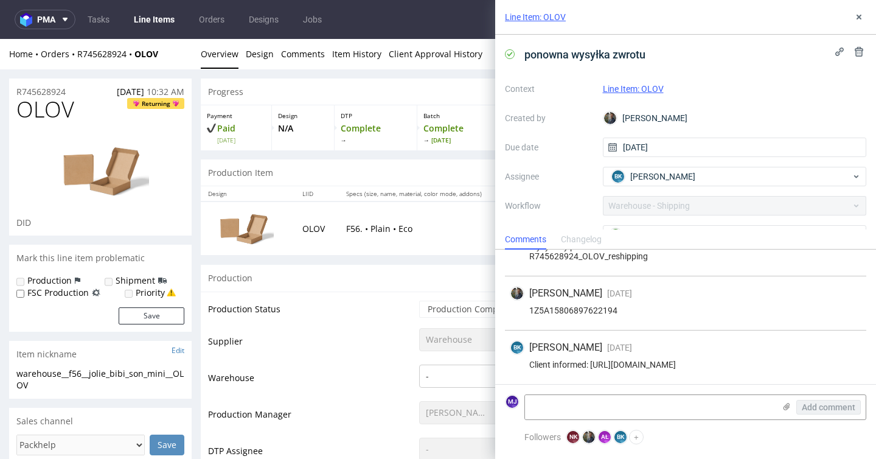
click at [346, 229] on p "F56. • Plain • Eco" at bounding box center [427, 229] width 162 height 12
copy p "F56"
click at [857, 16] on icon at bounding box center [859, 17] width 10 height 10
